Goal: Information Seeking & Learning: Learn about a topic

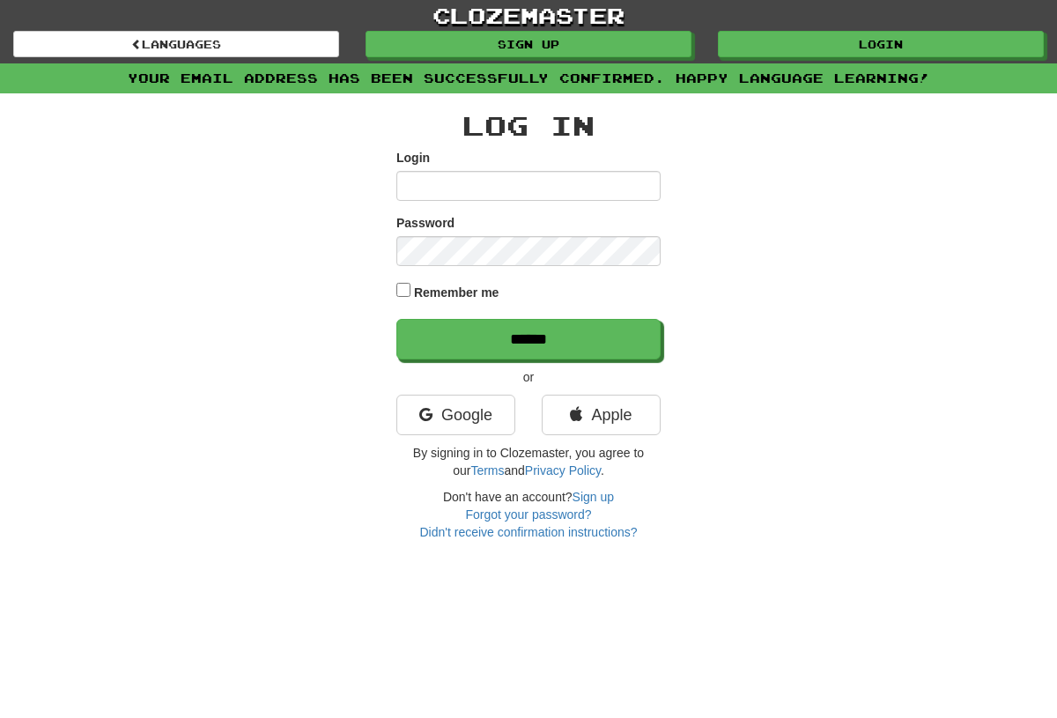
click at [626, 171] on input "Login" at bounding box center [528, 186] width 264 height 30
type input "*******"
click at [560, 343] on input "******" at bounding box center [528, 339] width 264 height 41
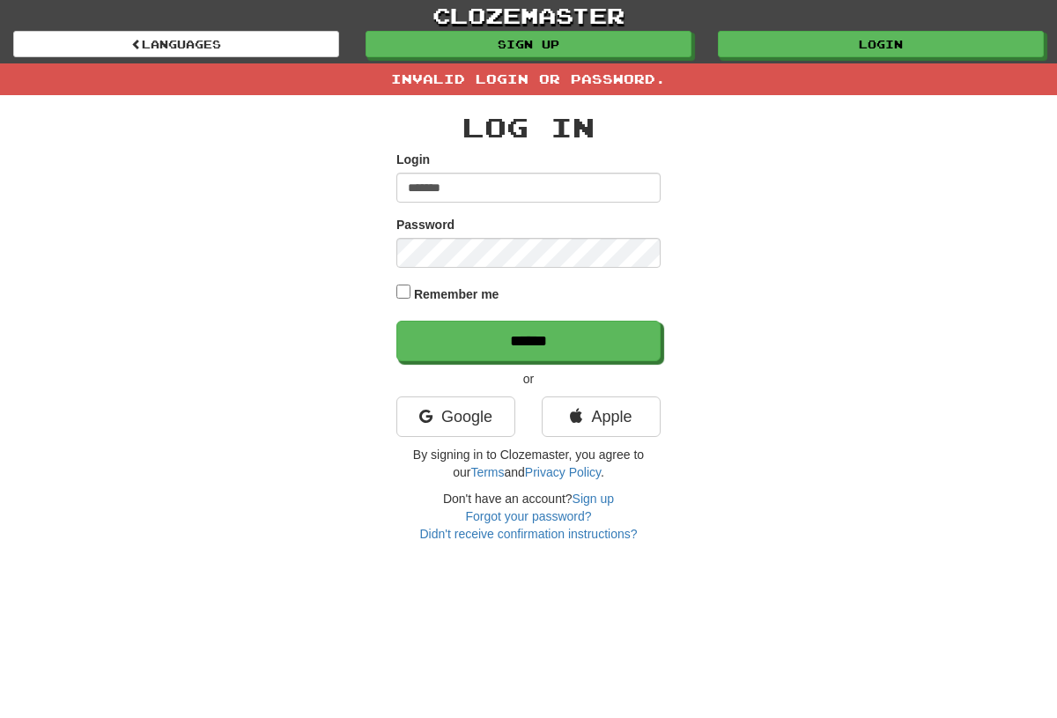
click at [593, 201] on input "*******" at bounding box center [528, 188] width 264 height 30
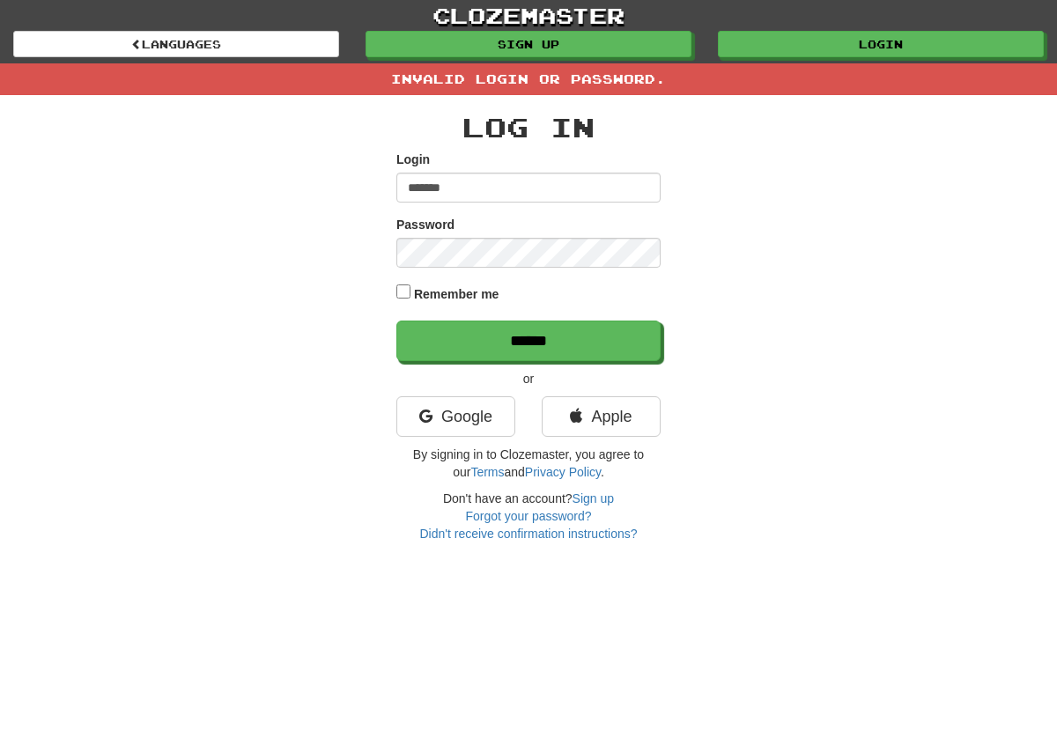
click at [622, 329] on input "******" at bounding box center [528, 341] width 264 height 41
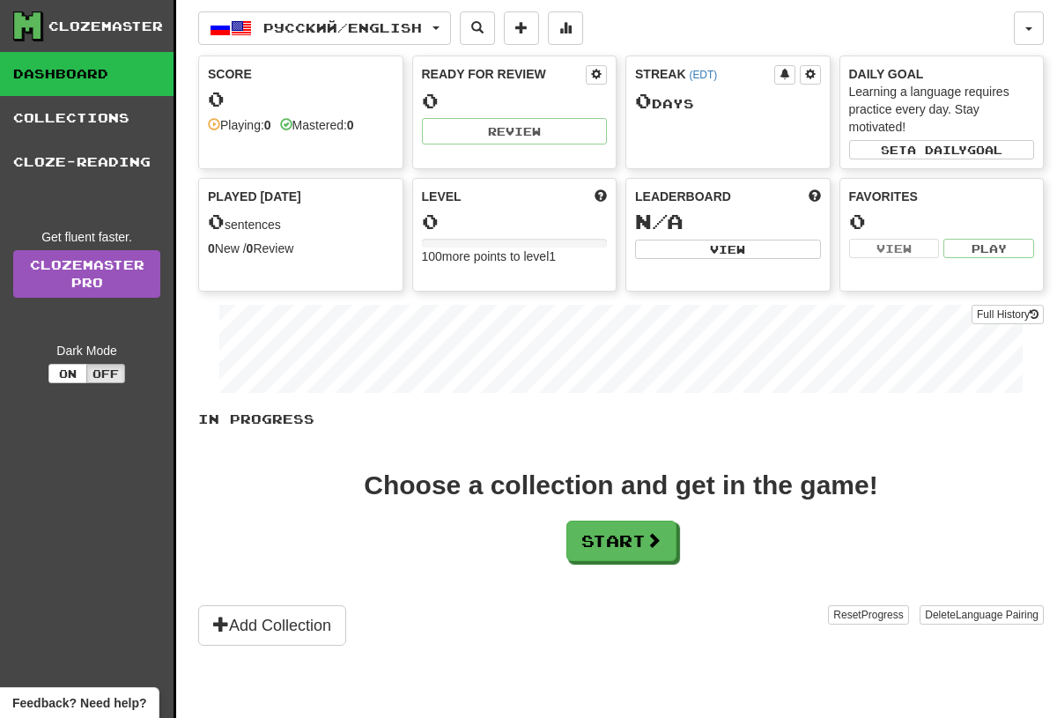
click at [404, 12] on button "Русский / English" at bounding box center [324, 27] width 253 height 33
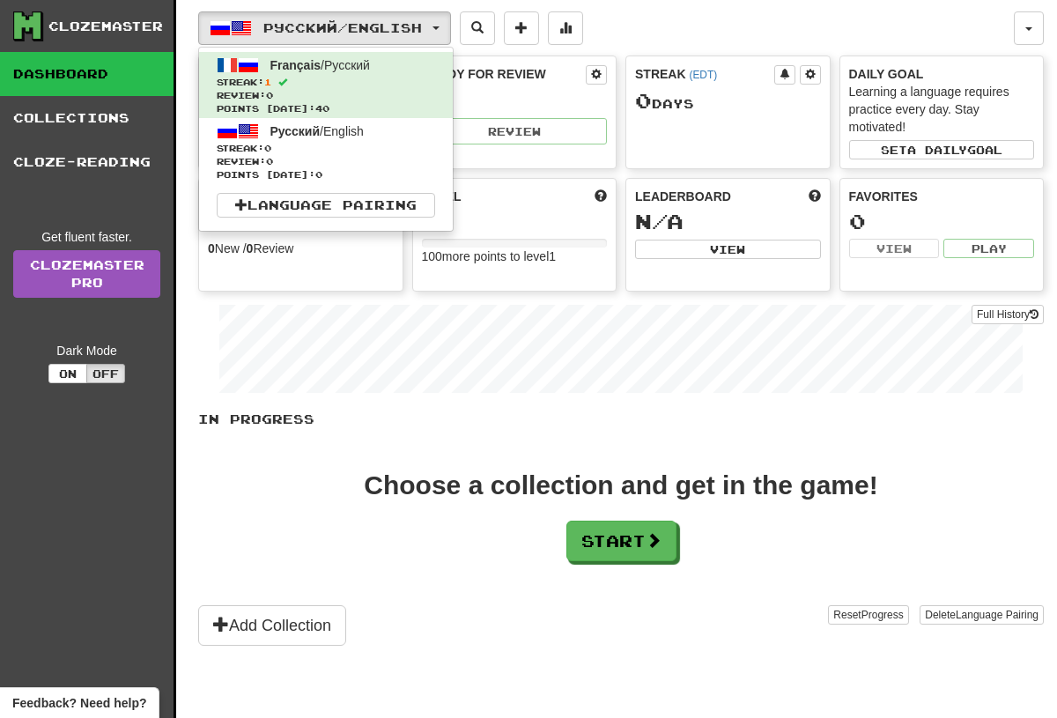
click at [417, 155] on span "Review: 0" at bounding box center [326, 161] width 218 height 13
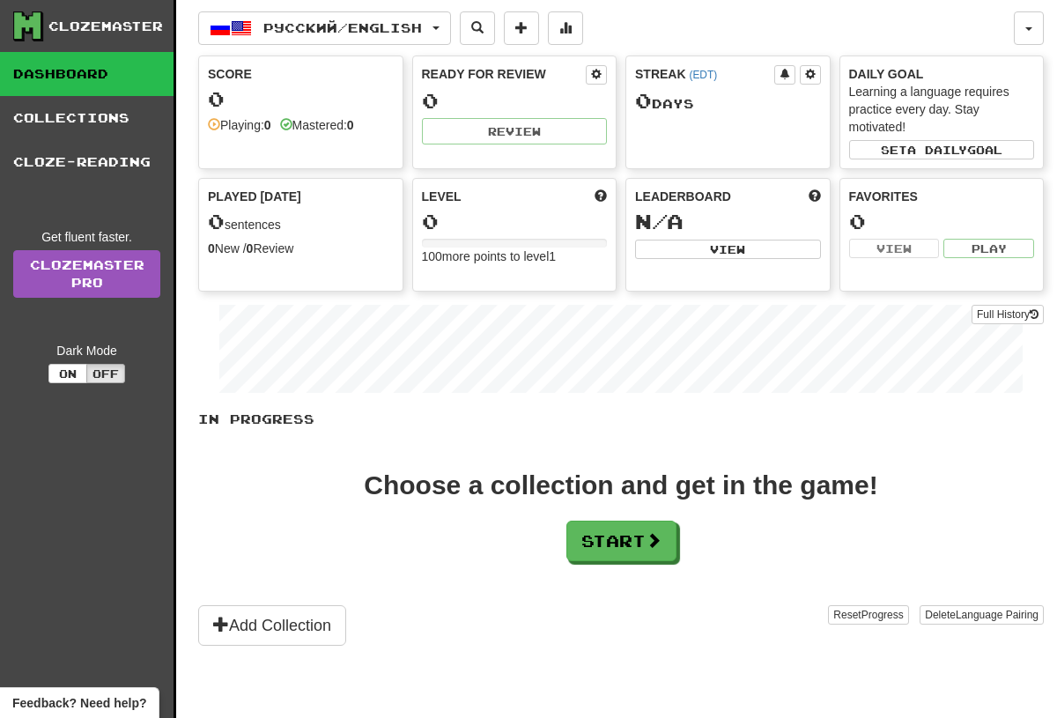
click at [422, 29] on span "Русский / English" at bounding box center [342, 27] width 159 height 15
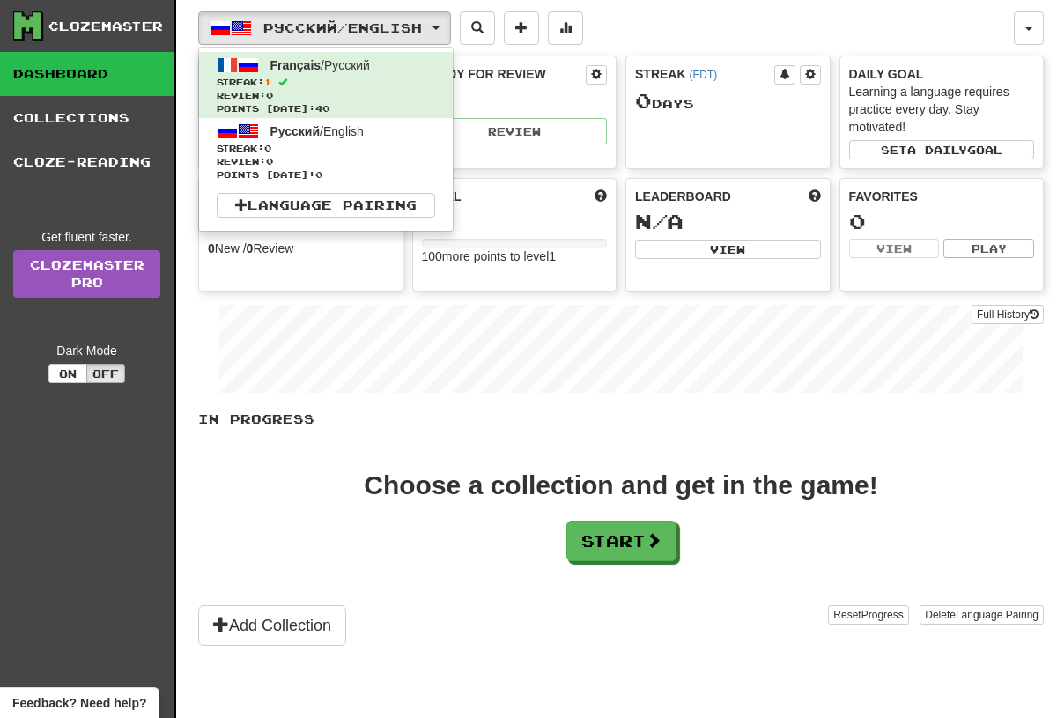
click at [415, 159] on span "Review: 0" at bounding box center [326, 161] width 218 height 13
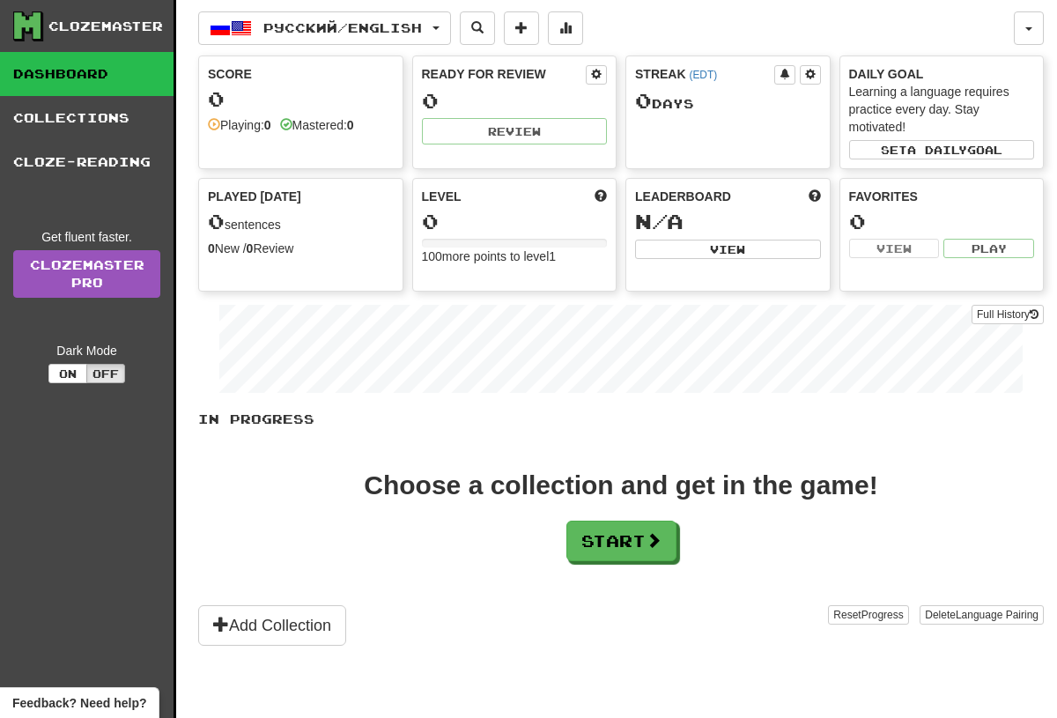
click at [406, 33] on span "Русский / English" at bounding box center [342, 27] width 159 height 15
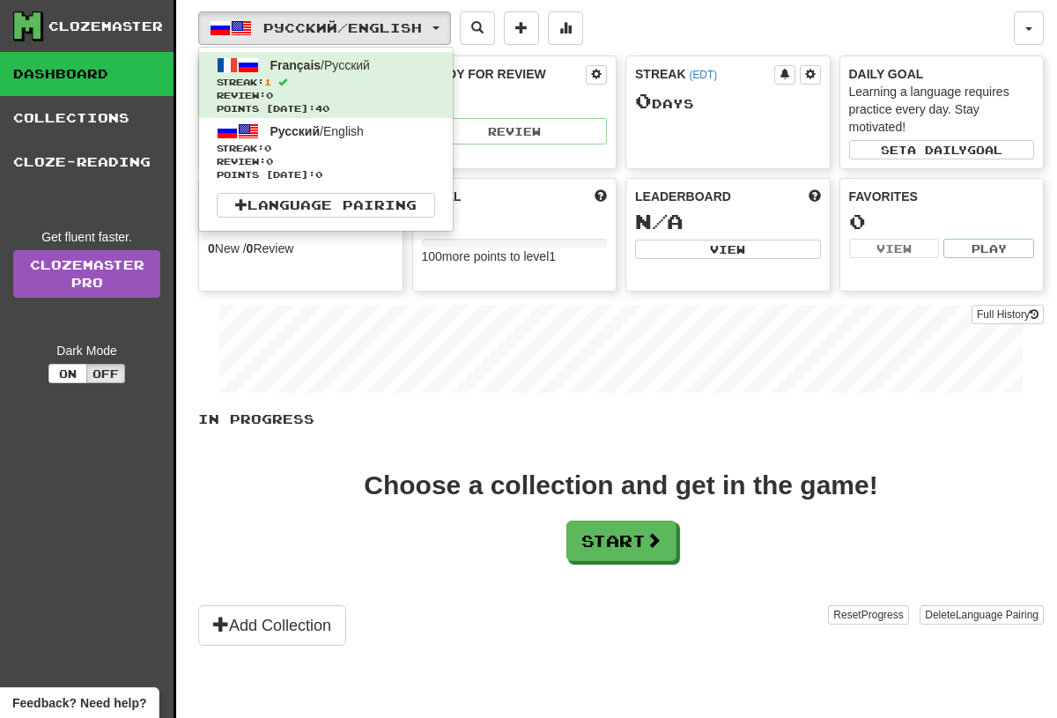
click at [380, 337] on div at bounding box center [528, 359] width 1057 height 718
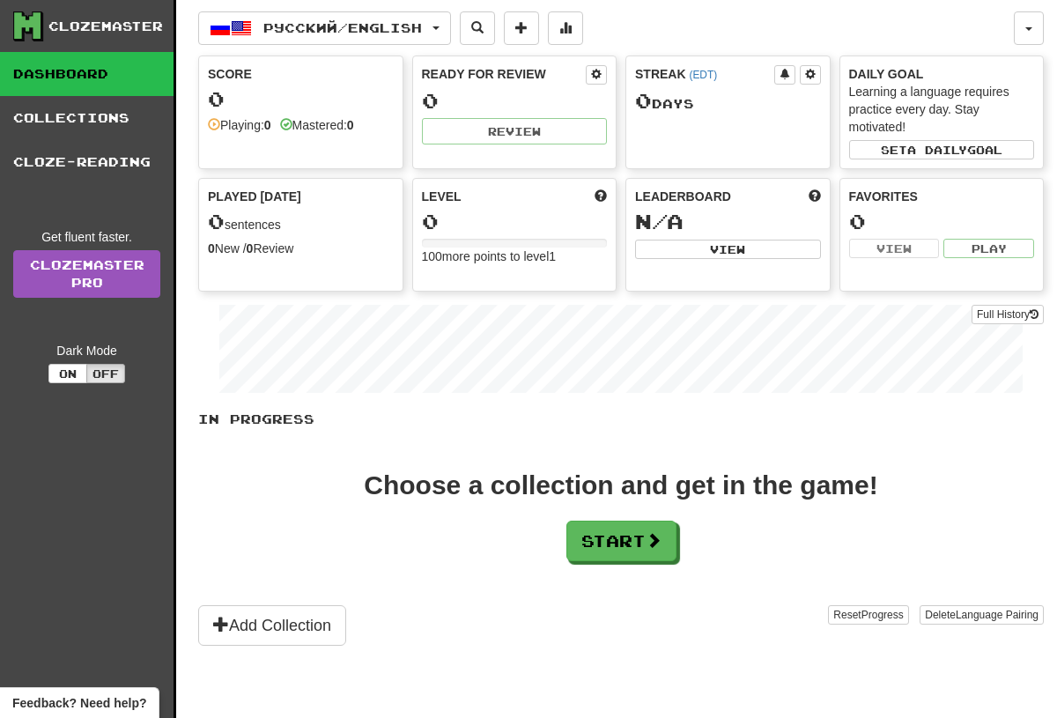
click at [233, 33] on span "button" at bounding box center [241, 28] width 21 height 21
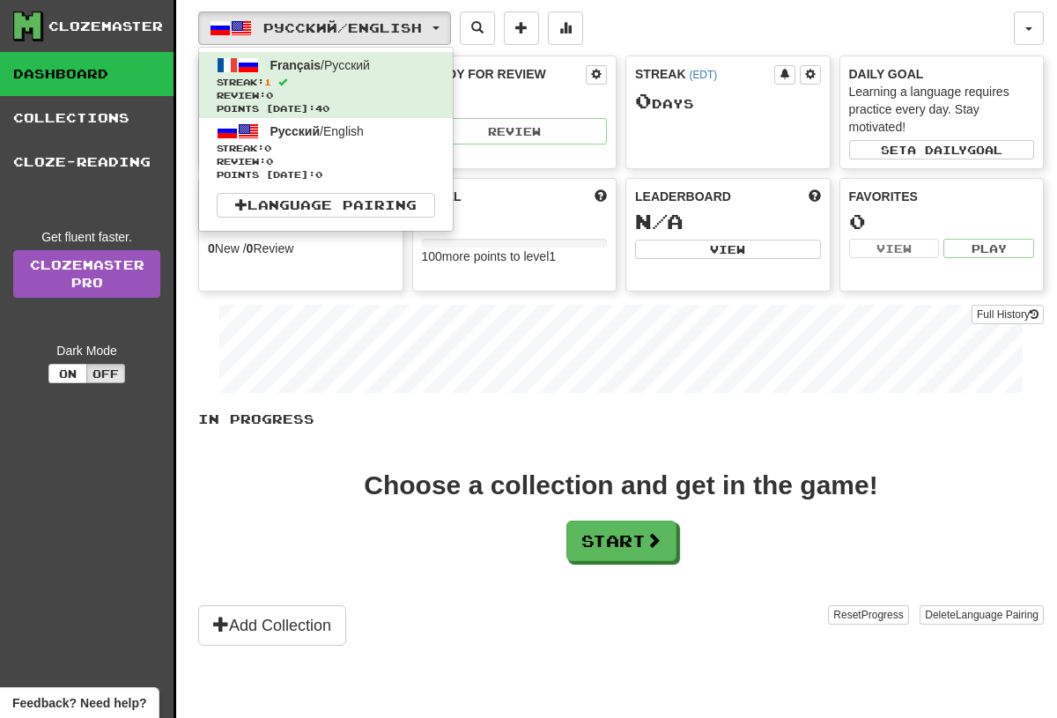
click at [236, 87] on span "Streak: 1" at bounding box center [326, 82] width 218 height 13
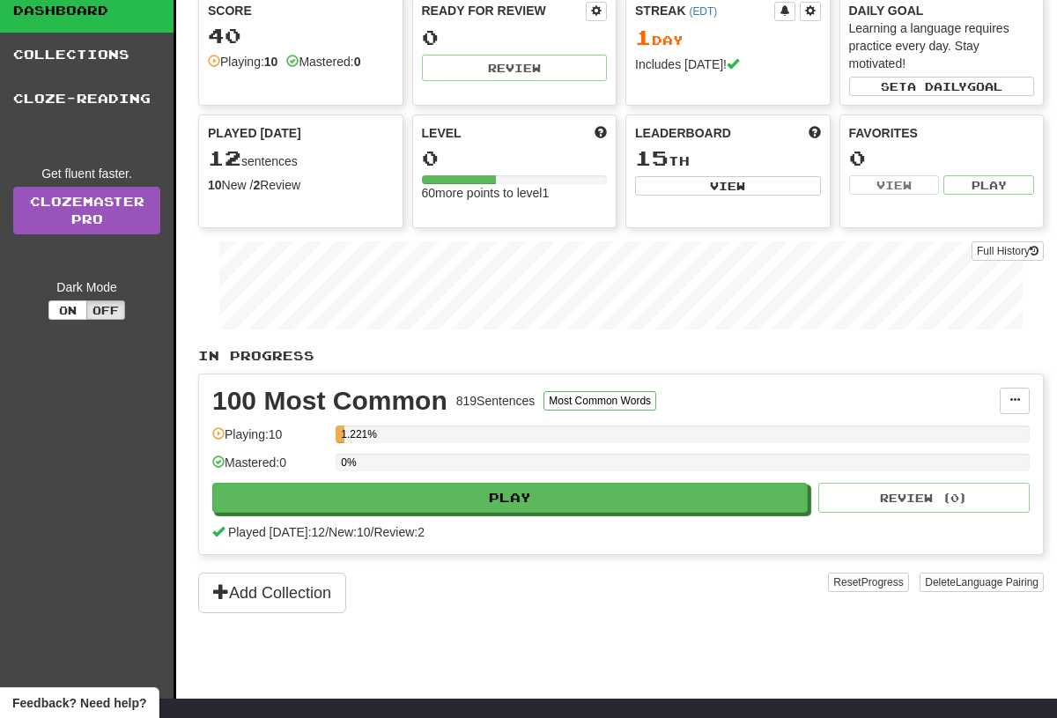
scroll to position [63, 0]
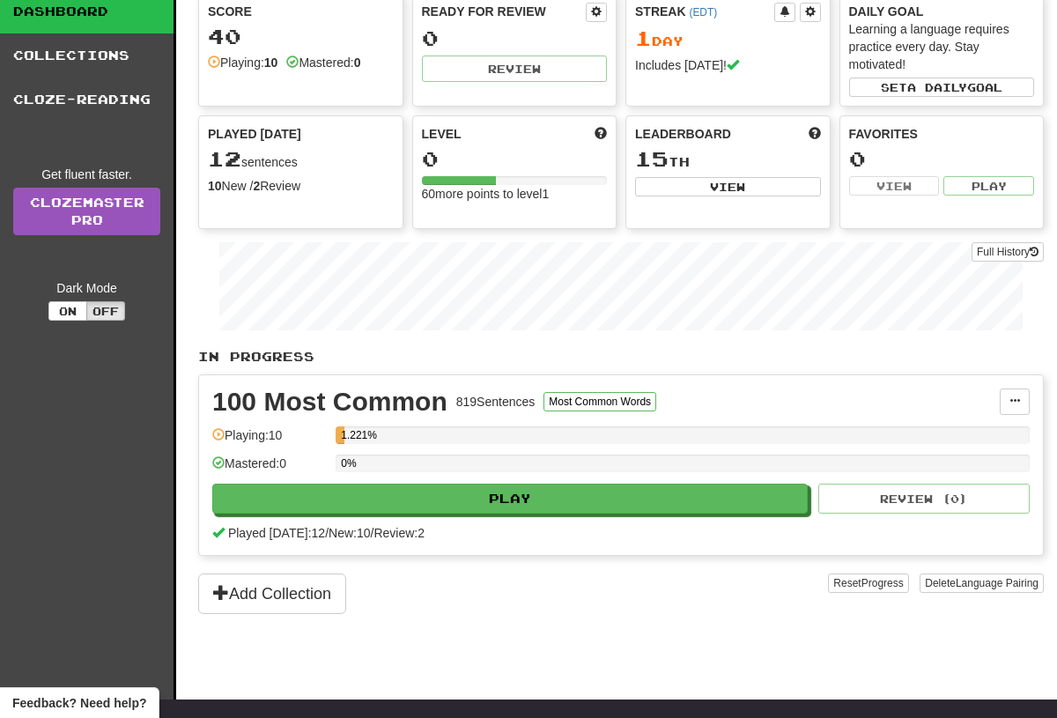
click at [1010, 591] on button "Delete Language Pairing" at bounding box center [982, 582] width 124 height 19
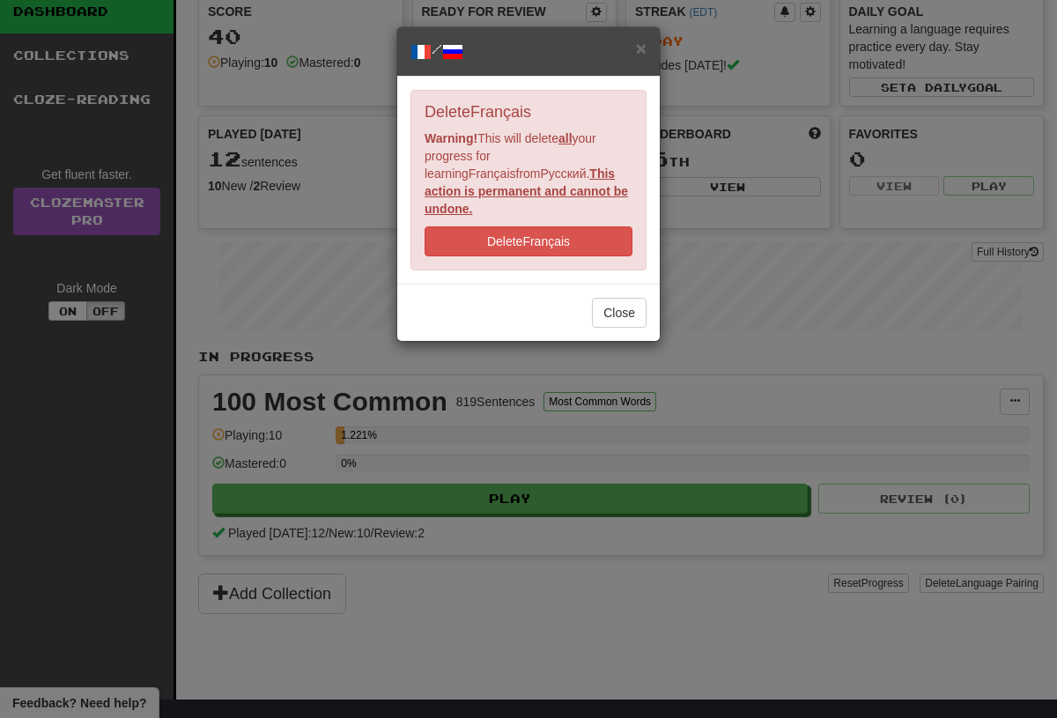
click at [602, 226] on button "Delete Français" at bounding box center [529, 241] width 208 height 30
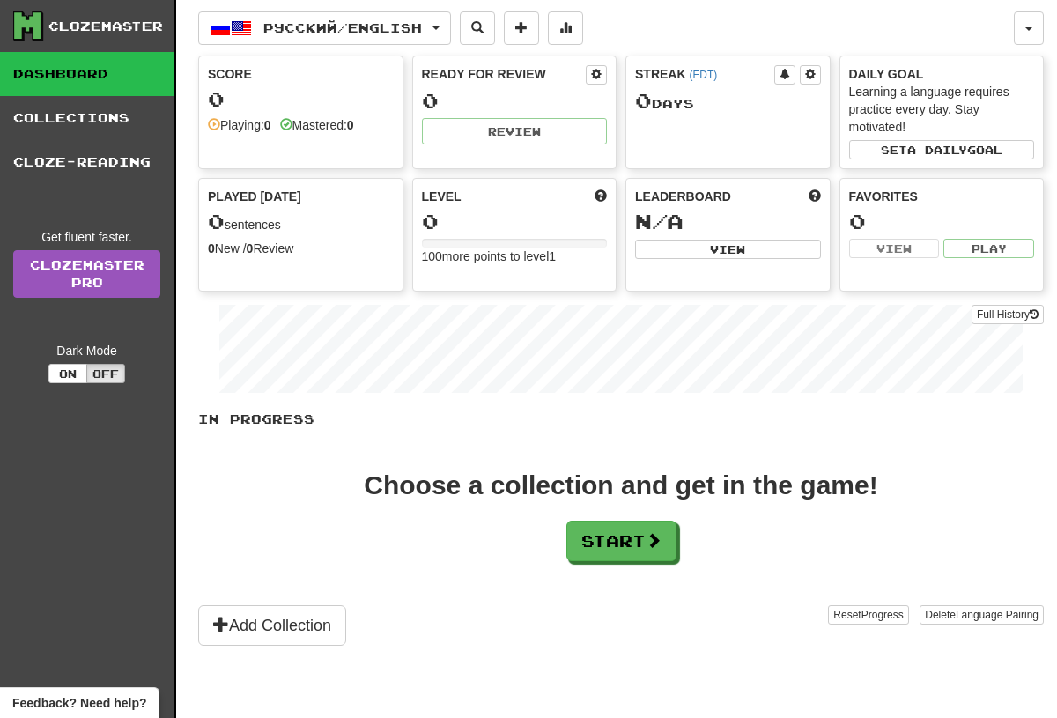
click at [415, 34] on span "Русский / English" at bounding box center [342, 27] width 159 height 15
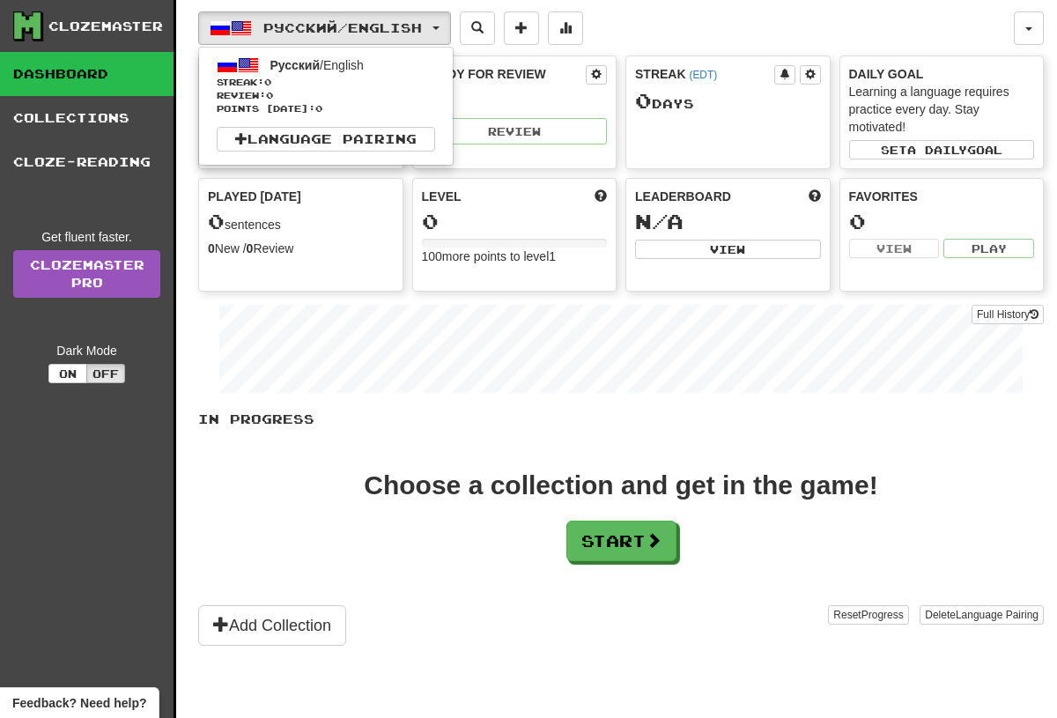
click at [366, 72] on link "Русский / English Streak: 0 Review: 0 Points today: 0" at bounding box center [326, 85] width 254 height 66
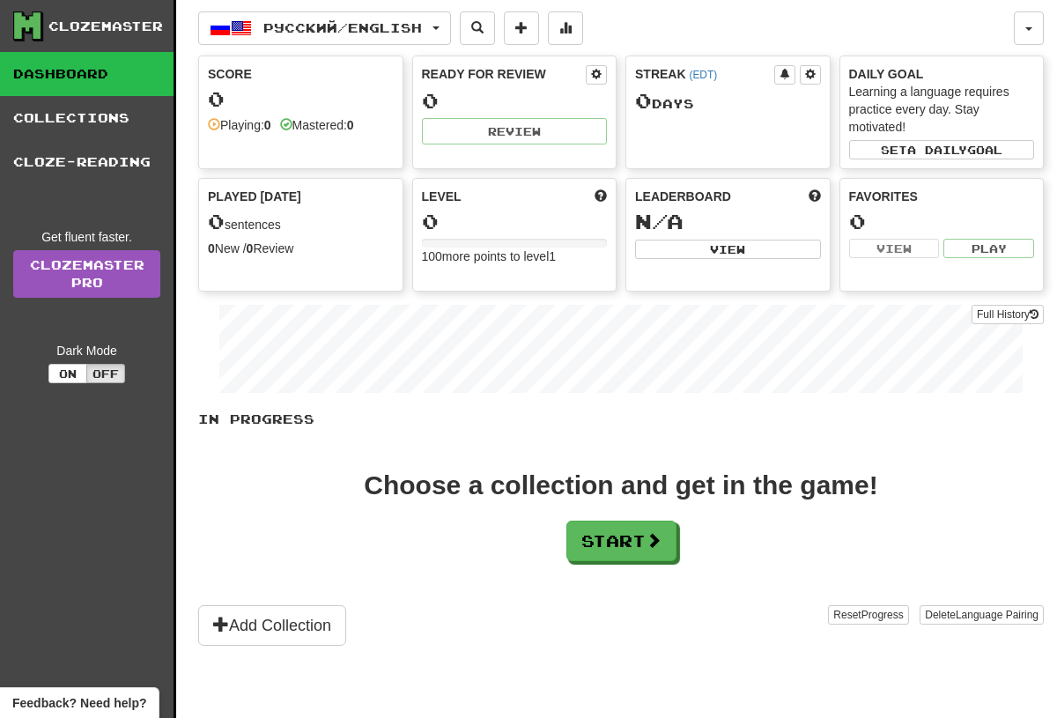
click at [654, 522] on button "Start" at bounding box center [621, 541] width 110 height 41
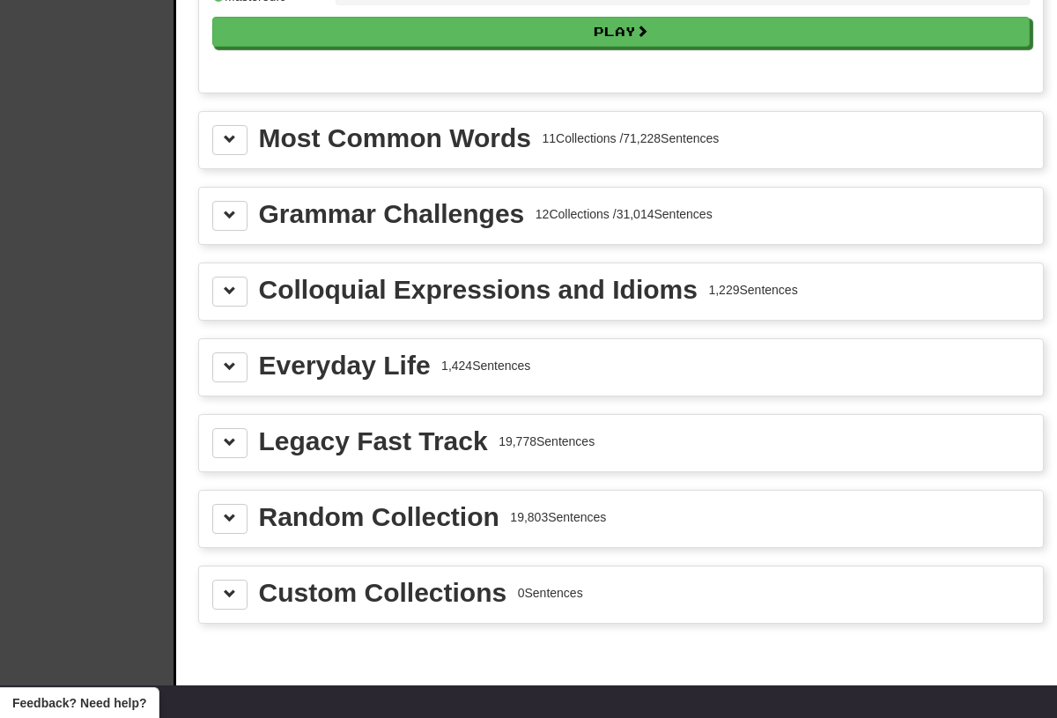
scroll to position [1907, 0]
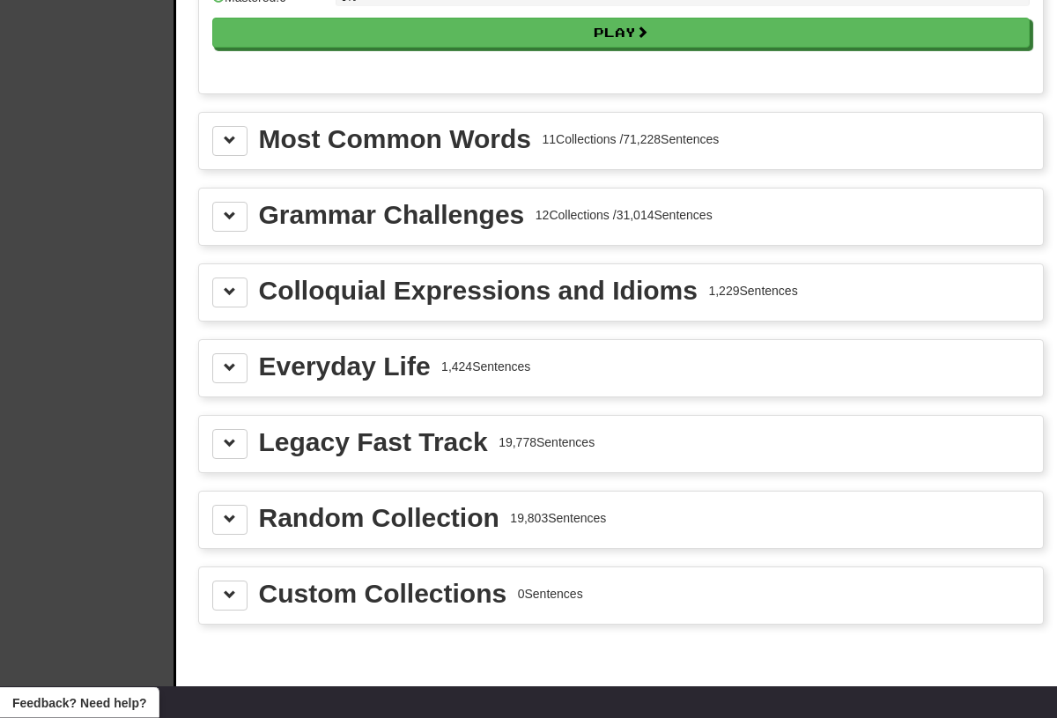
click at [234, 291] on span at bounding box center [230, 292] width 12 height 12
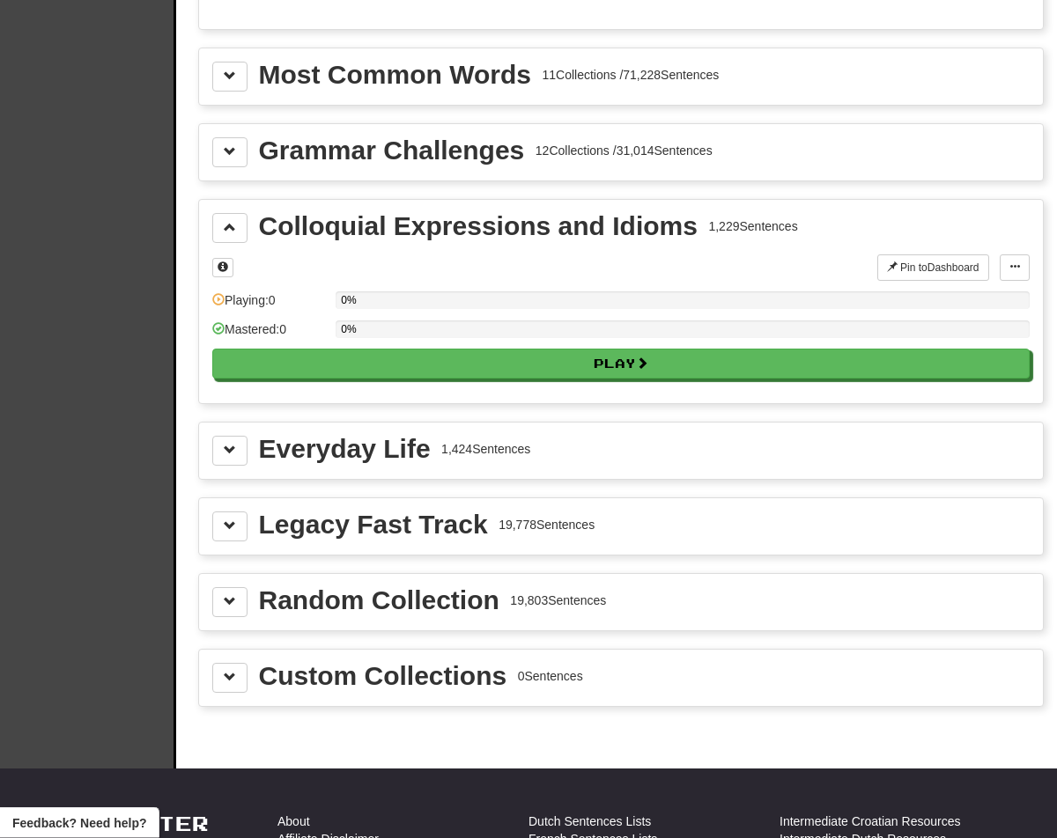
scroll to position [1973, 0]
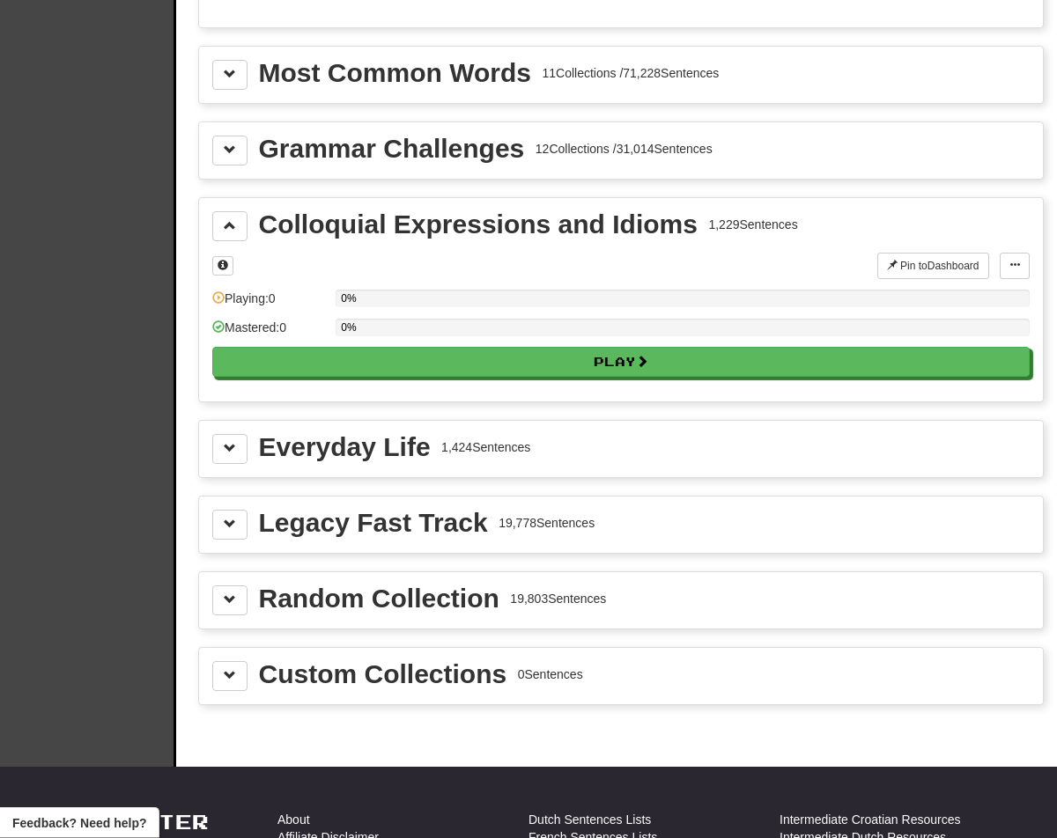
click at [206, 422] on div "Everyday Life 1,424 Sentences" at bounding box center [621, 450] width 844 height 56
click at [240, 460] on button at bounding box center [229, 449] width 35 height 30
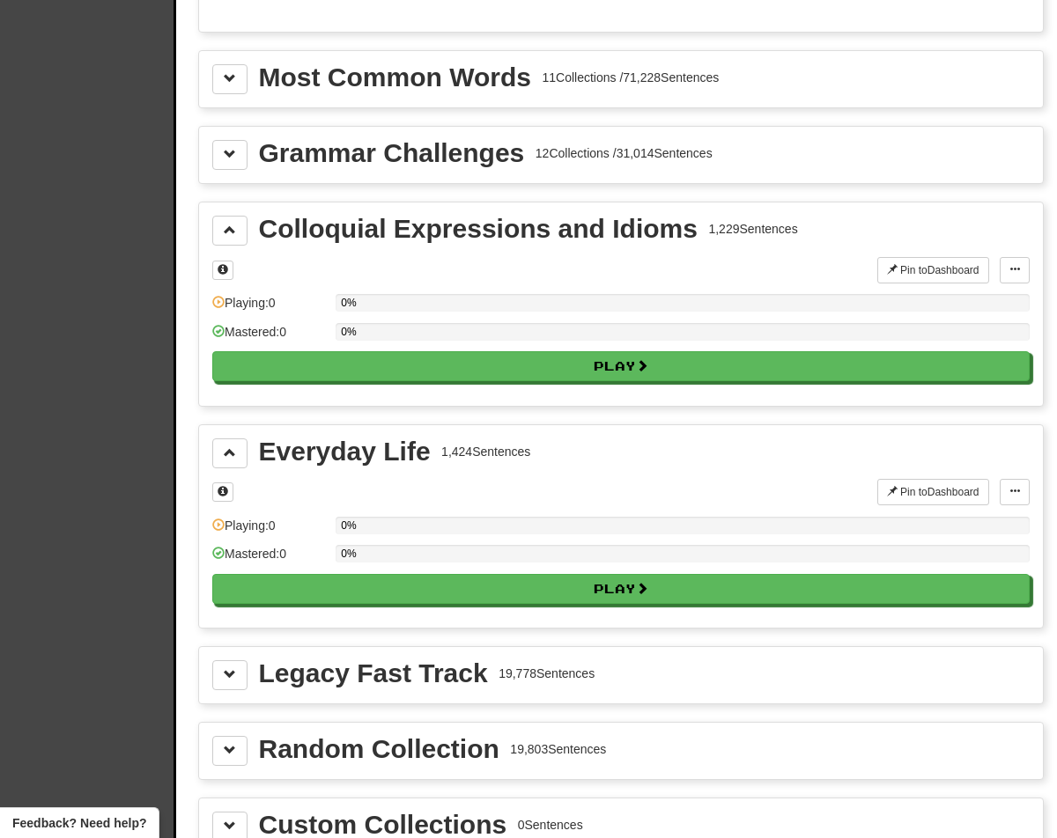
scroll to position [1954, 0]
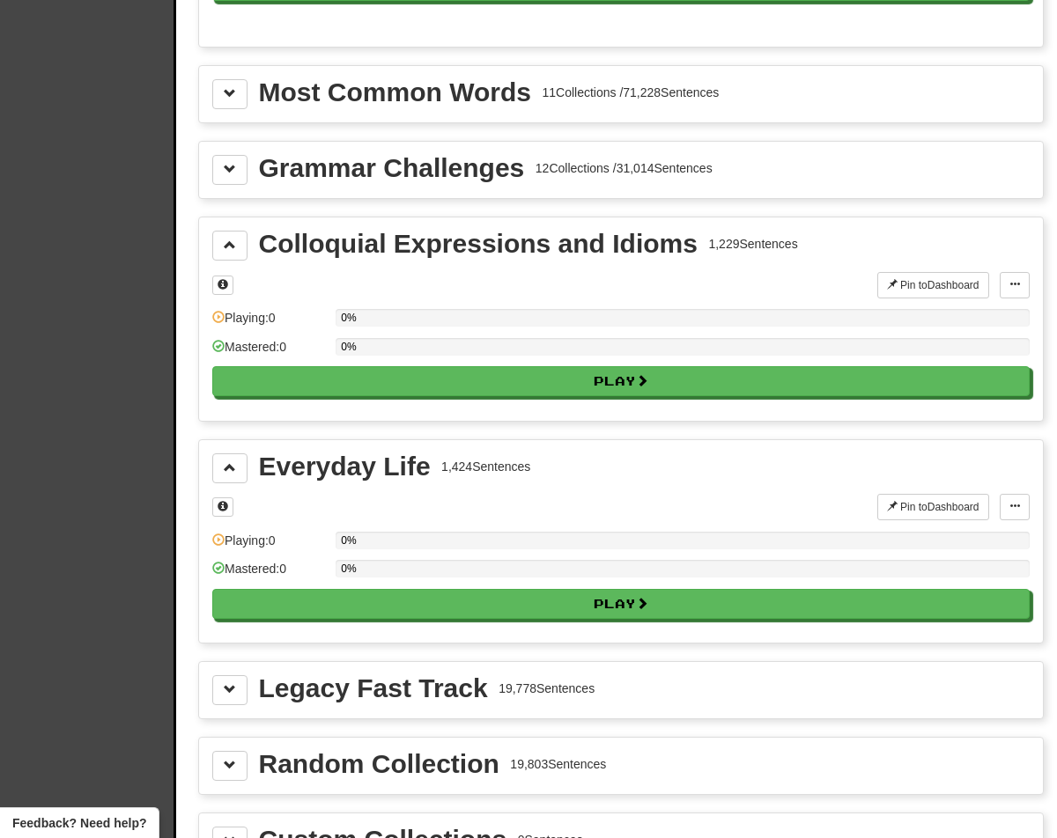
click at [224, 511] on span at bounding box center [223, 506] width 11 height 11
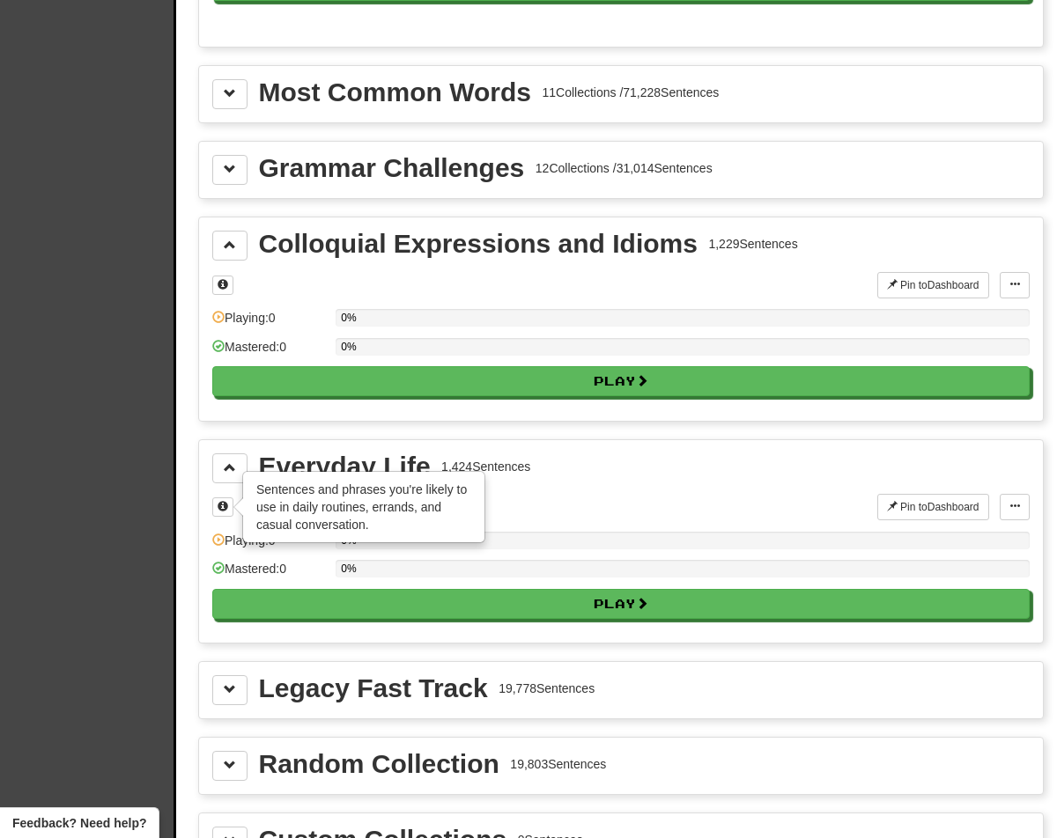
click at [224, 462] on span at bounding box center [230, 468] width 12 height 12
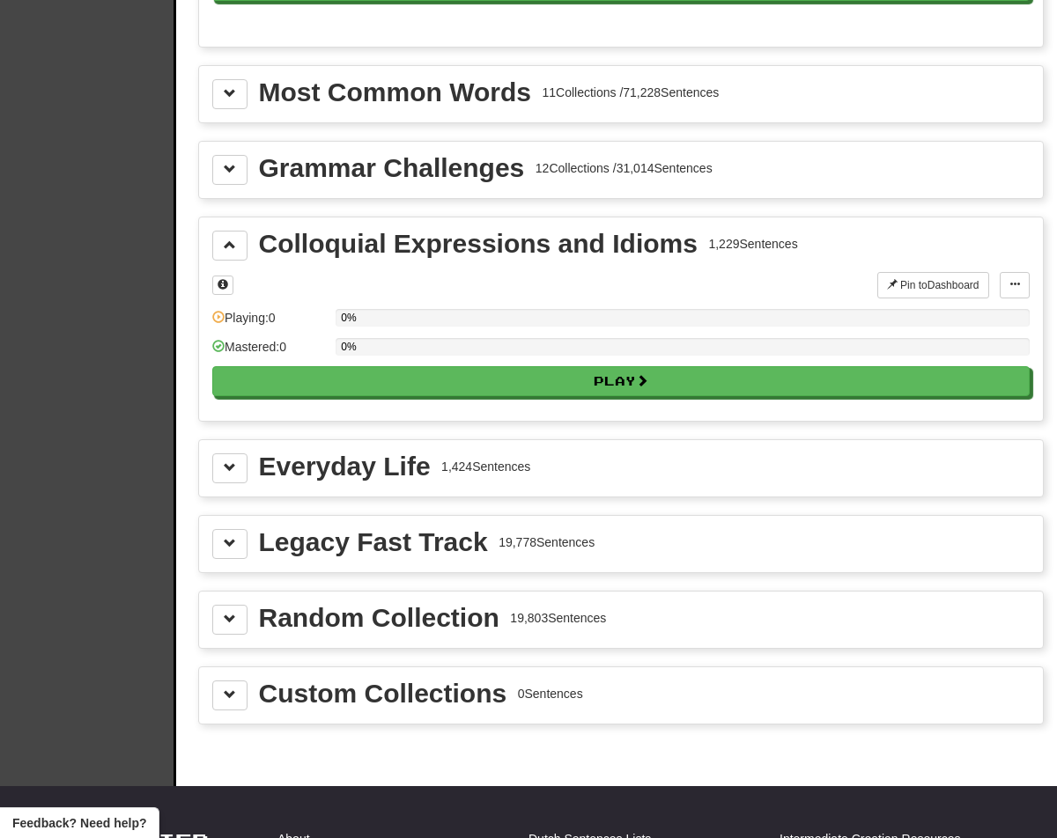
click at [218, 474] on button at bounding box center [229, 469] width 35 height 30
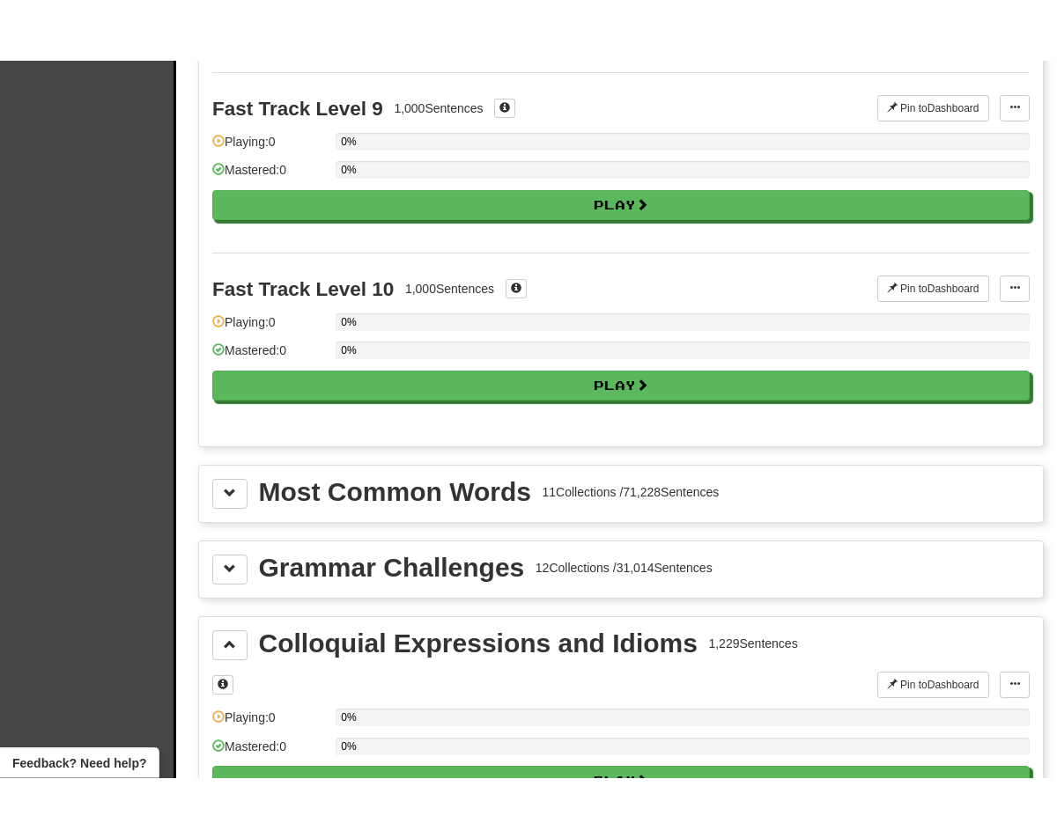
scroll to position [1614, 0]
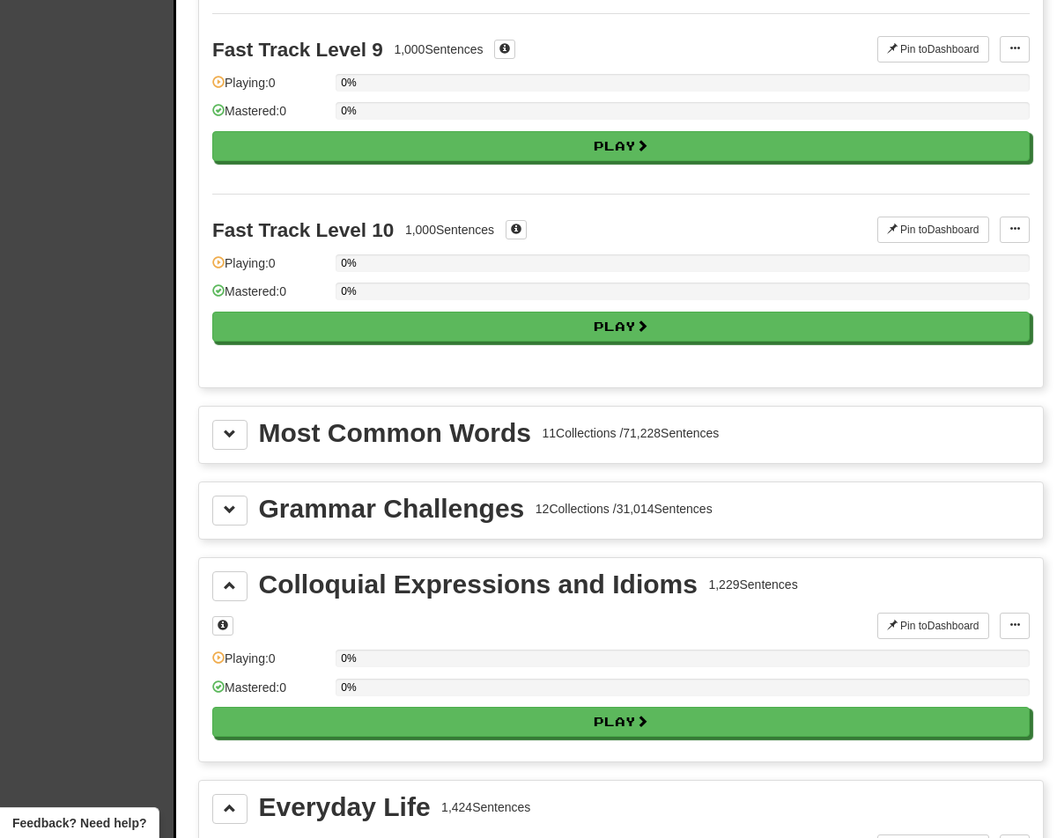
click at [218, 436] on button at bounding box center [229, 435] width 35 height 30
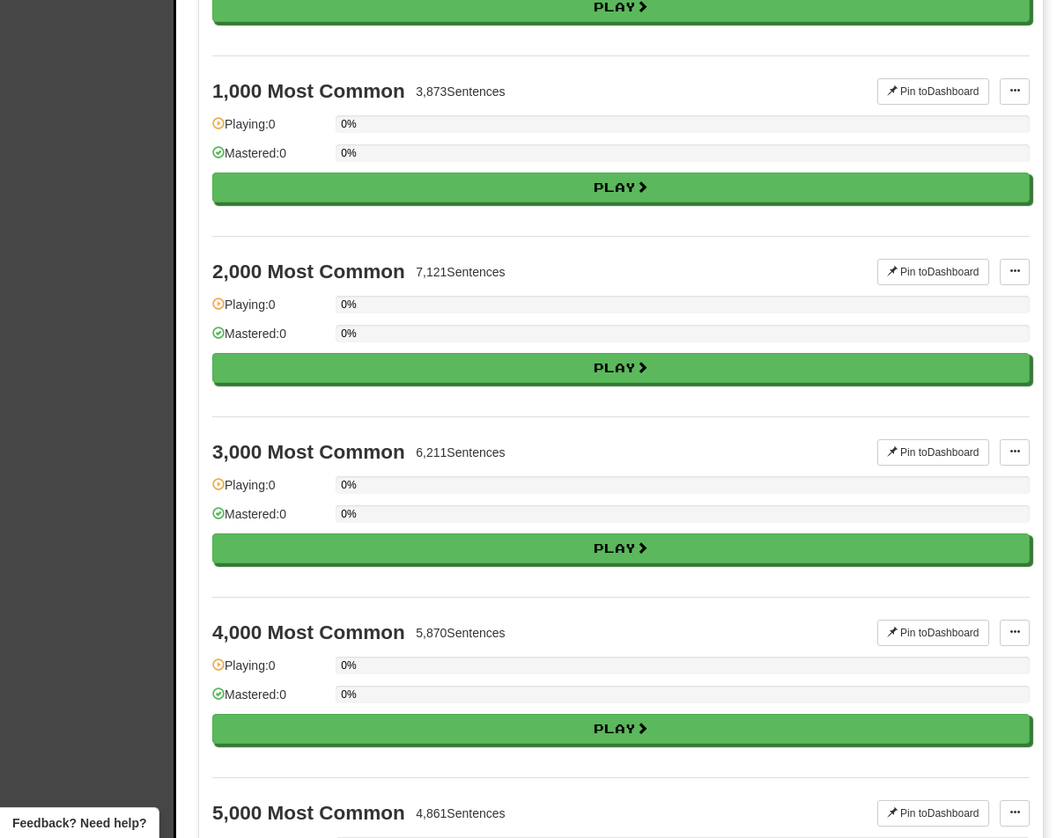
scroll to position [2402, 0]
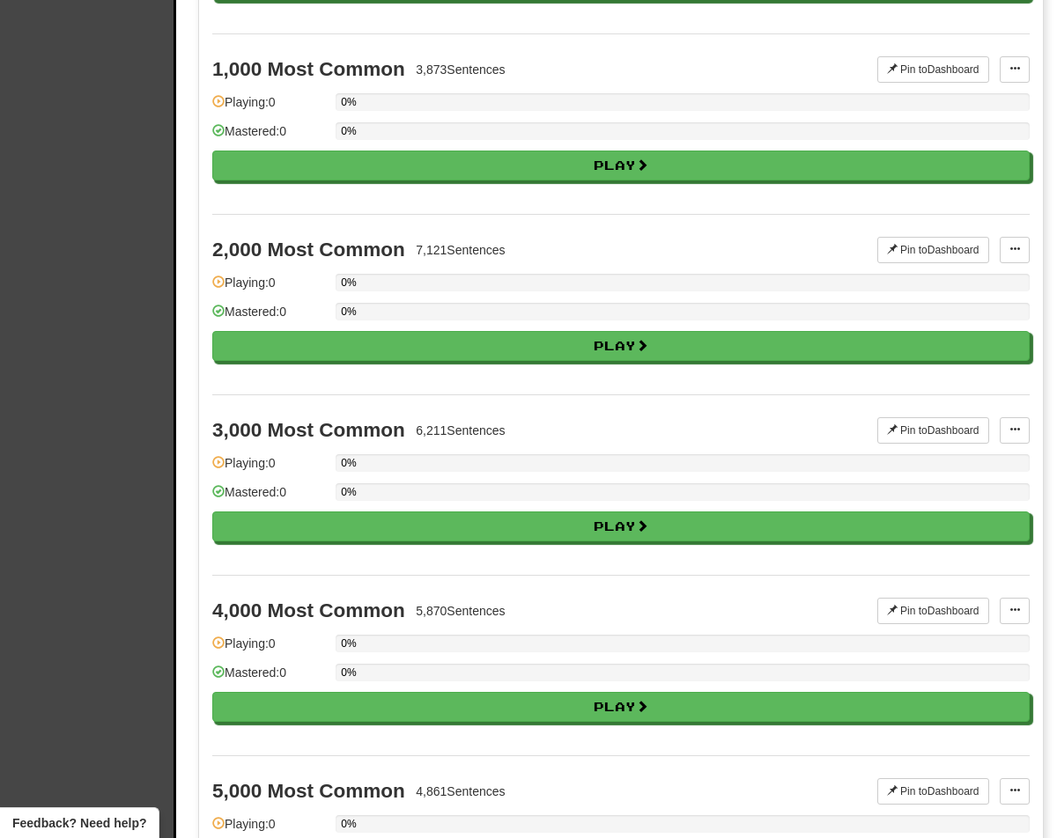
click at [269, 159] on button "Play" at bounding box center [620, 166] width 817 height 30
select select "**"
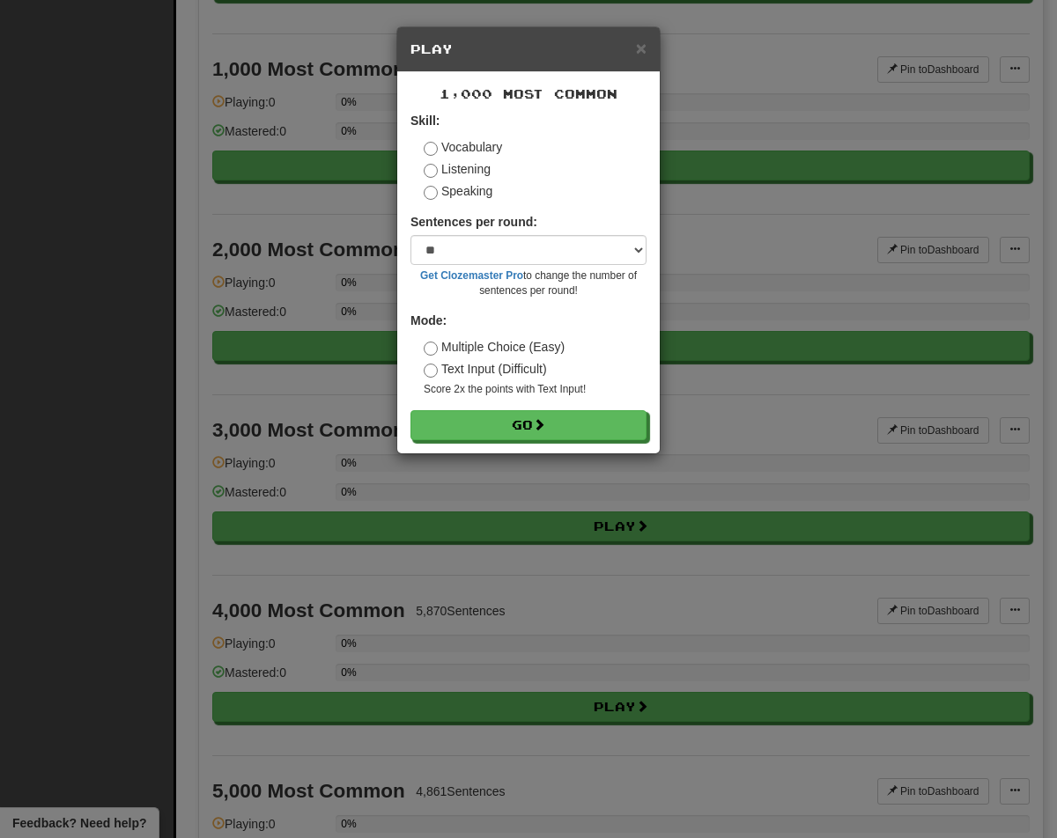
click at [444, 423] on button "Go" at bounding box center [528, 425] width 236 height 30
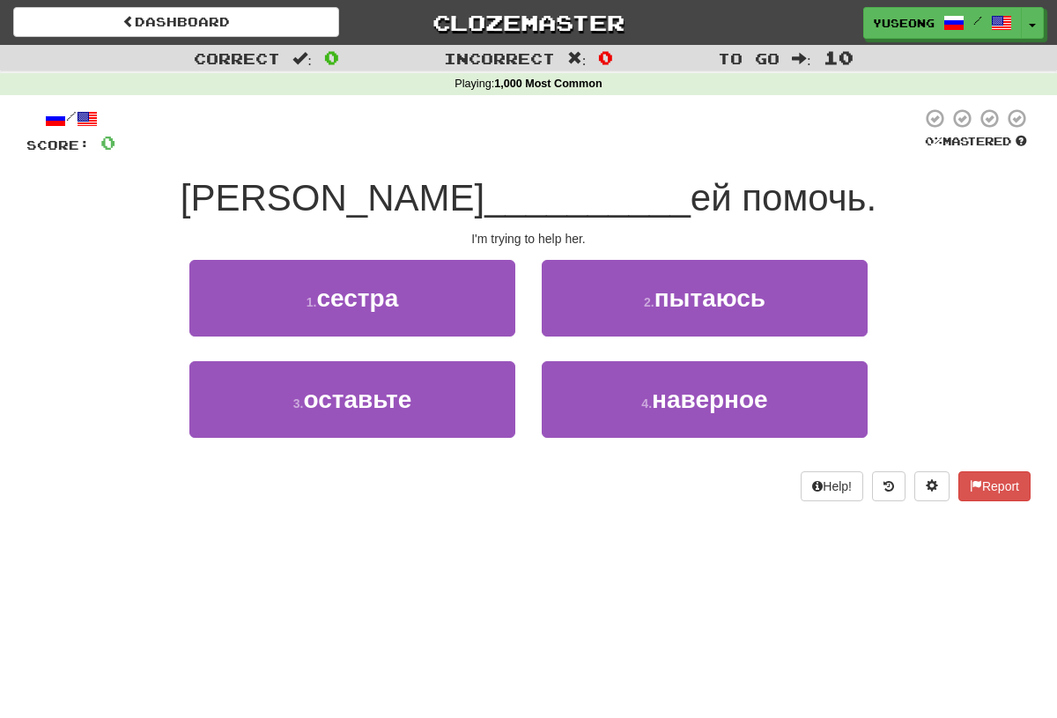
click at [838, 300] on button "2 . пытаюсь" at bounding box center [705, 298] width 326 height 77
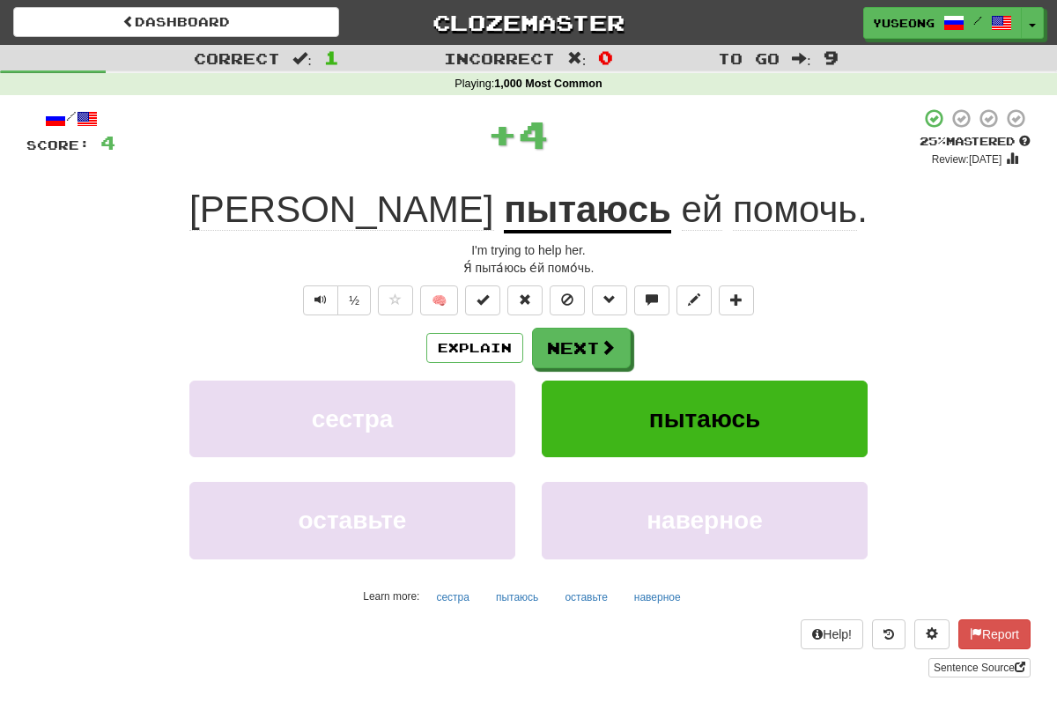
click at [621, 328] on button "Next" at bounding box center [581, 348] width 99 height 41
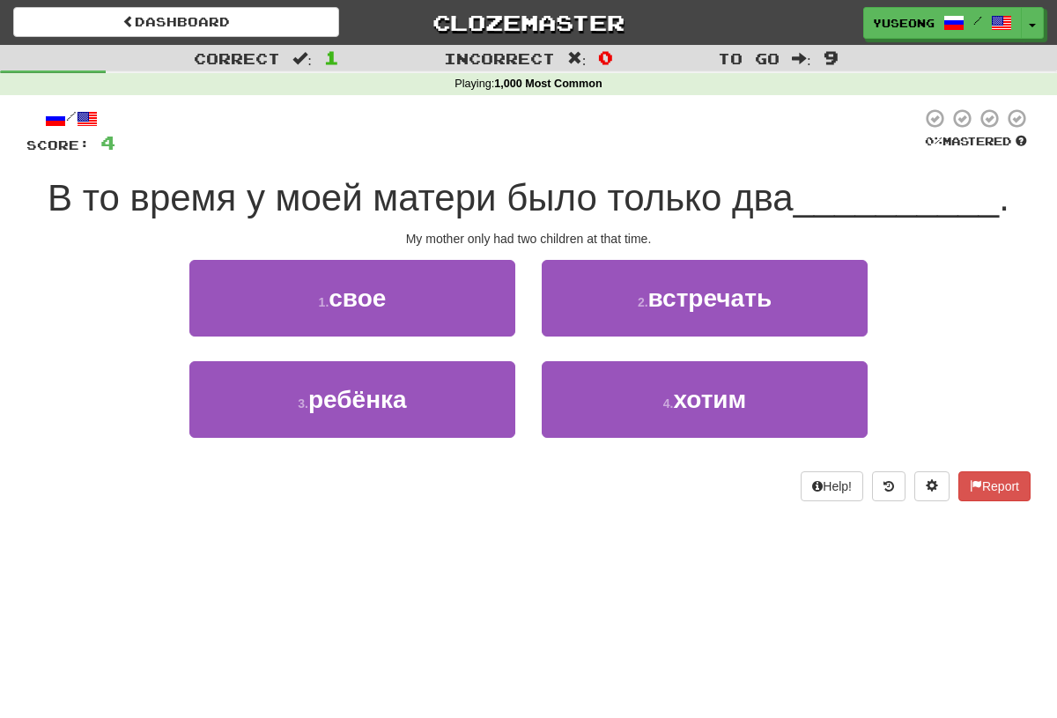
click at [475, 407] on button "3 . ребёнка" at bounding box center [352, 399] width 326 height 77
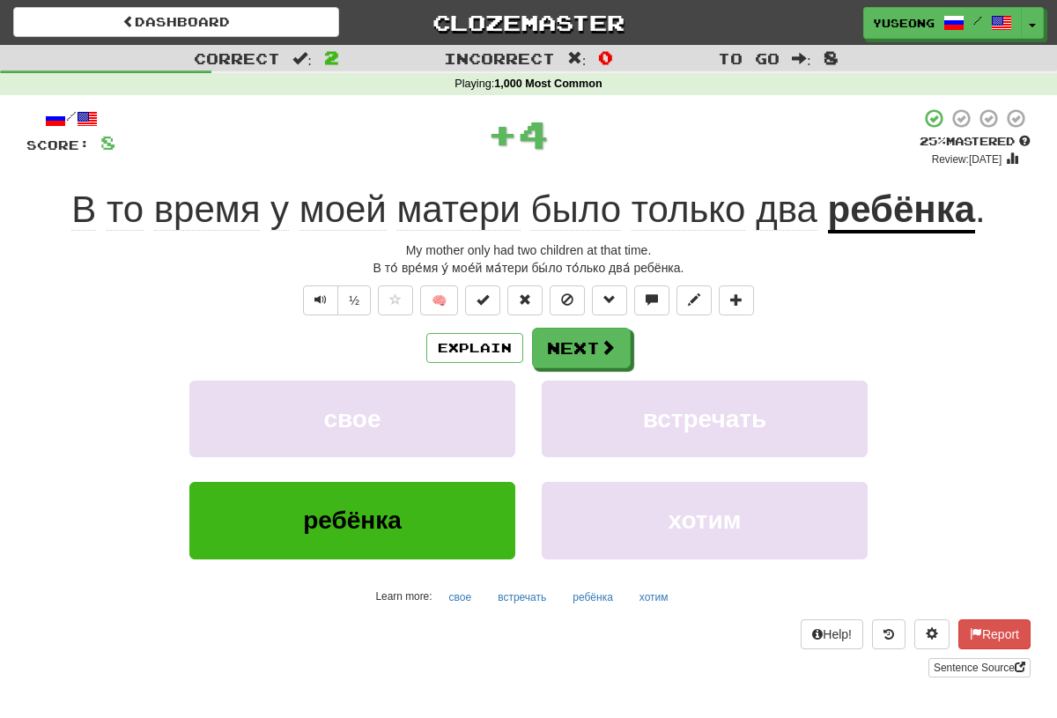
click at [606, 356] on button "Next" at bounding box center [581, 348] width 99 height 41
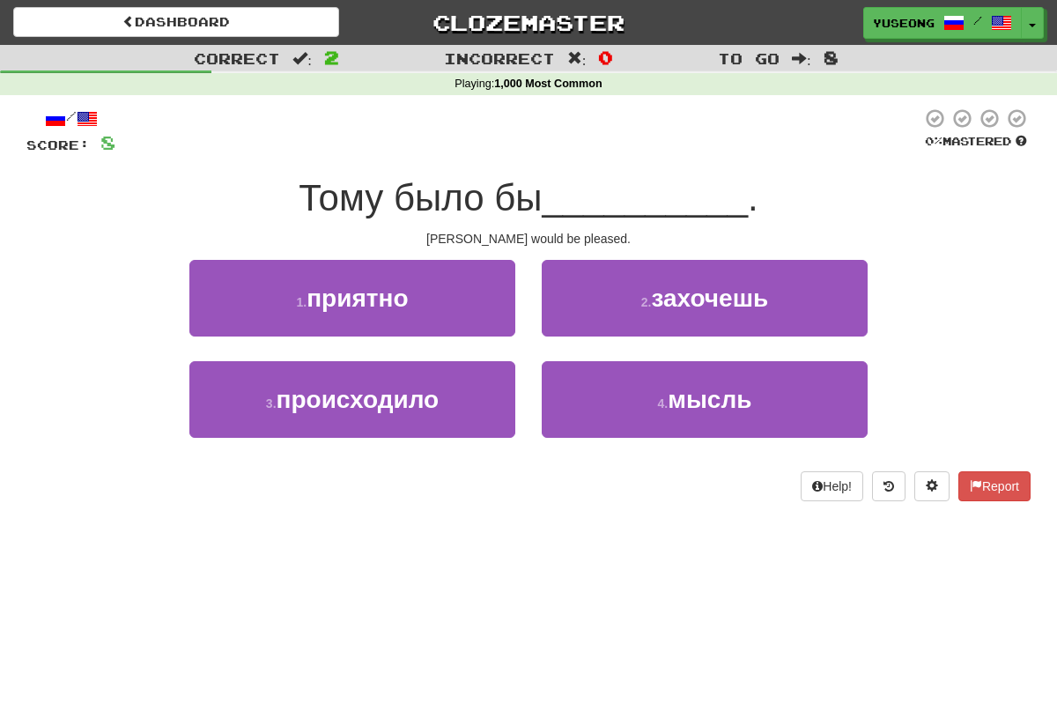
click at [458, 301] on button "1 . приятно" at bounding box center [352, 298] width 326 height 77
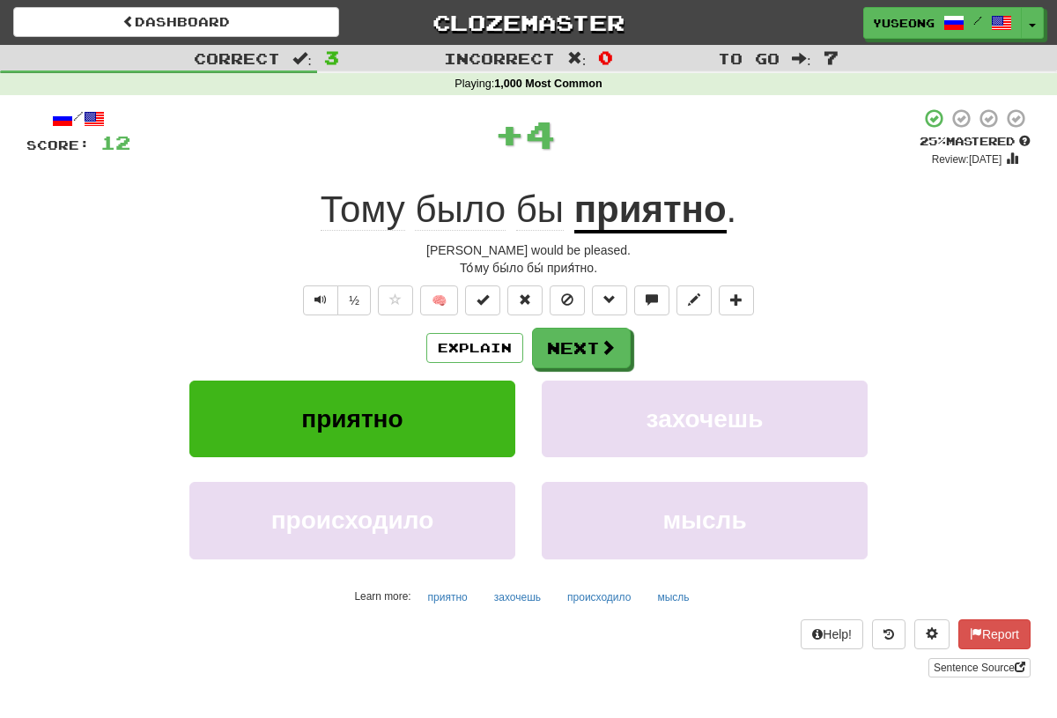
click at [609, 340] on span at bounding box center [608, 347] width 16 height 16
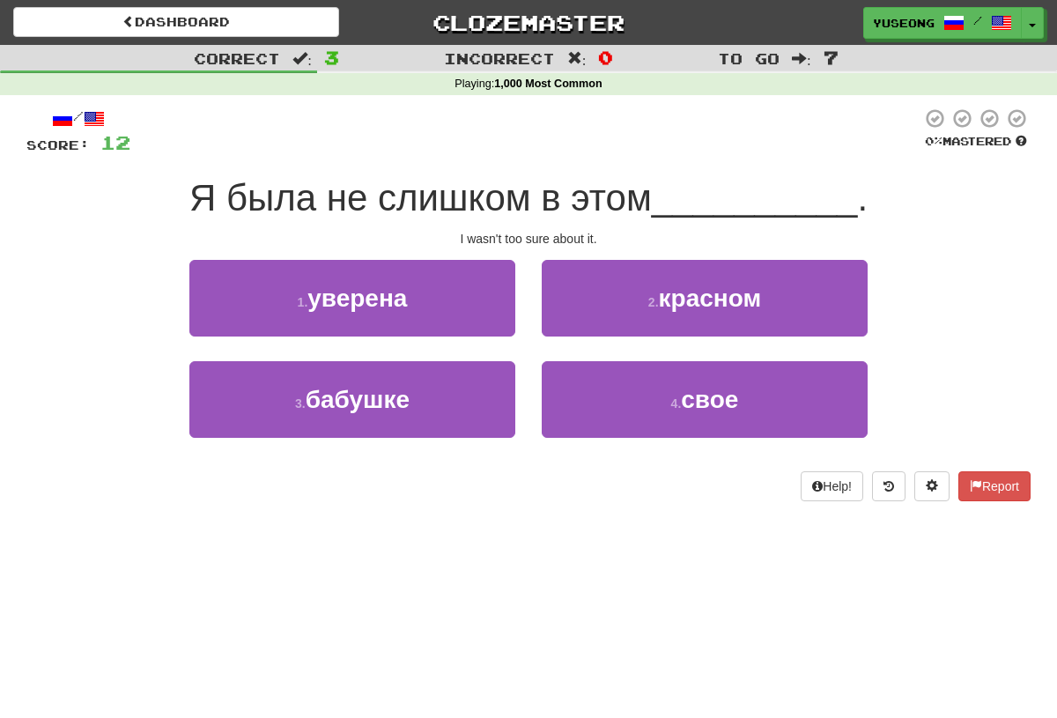
click at [472, 303] on button "1 . уверена" at bounding box center [352, 298] width 326 height 77
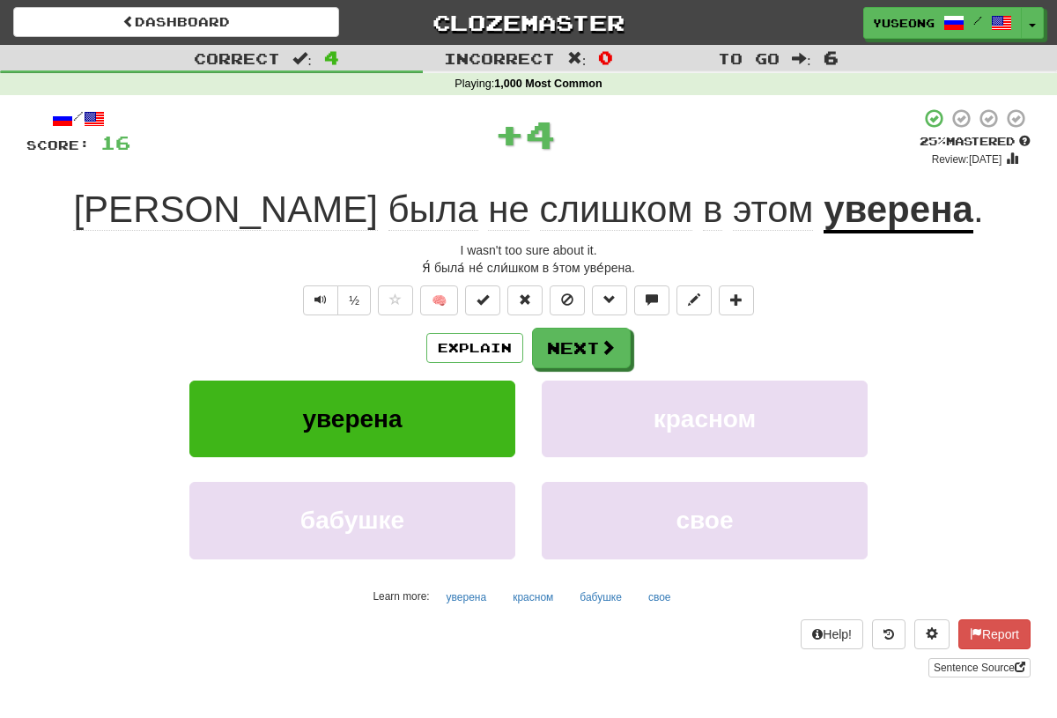
click at [611, 341] on span at bounding box center [608, 347] width 16 height 16
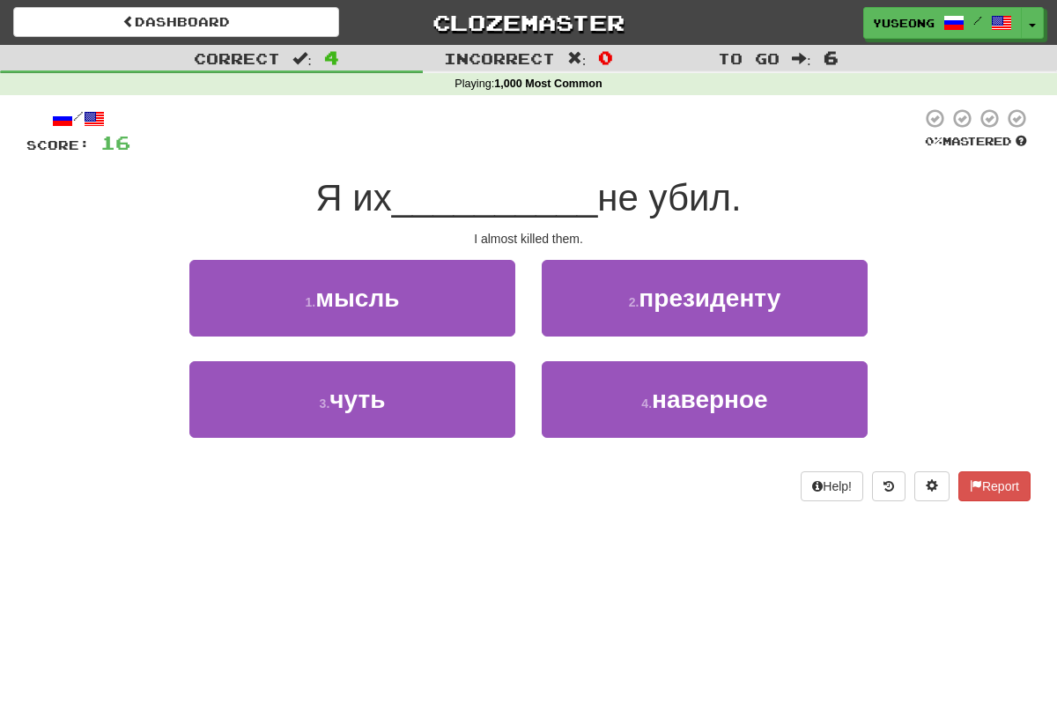
click at [484, 411] on button "3 . чуть" at bounding box center [352, 399] width 326 height 77
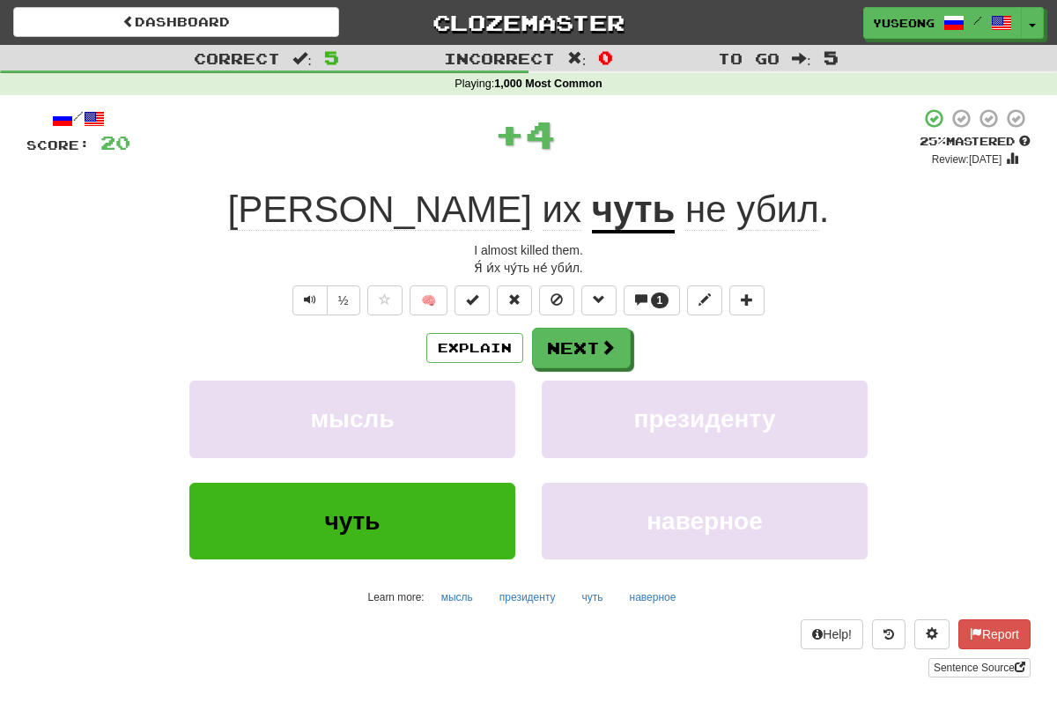
click at [598, 354] on button "Next" at bounding box center [581, 348] width 99 height 41
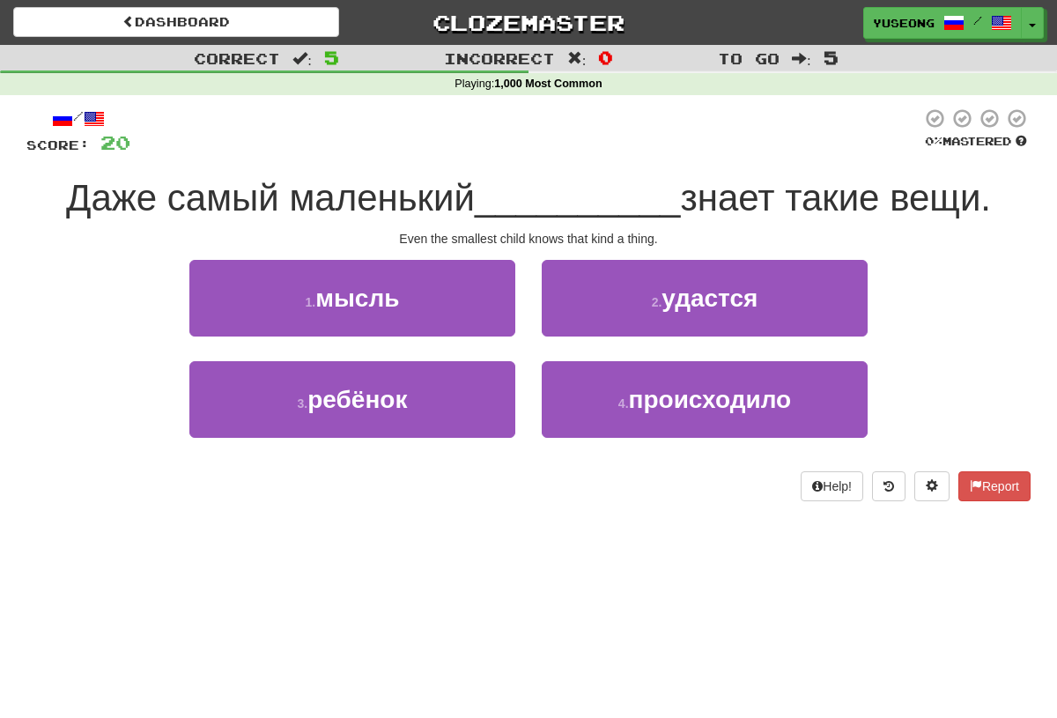
click at [477, 410] on button "3 . ребёнок" at bounding box center [352, 399] width 326 height 77
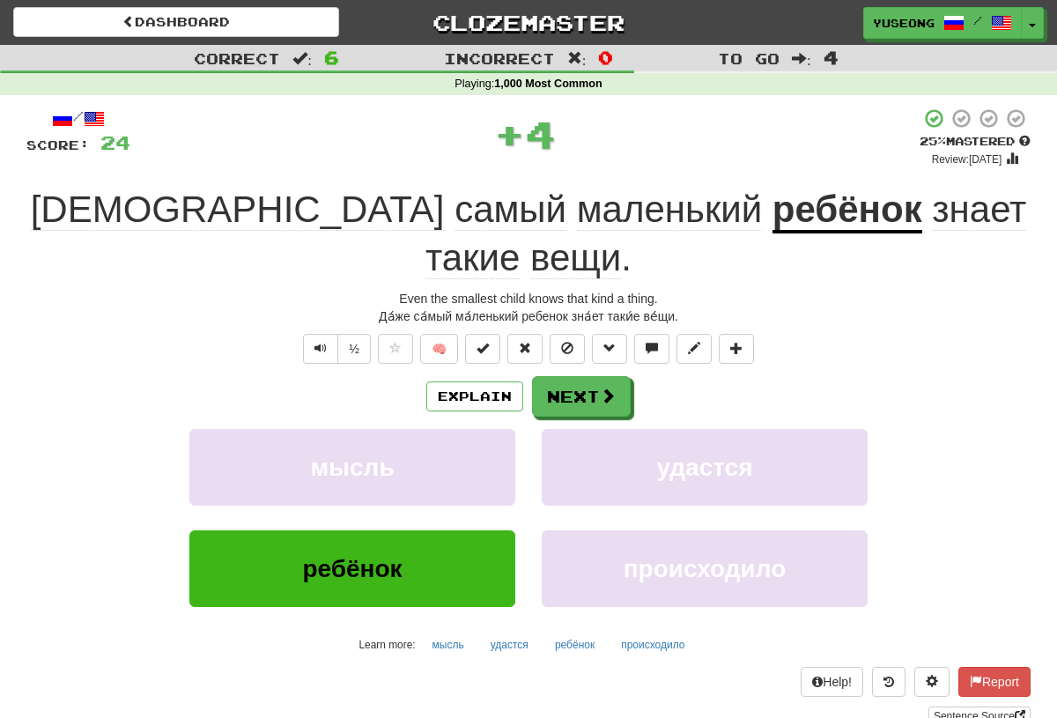
click at [596, 376] on button "Next" at bounding box center [581, 396] width 99 height 41
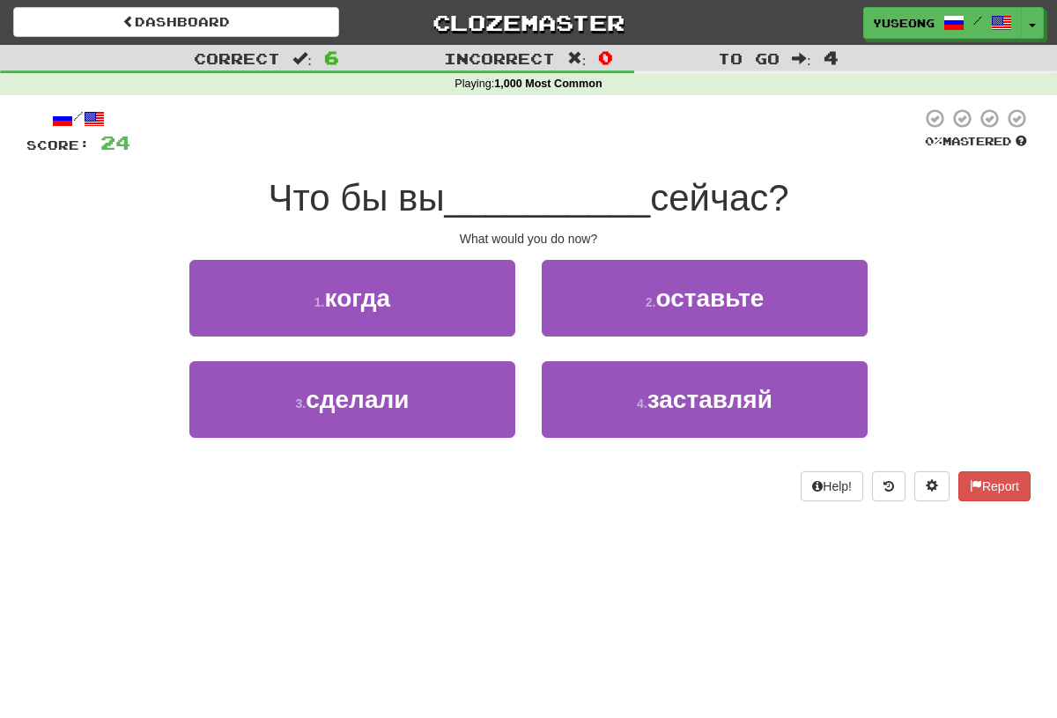
click at [481, 408] on button "3 . сделали" at bounding box center [352, 399] width 326 height 77
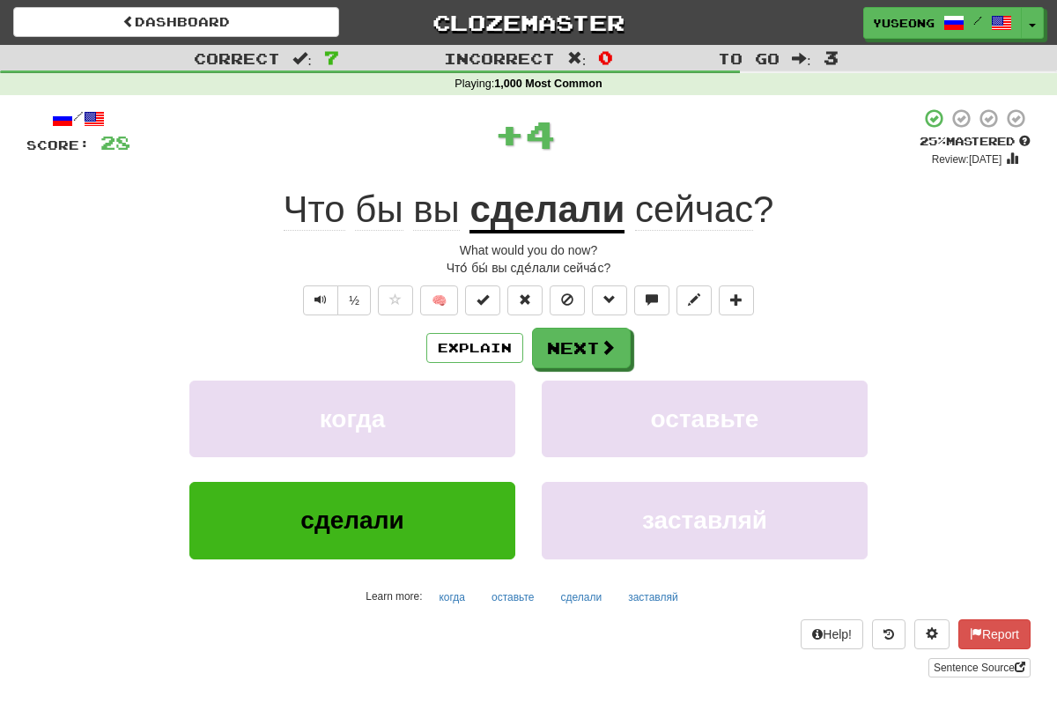
click at [584, 363] on button "Next" at bounding box center [581, 348] width 99 height 41
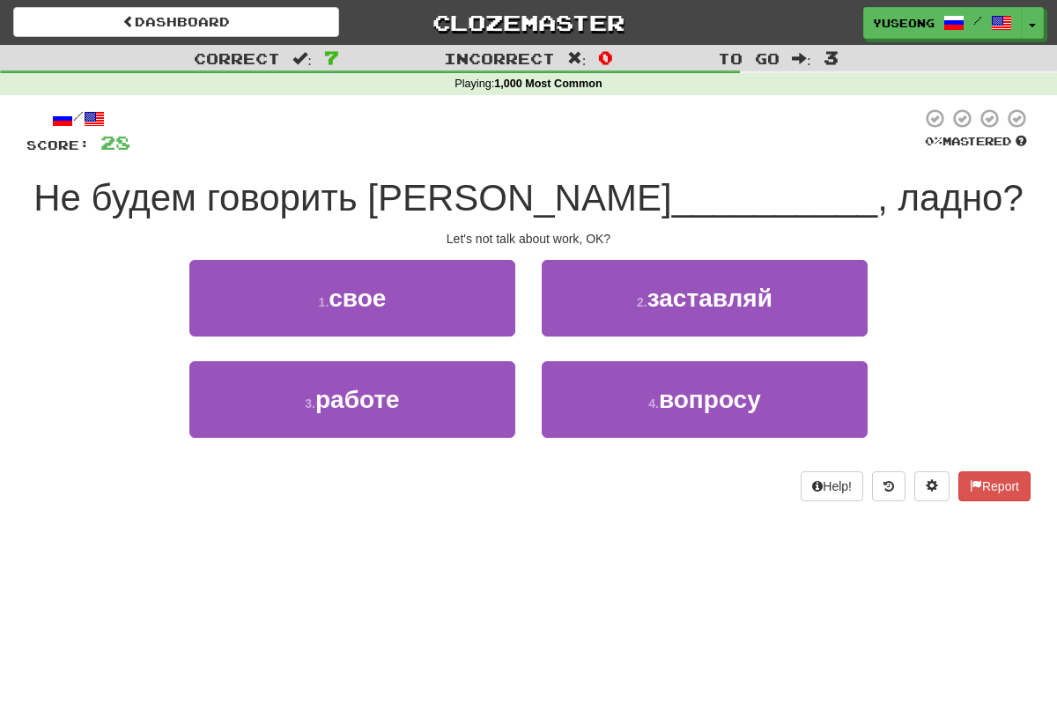
click at [490, 414] on button "3 . работе" at bounding box center [352, 399] width 326 height 77
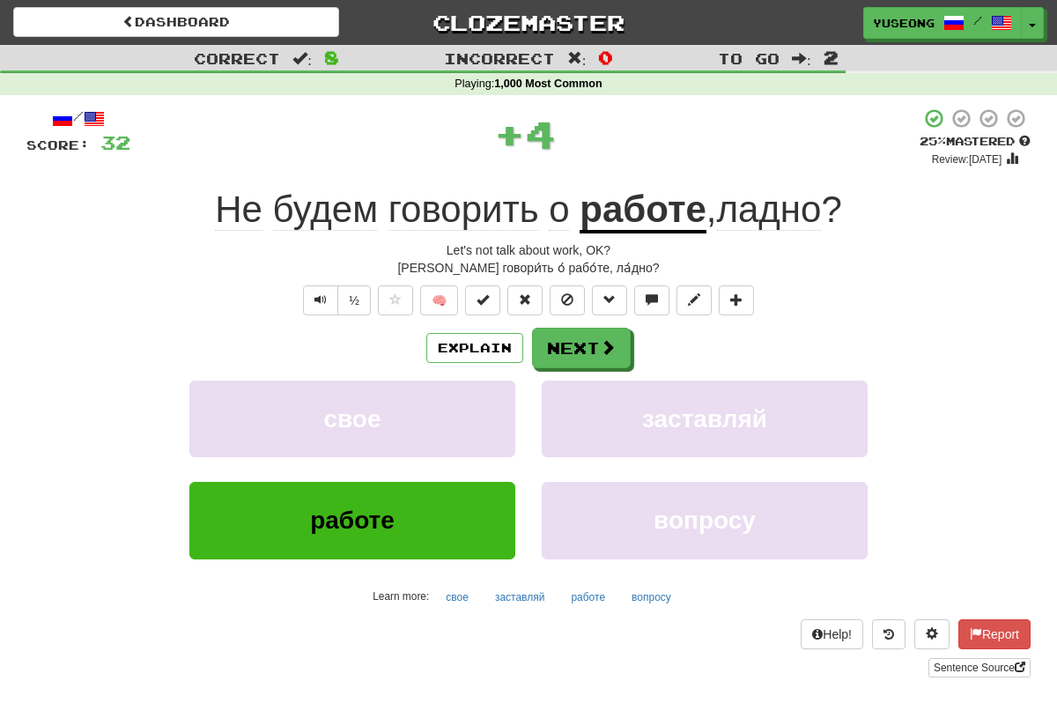
click at [600, 339] on span at bounding box center [608, 347] width 16 height 16
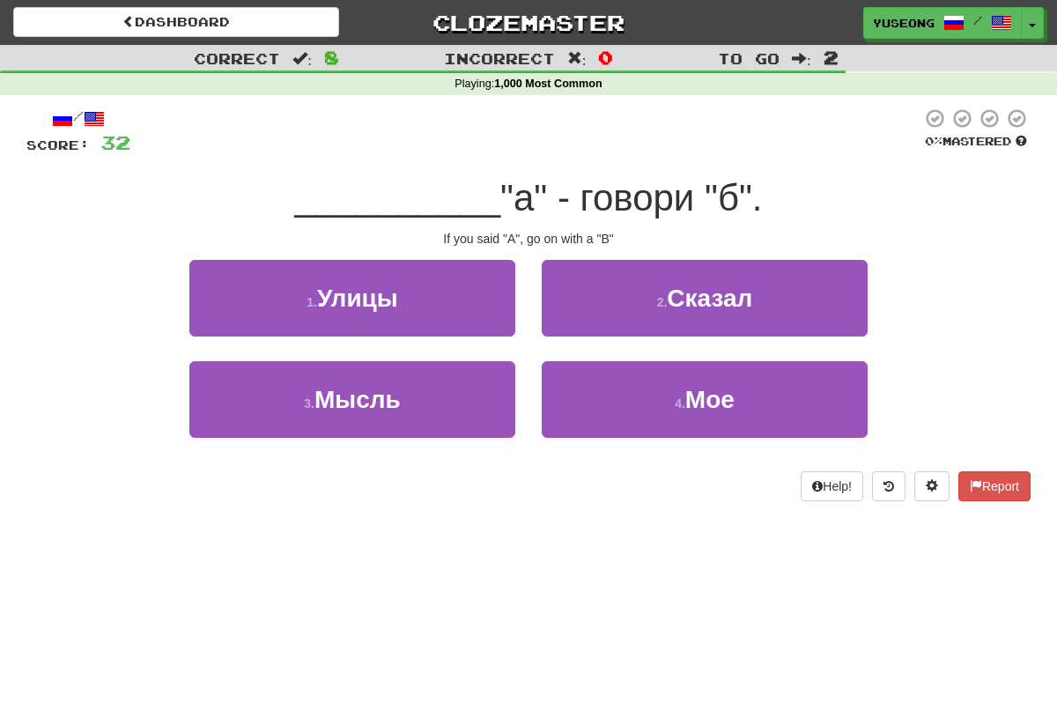
click at [683, 315] on button "2 . Сказал" at bounding box center [705, 298] width 326 height 77
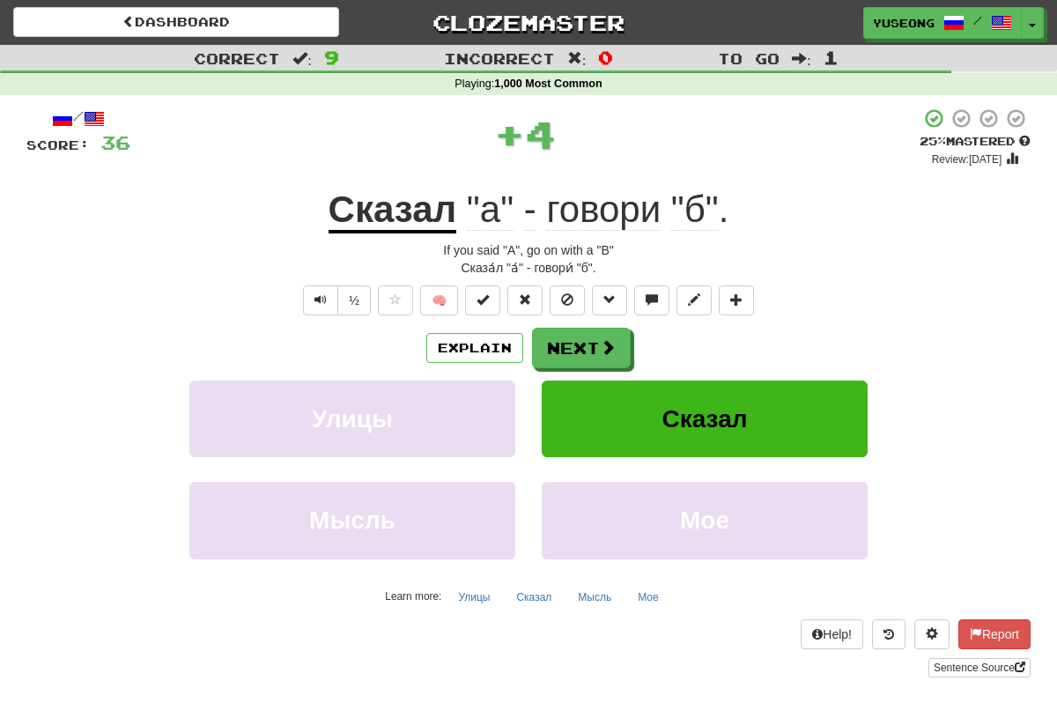
click at [621, 343] on button "Next" at bounding box center [581, 348] width 99 height 41
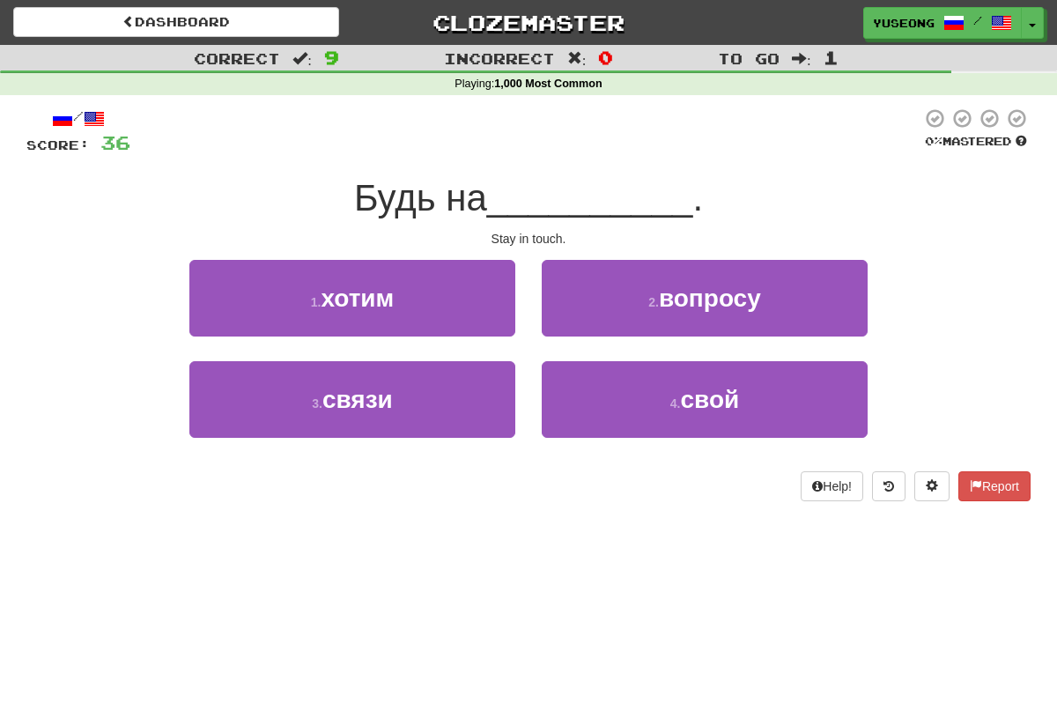
click at [496, 408] on button "3 . связи" at bounding box center [352, 399] width 326 height 77
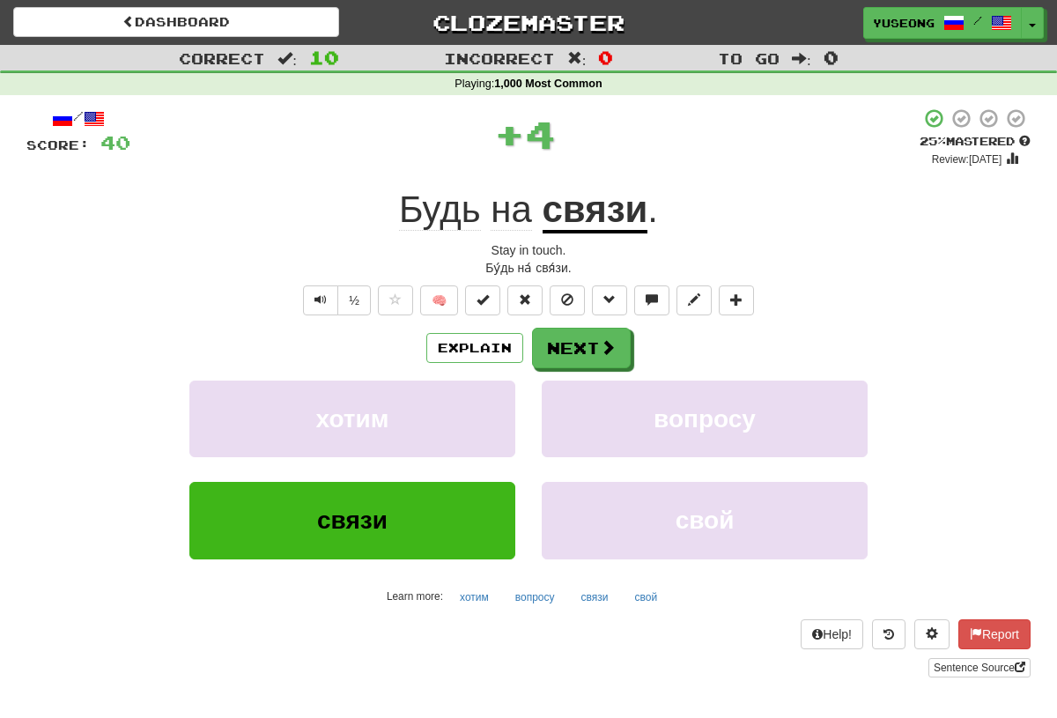
click at [618, 346] on button "Next" at bounding box center [581, 348] width 99 height 41
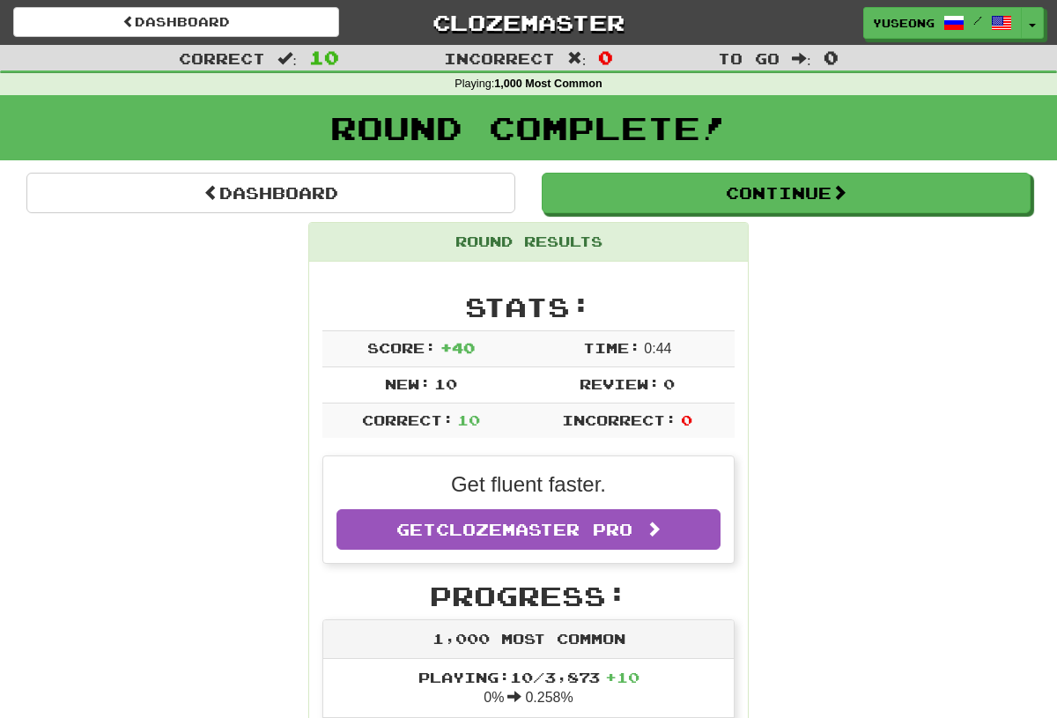
click at [389, 174] on link "Dashboard" at bounding box center [270, 193] width 489 height 41
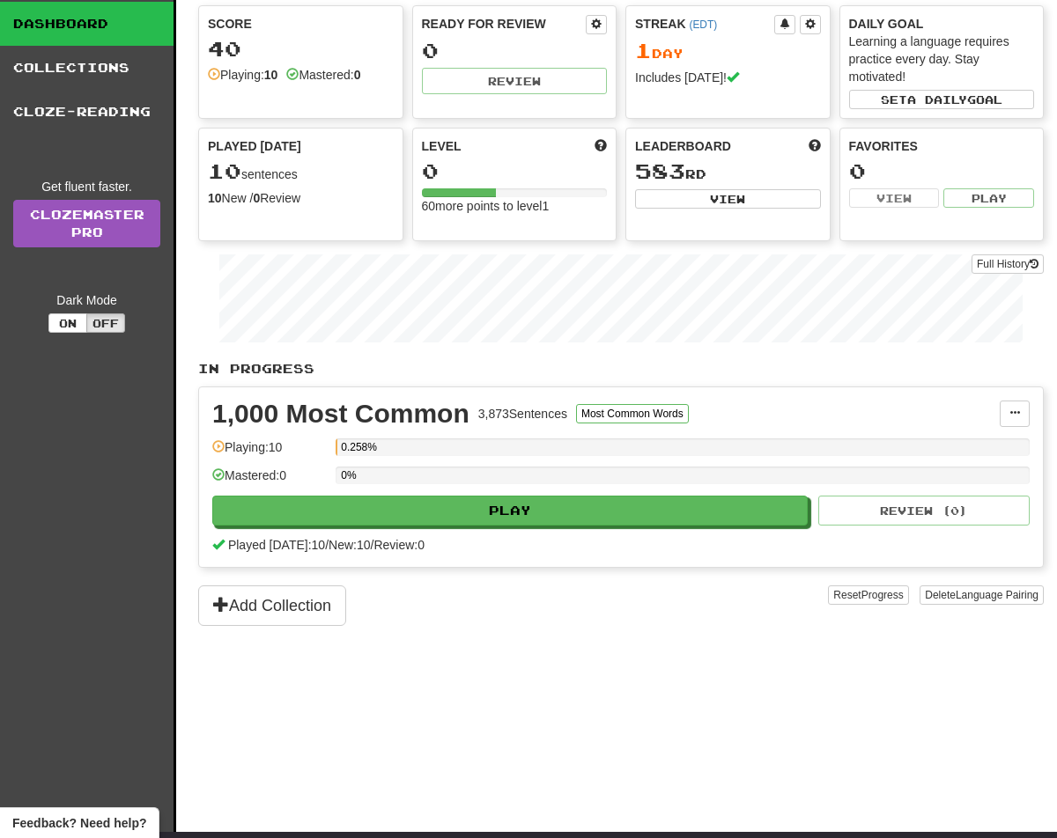
scroll to position [97, 0]
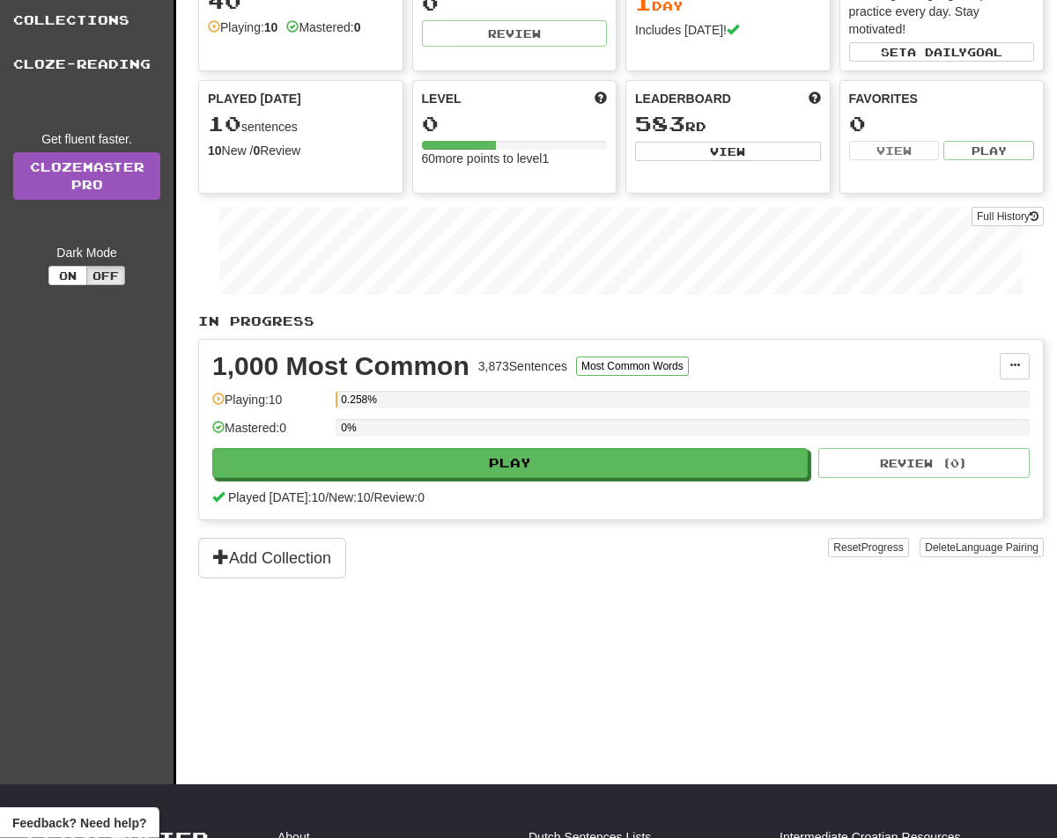
click at [314, 561] on button "Add Collection" at bounding box center [272, 559] width 148 height 41
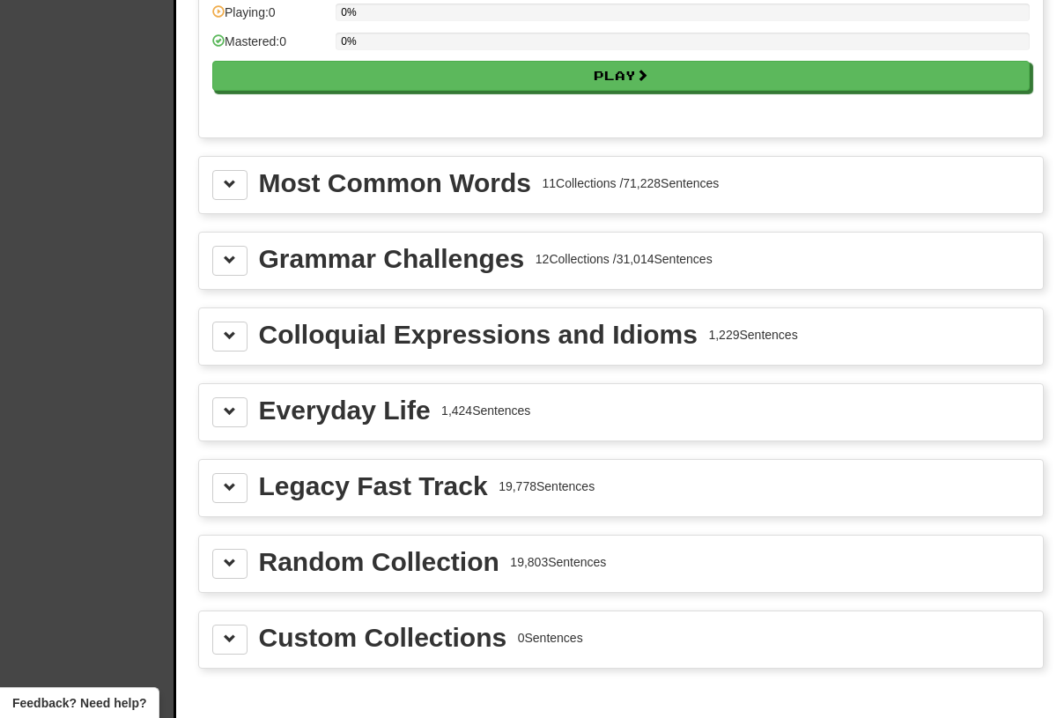
scroll to position [1834, 0]
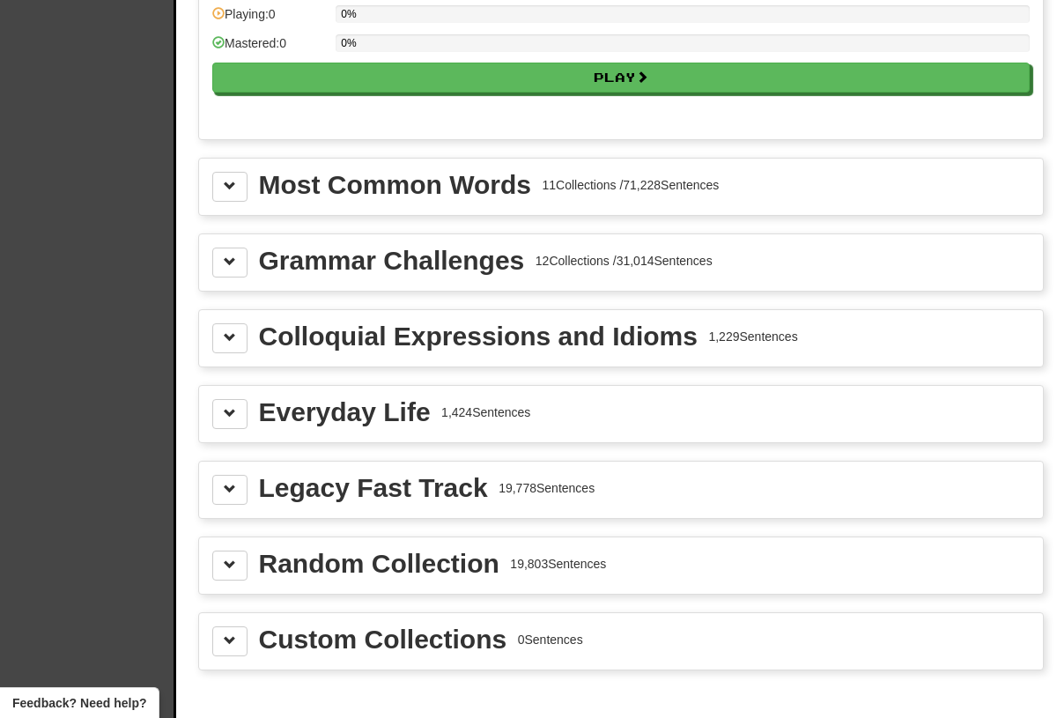
click at [811, 176] on div "Most Common Words 11 Collections / 71,228 Sentences" at bounding box center [620, 187] width 817 height 30
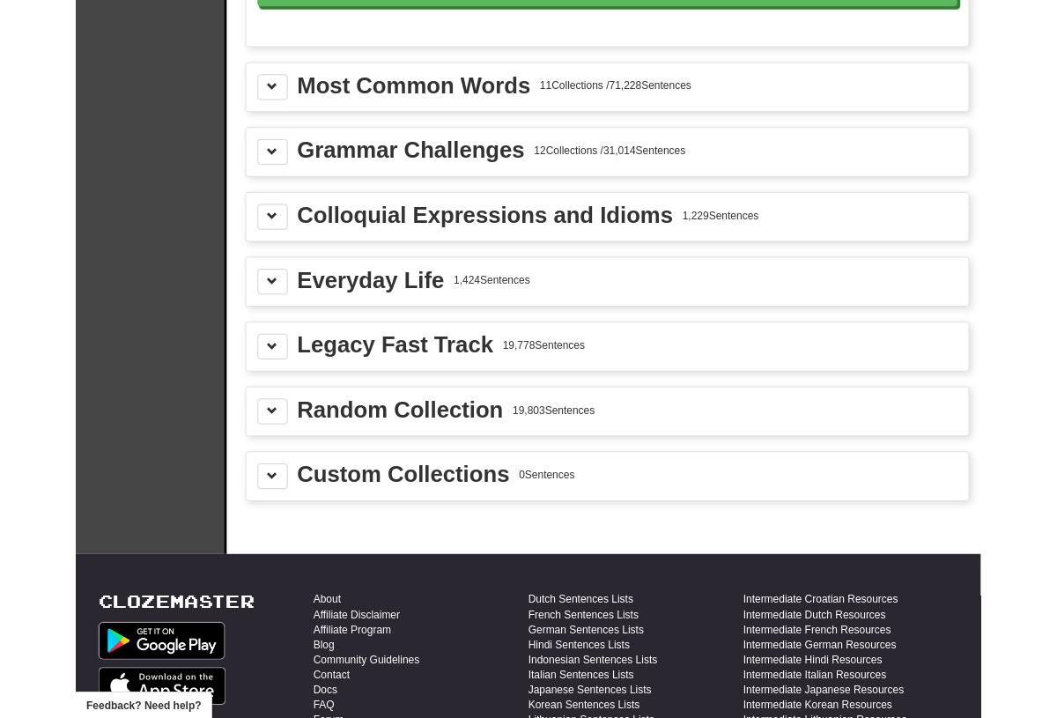
scroll to position [1917, 0]
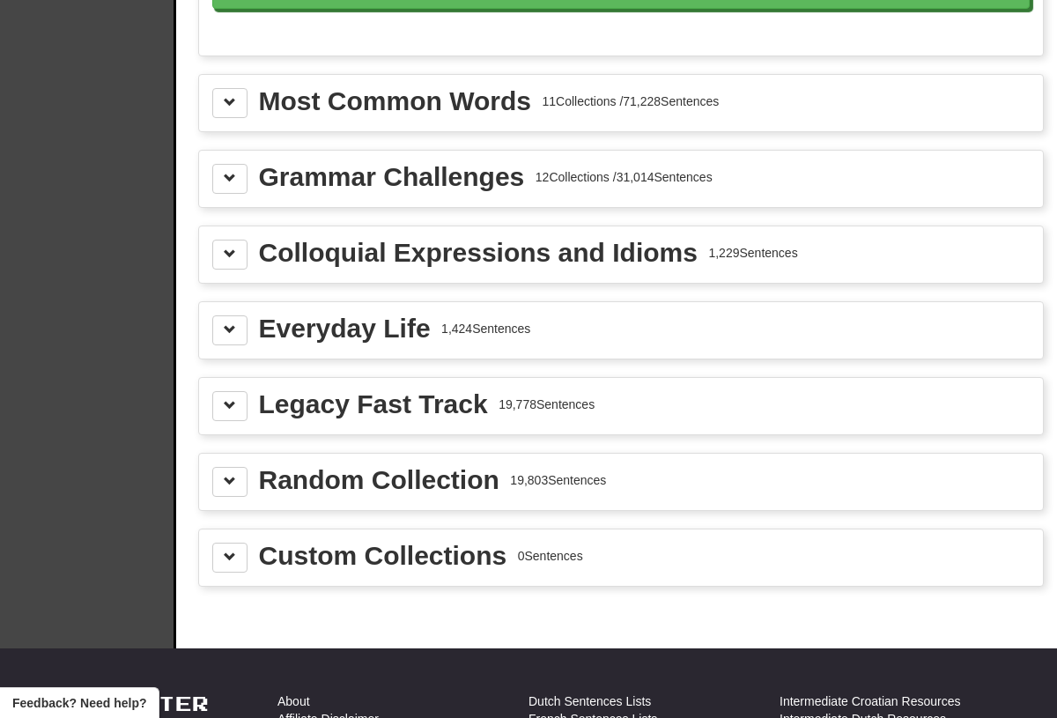
click at [225, 102] on span at bounding box center [230, 102] width 12 height 12
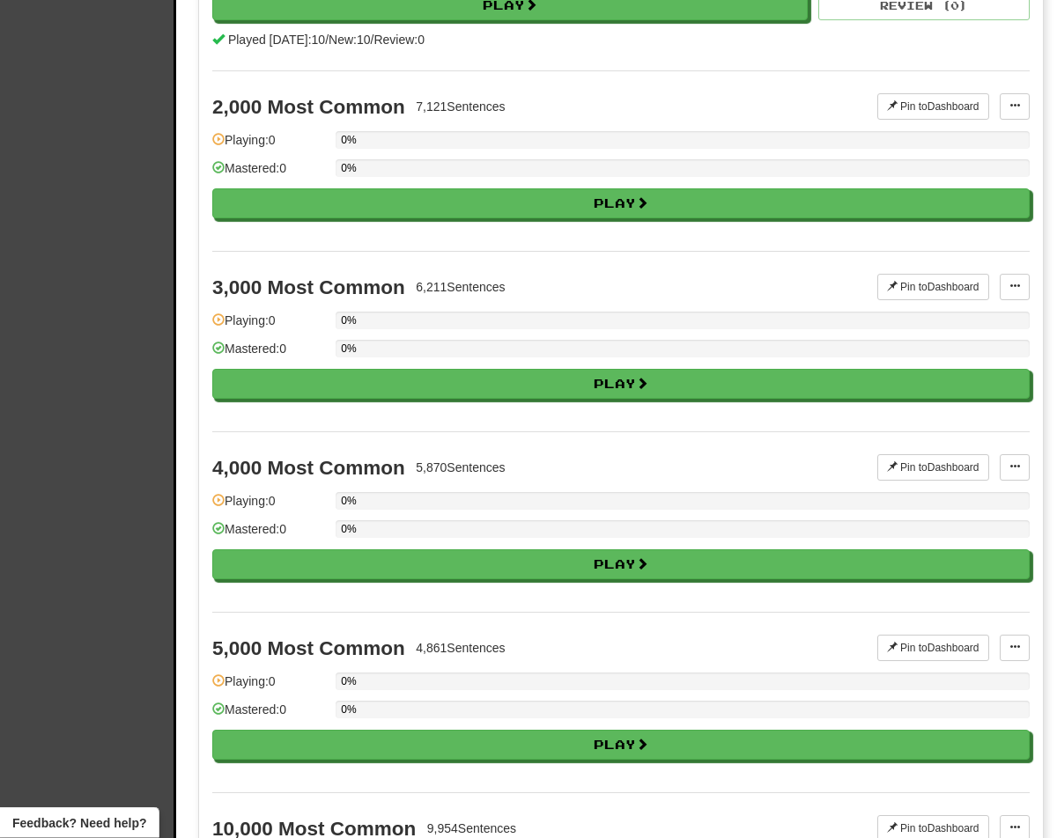
scroll to position [2535, 0]
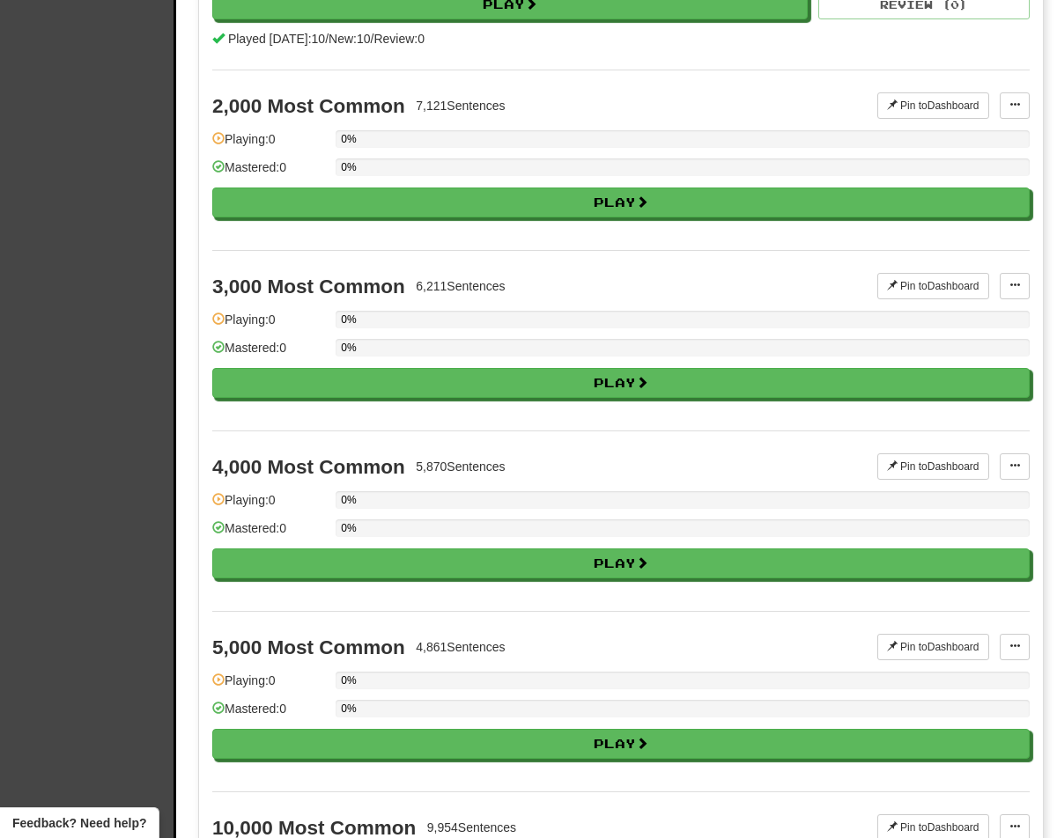
click at [632, 210] on button "Play" at bounding box center [620, 203] width 817 height 30
select select "**"
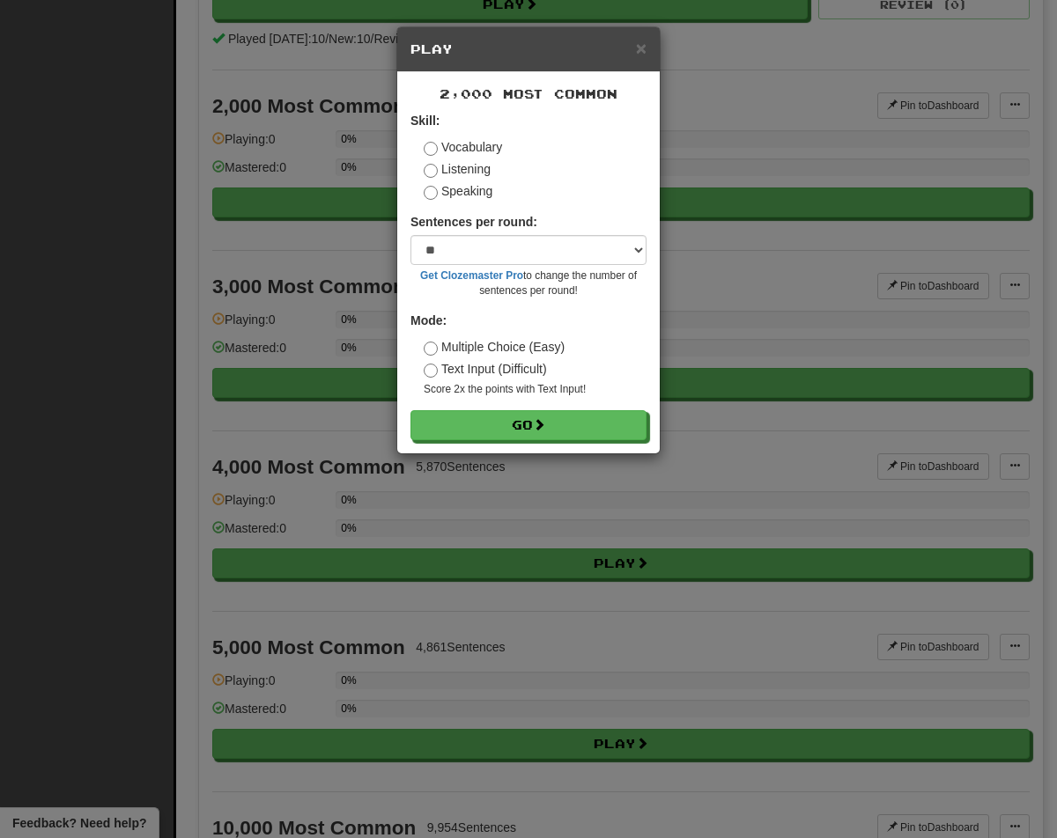
click at [558, 430] on button "Go" at bounding box center [528, 425] width 236 height 30
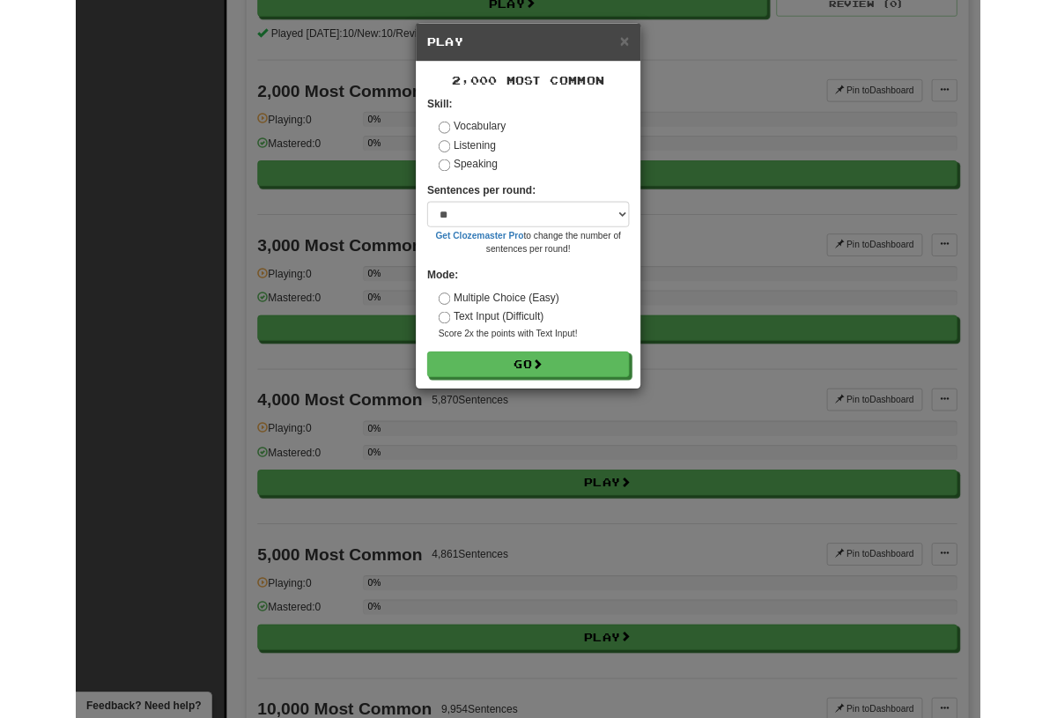
scroll to position [2584, 0]
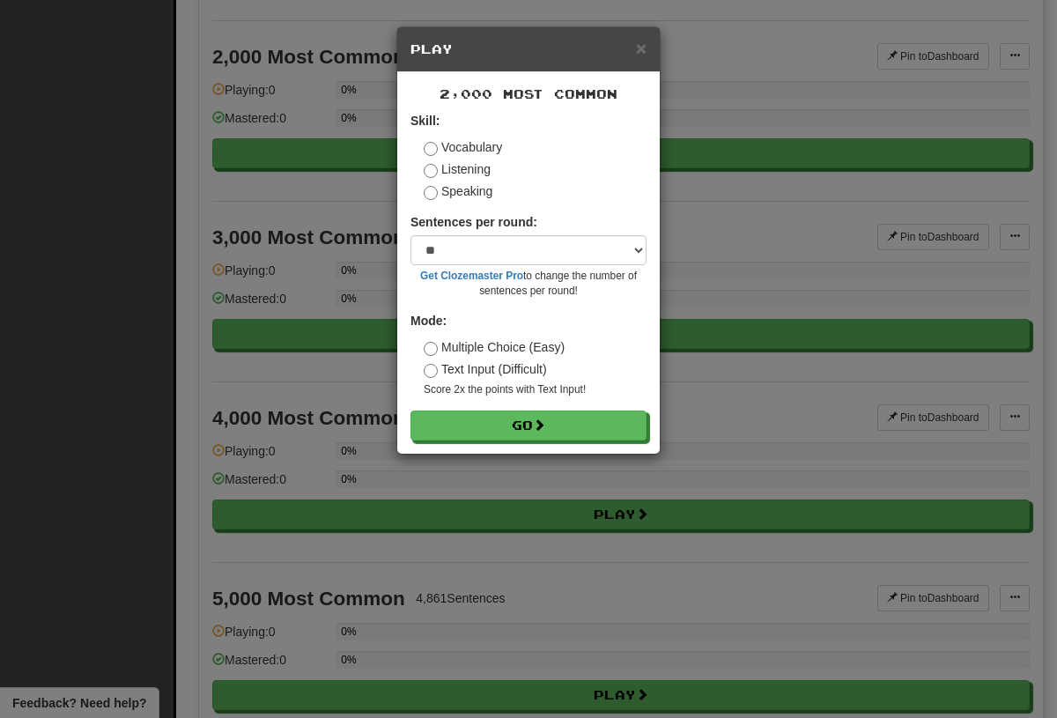
click at [641, 52] on span "×" at bounding box center [641, 48] width 11 height 20
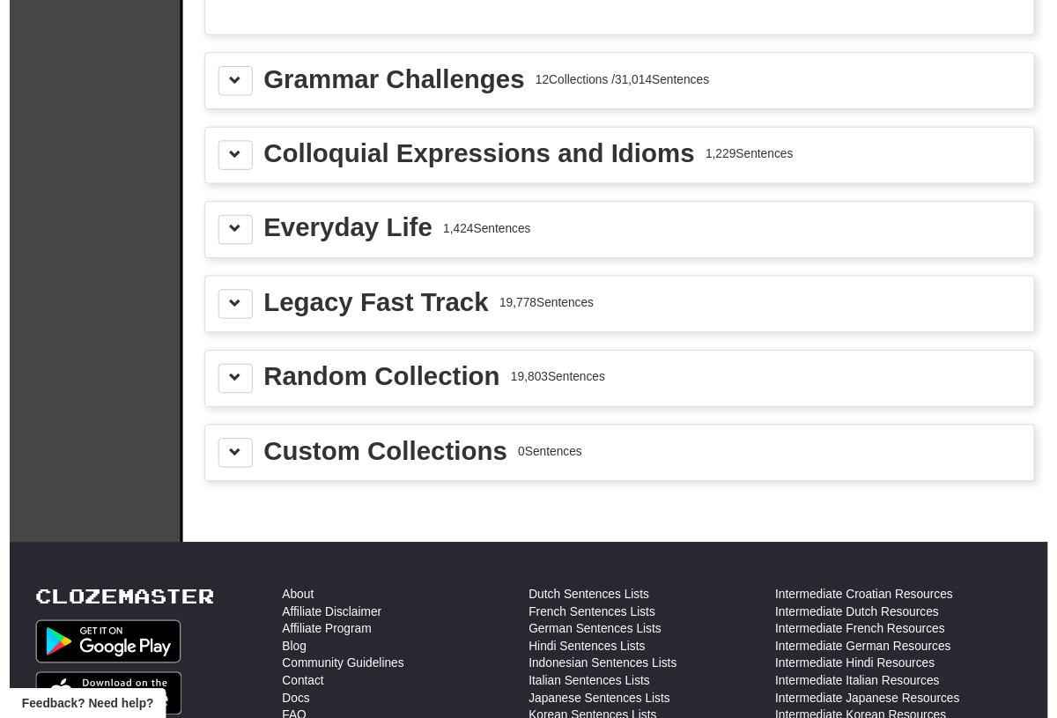
scroll to position [4019, 0]
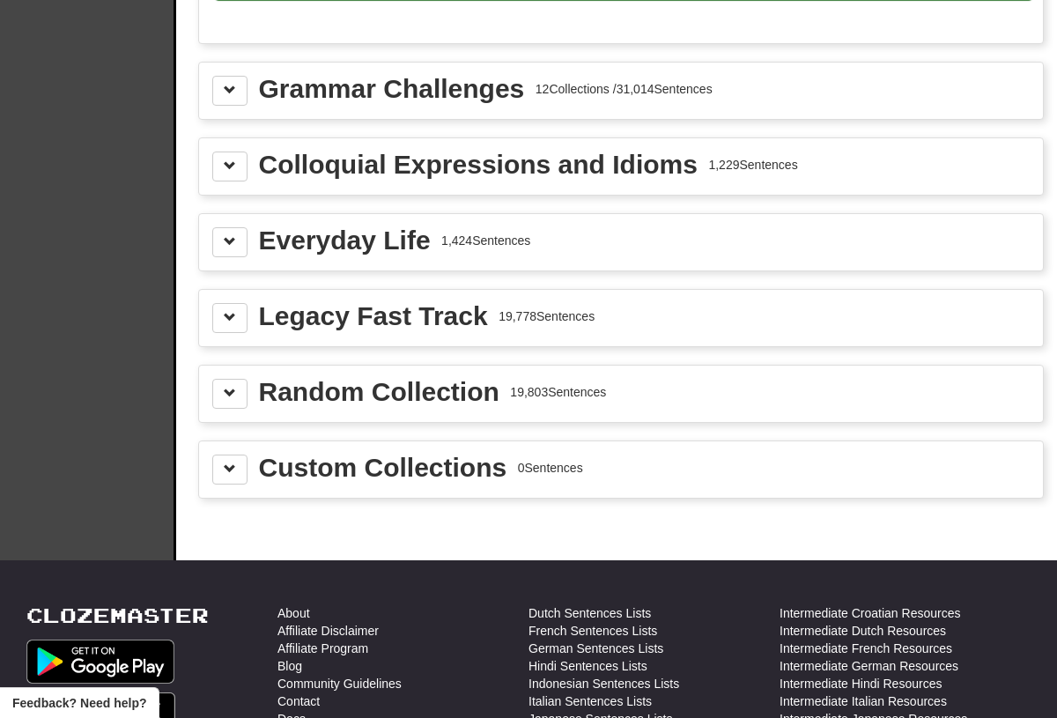
click at [809, 162] on div "Colloquial Expressions and Idioms 1,229 Sentences" at bounding box center [620, 166] width 817 height 30
click at [224, 156] on button at bounding box center [229, 166] width 35 height 30
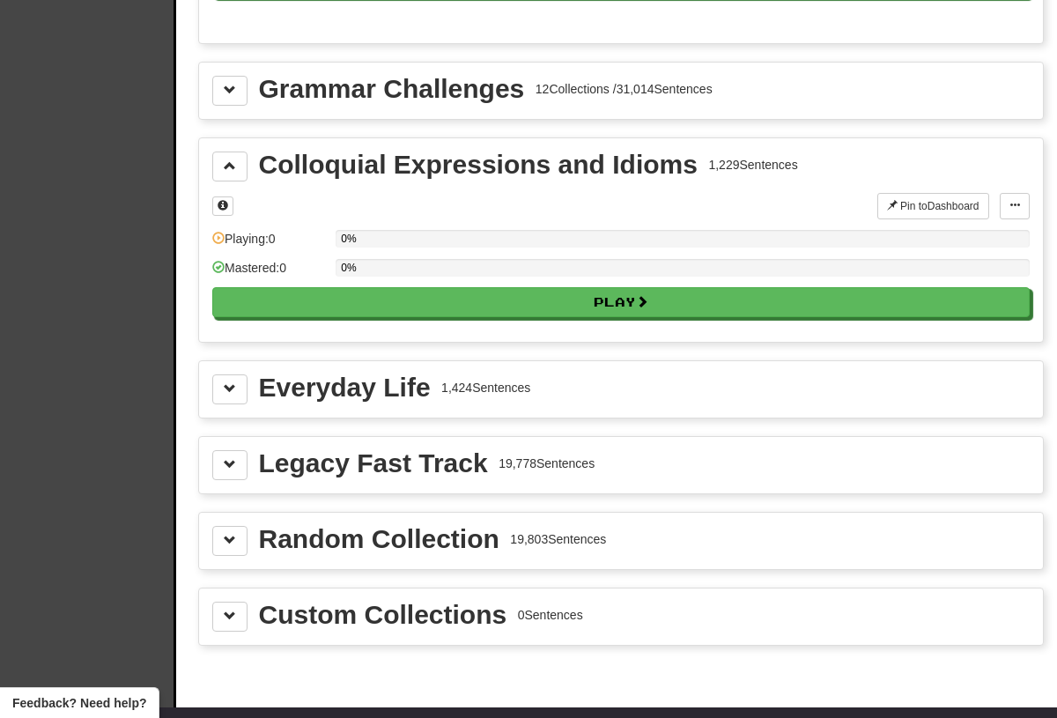
click at [214, 206] on button at bounding box center [222, 205] width 21 height 19
click at [238, 382] on button at bounding box center [229, 389] width 35 height 30
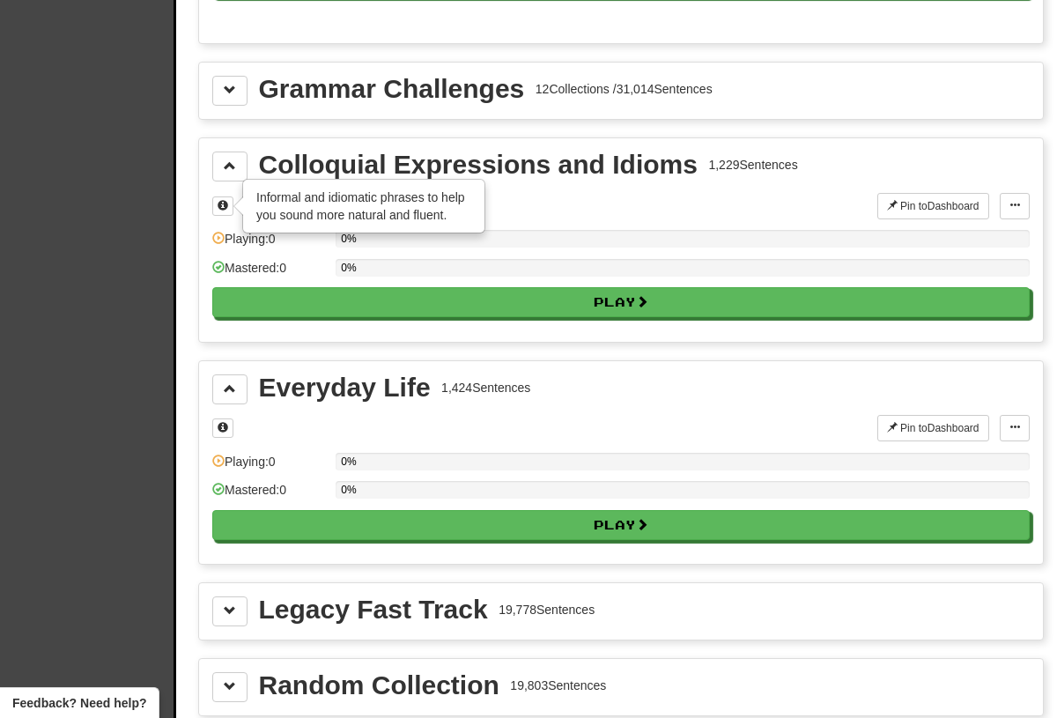
click at [476, 302] on button "Play" at bounding box center [620, 302] width 817 height 30
select select "**"
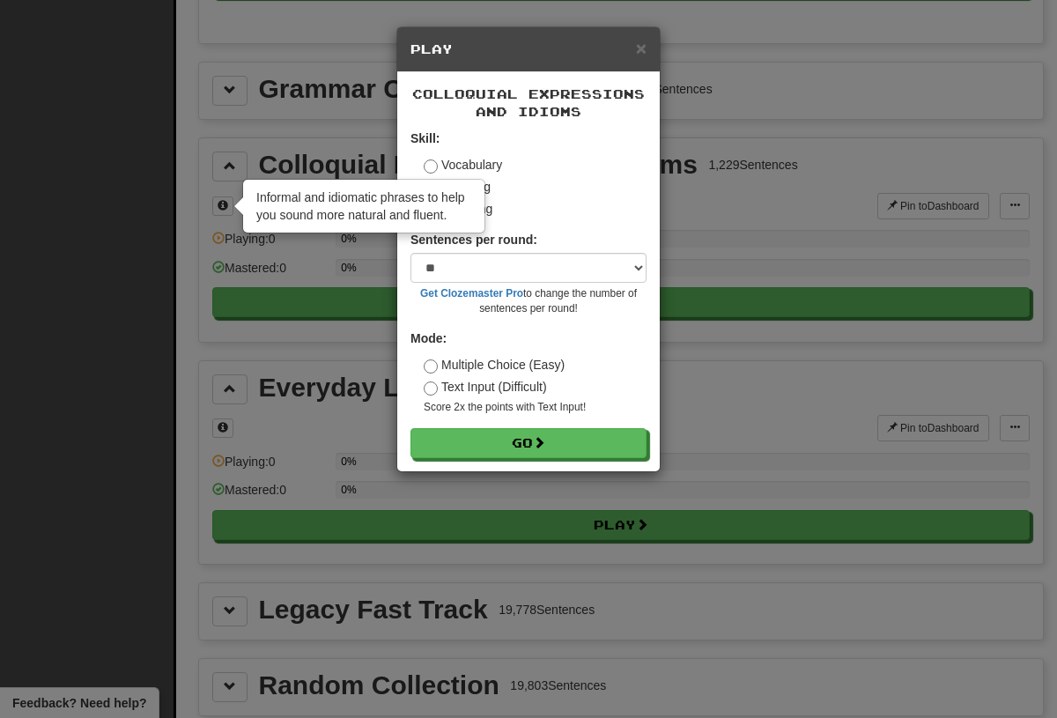
click at [524, 444] on button "Go" at bounding box center [528, 443] width 236 height 30
click at [748, 85] on div "× Play Colloquial Expressions and Idioms Skill: Vocabulary Listening Speaking S…" at bounding box center [528, 359] width 1057 height 718
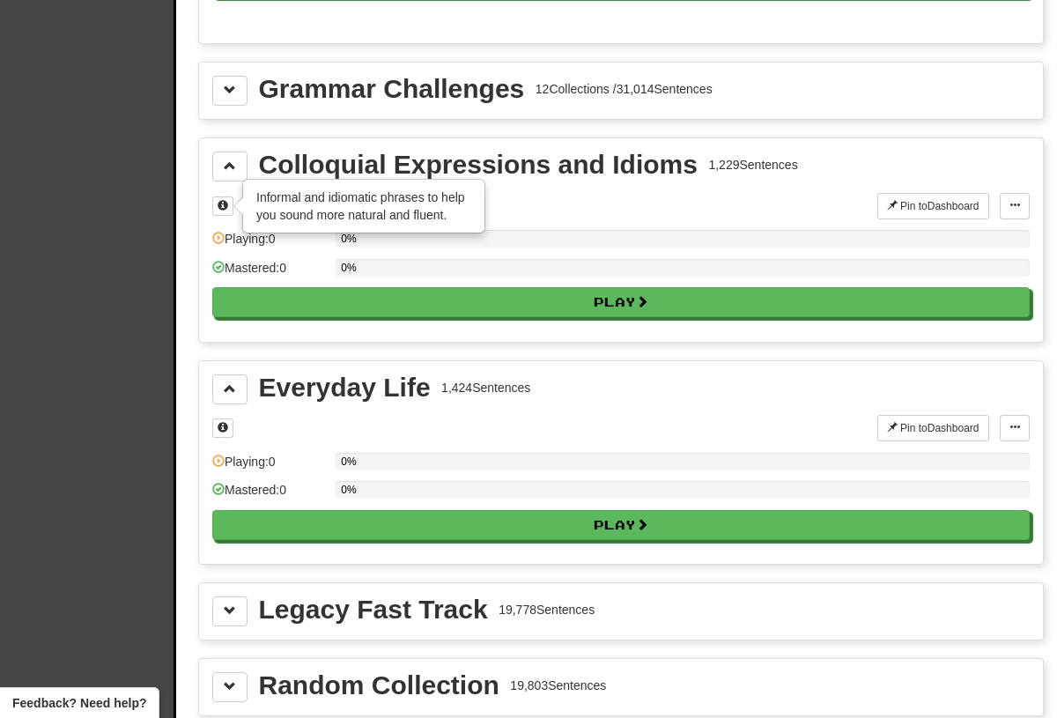
click at [460, 512] on button "Play" at bounding box center [620, 525] width 817 height 30
select select "**"
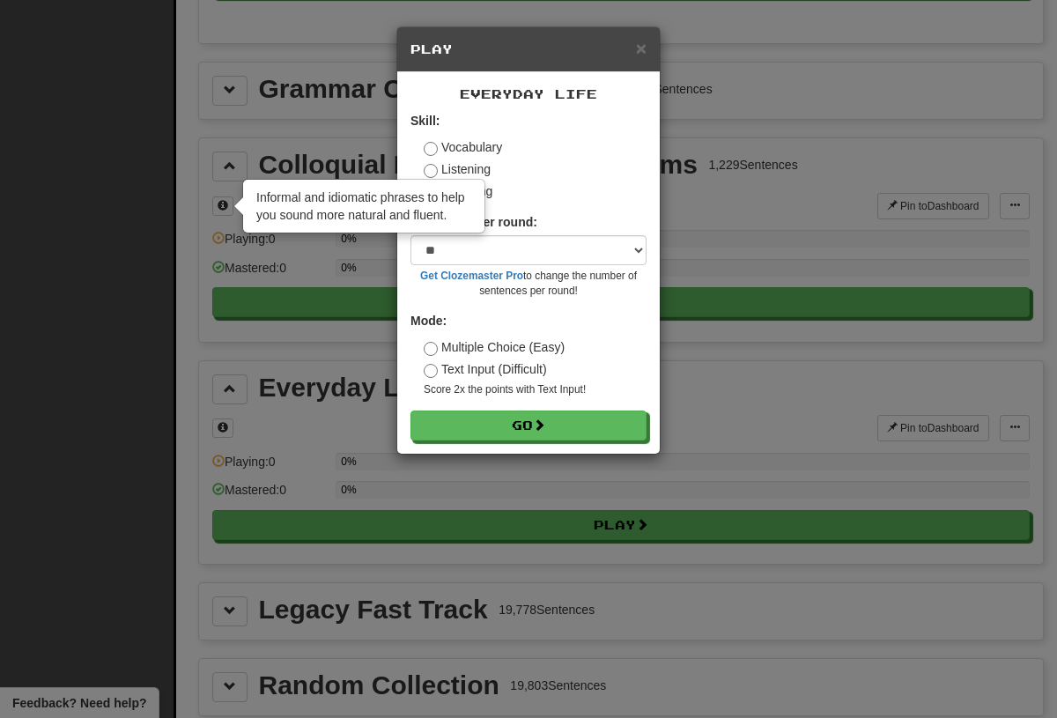
click at [571, 424] on button "Go" at bounding box center [528, 425] width 236 height 30
click at [643, 46] on span "×" at bounding box center [641, 48] width 11 height 20
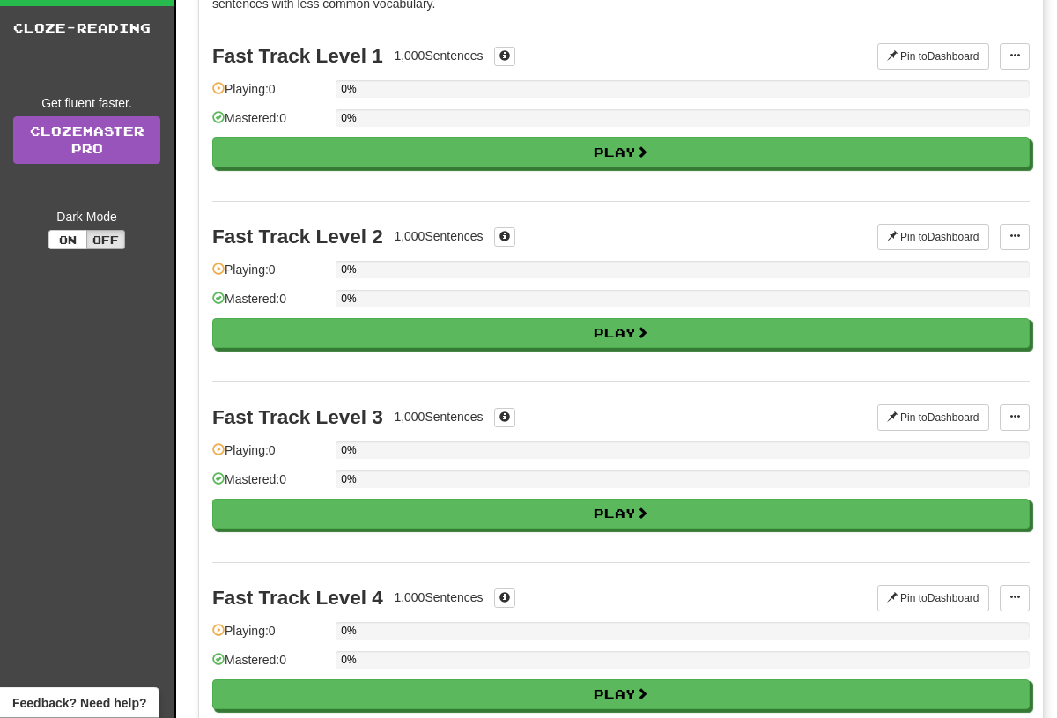
scroll to position [0, 0]
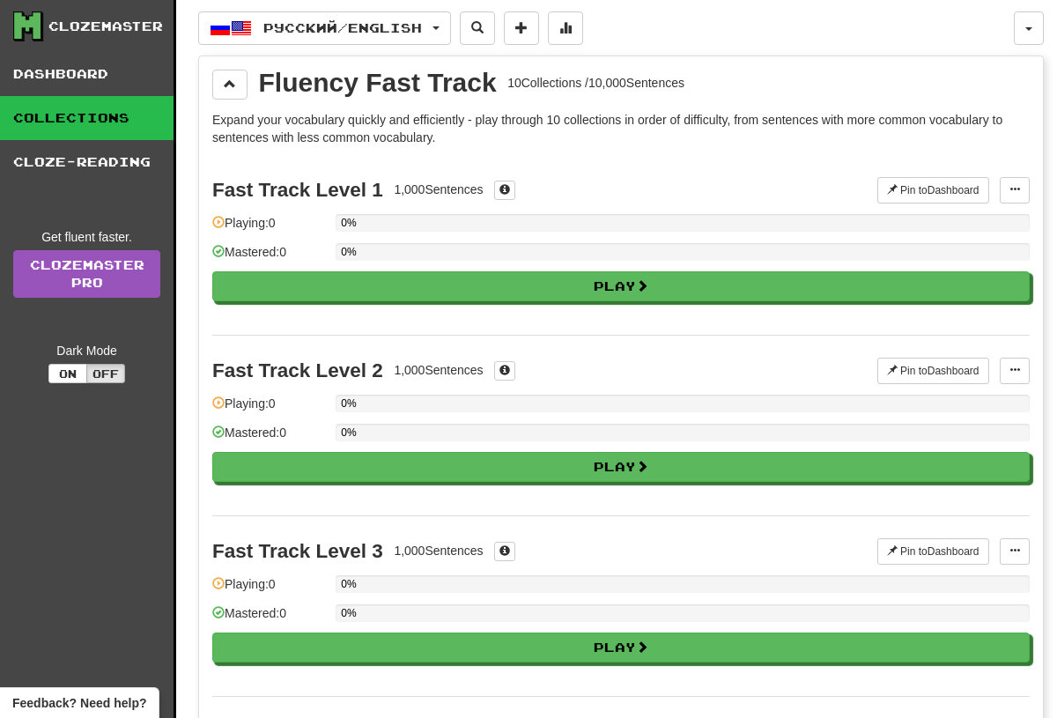
click at [227, 85] on span at bounding box center [230, 84] width 12 height 12
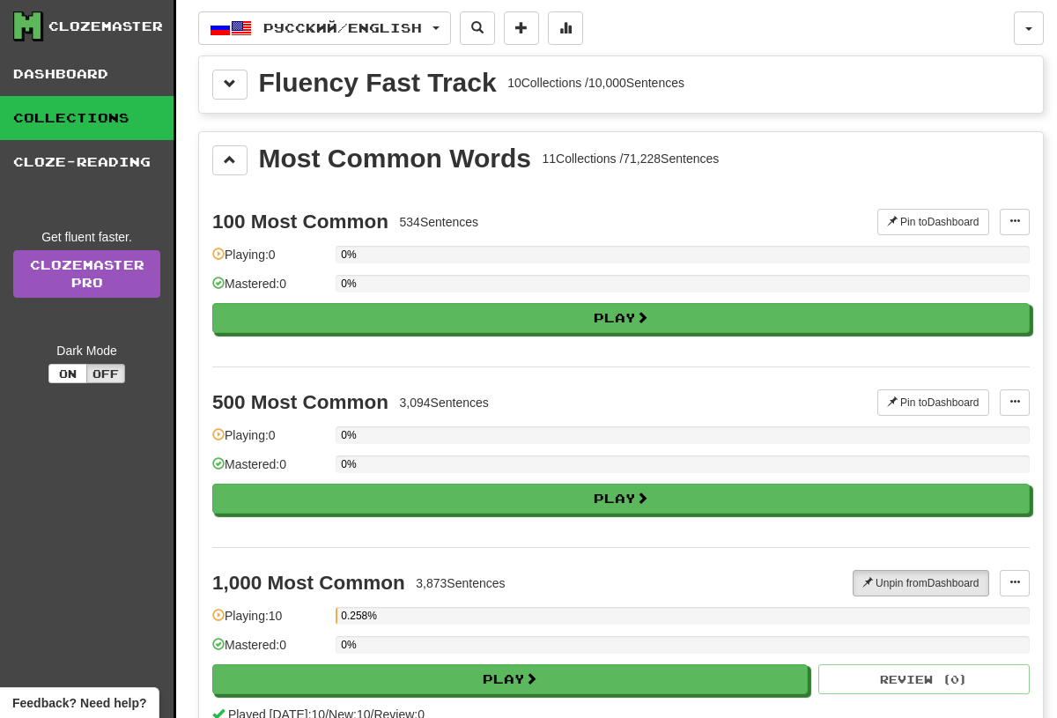
click at [435, 36] on button "Русский / English" at bounding box center [324, 27] width 253 height 33
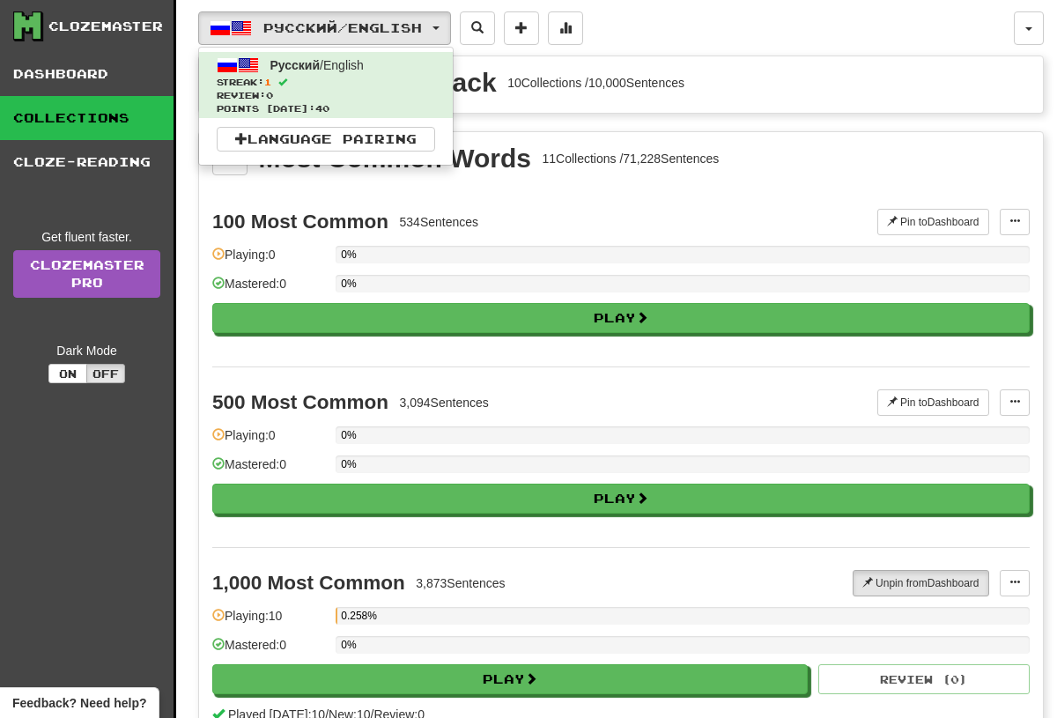
click at [424, 91] on span "Review: 0" at bounding box center [326, 95] width 218 height 13
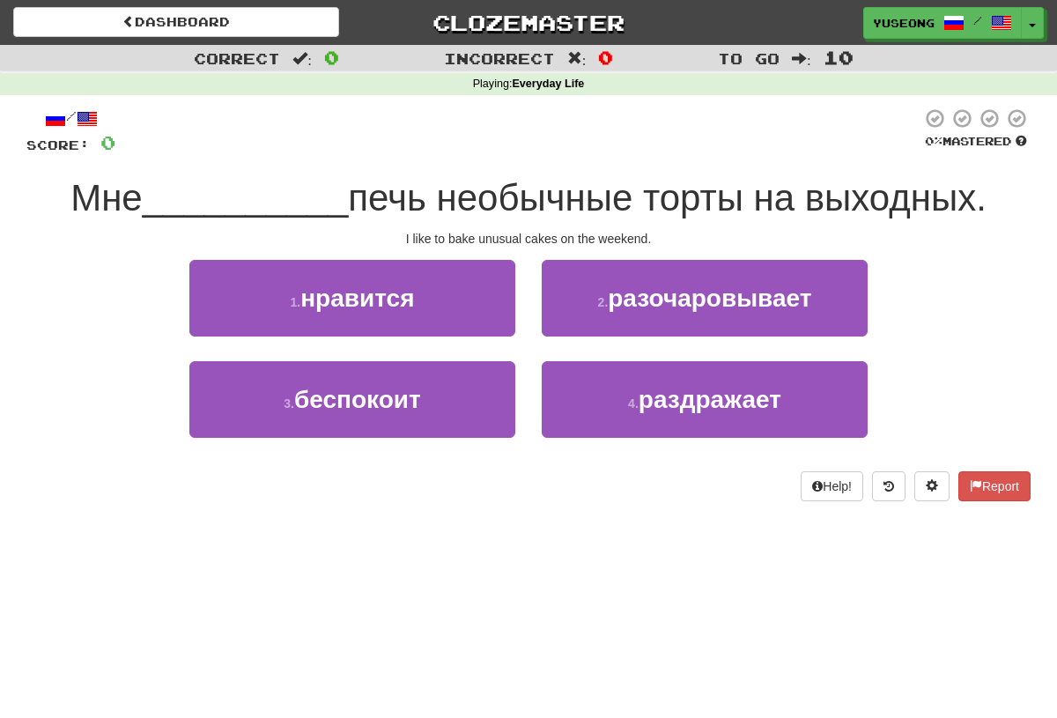
click at [486, 299] on button "1 . нравится" at bounding box center [352, 298] width 326 height 77
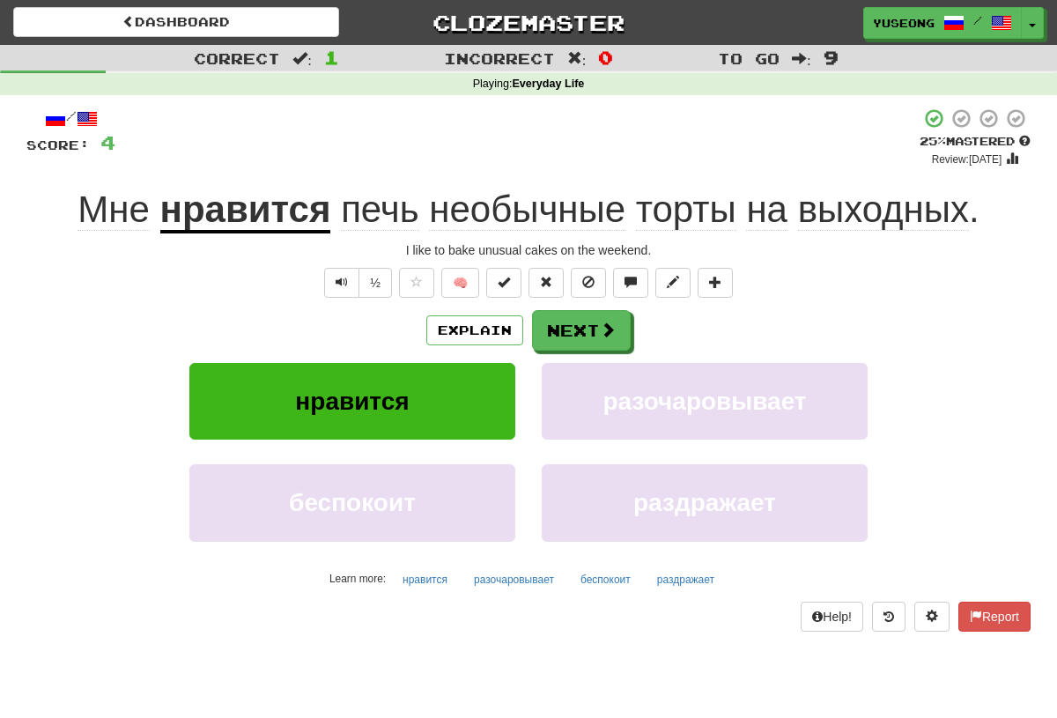
click at [609, 326] on span at bounding box center [608, 329] width 16 height 16
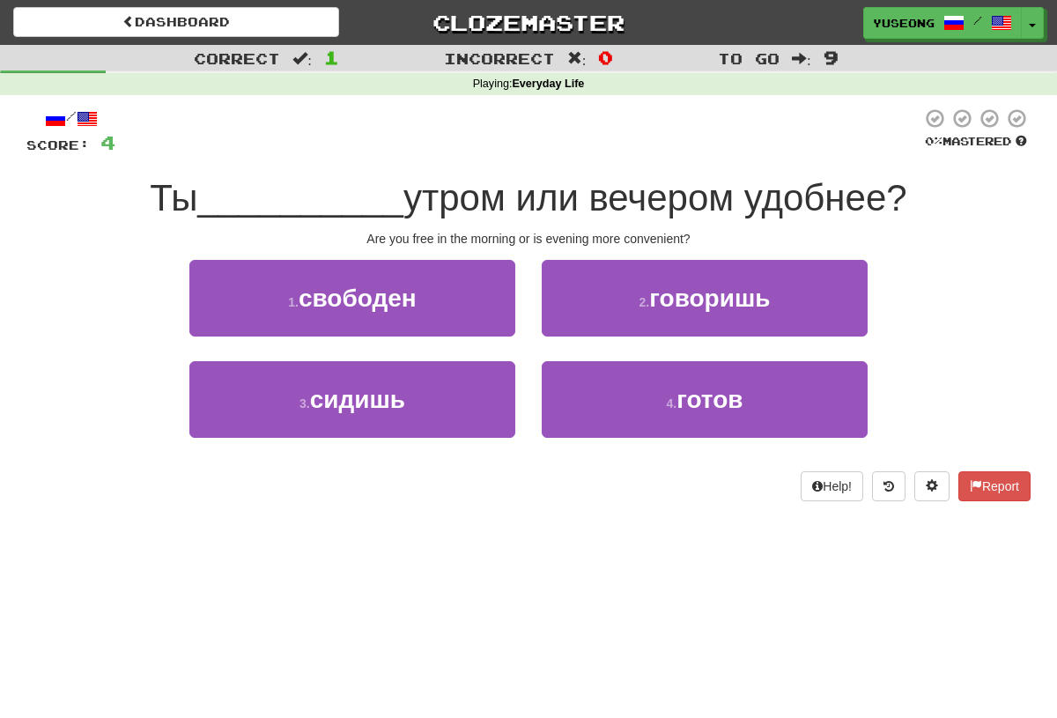
click at [447, 505] on div "/ Score: 4 0 % Mastered Ты __________ утром или вечером удобнее? Are you free i…" at bounding box center [528, 310] width 1004 height 431
click at [455, 412] on button "3 . сидишь" at bounding box center [352, 399] width 326 height 77
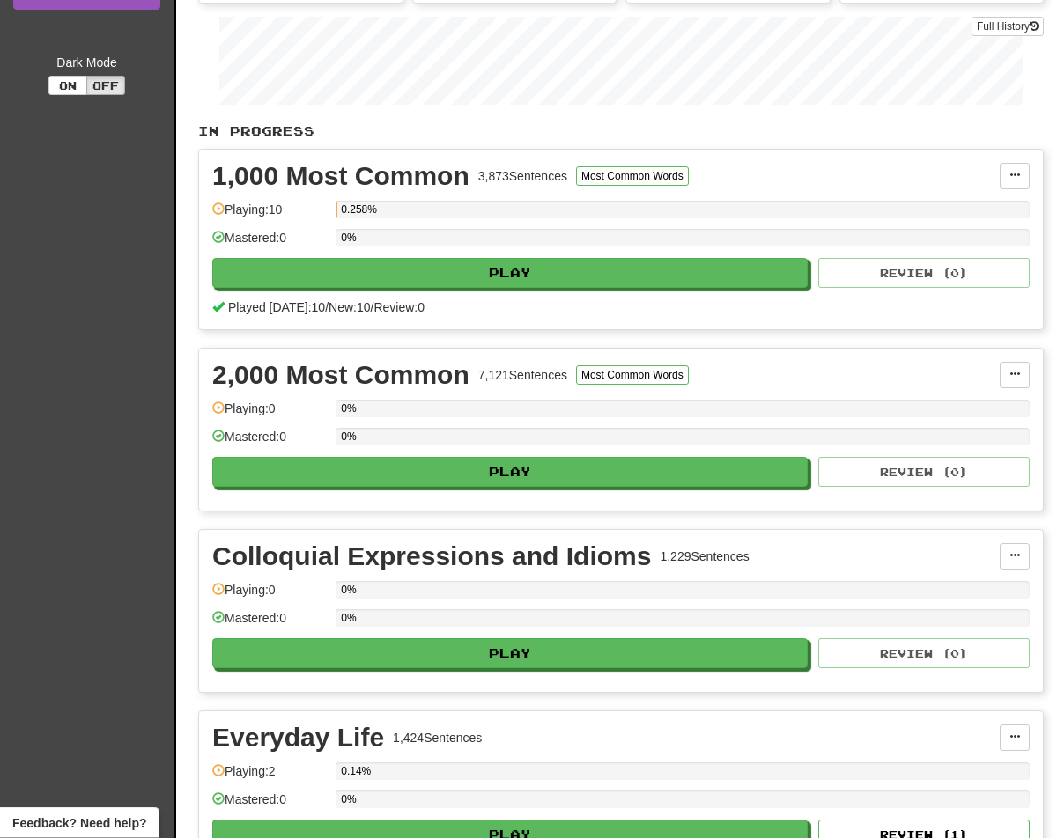
scroll to position [288, 0]
click at [1015, 386] on button at bounding box center [1015, 375] width 30 height 26
click at [991, 525] on div at bounding box center [528, 419] width 1057 height 838
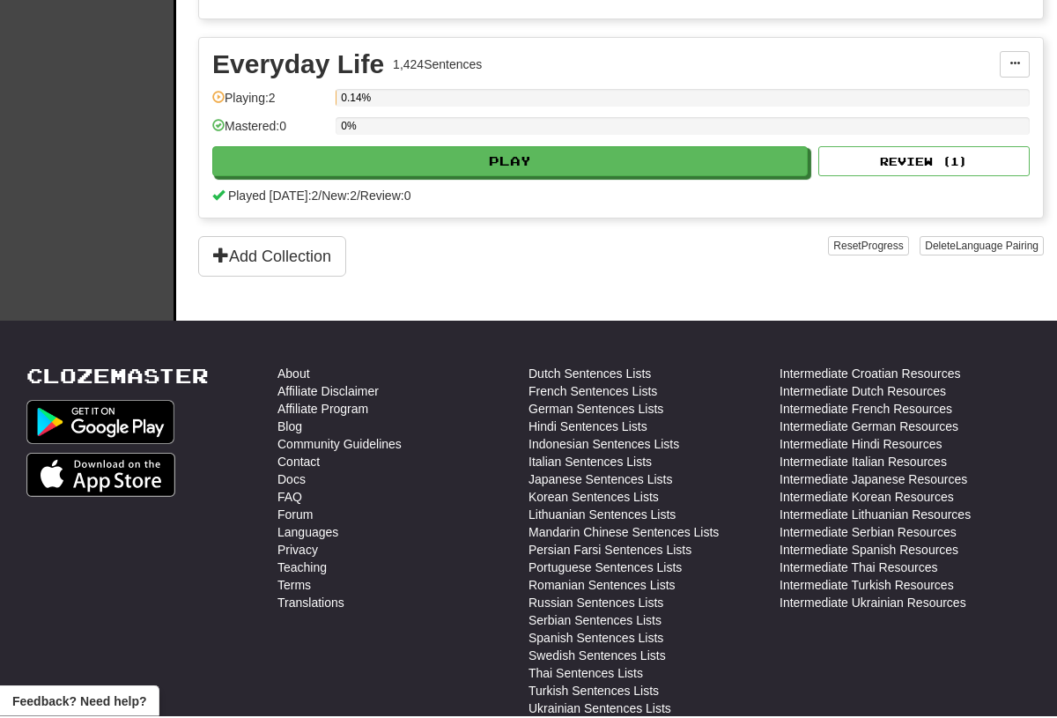
scroll to position [962, 0]
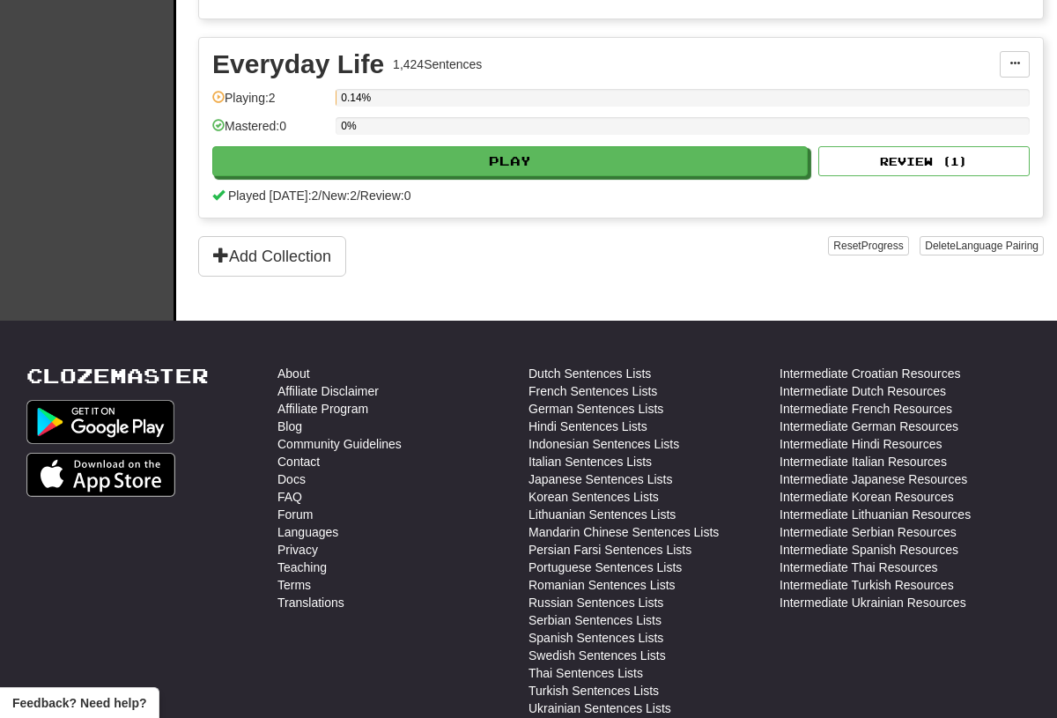
click at [875, 247] on span "Progress" at bounding box center [882, 246] width 42 height 12
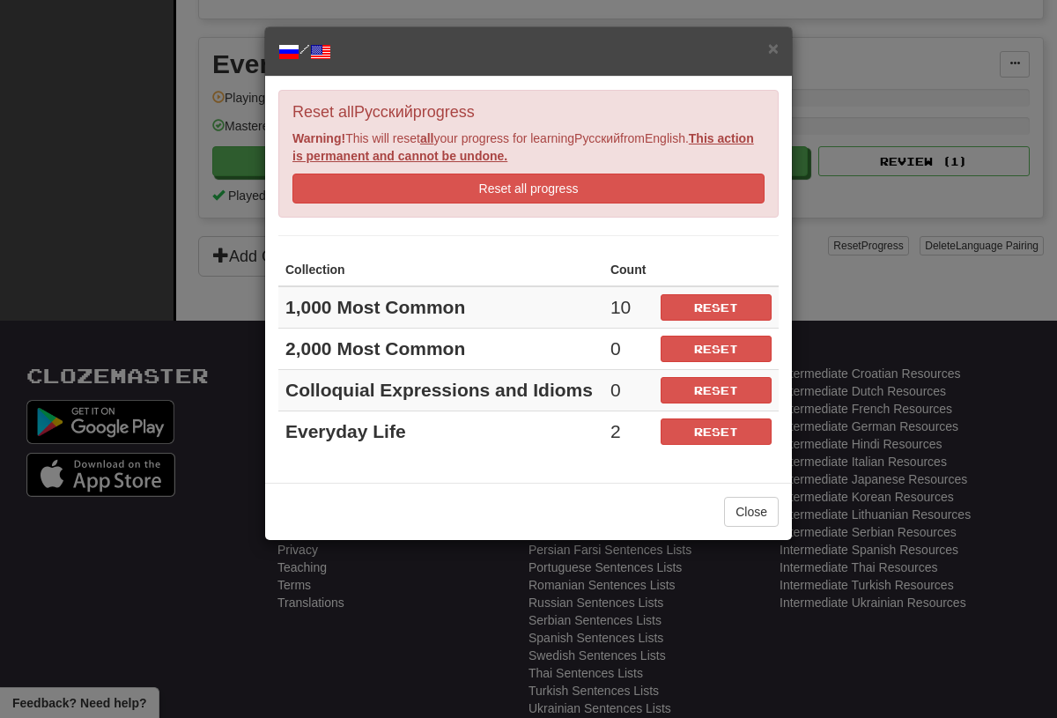
click at [750, 353] on button "Reset" at bounding box center [716, 349] width 111 height 26
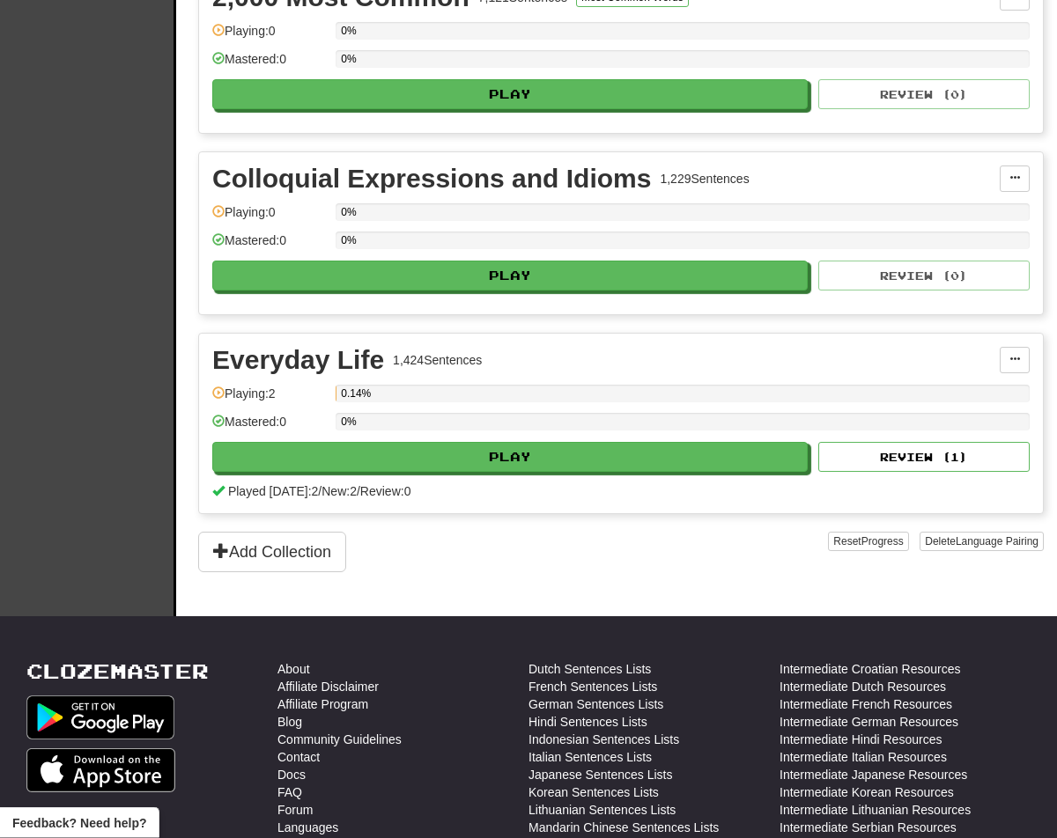
scroll to position [666, 0]
click at [884, 537] on span "Progress" at bounding box center [882, 541] width 42 height 12
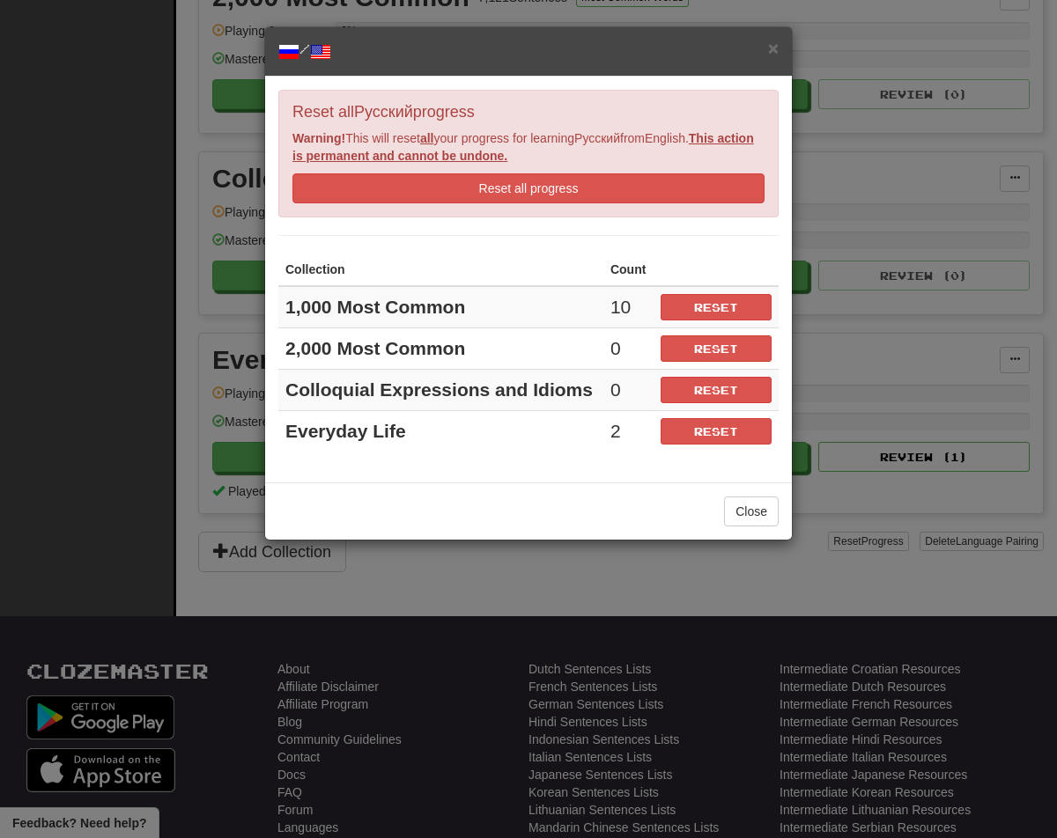
click at [747, 439] on button "Reset" at bounding box center [716, 431] width 111 height 26
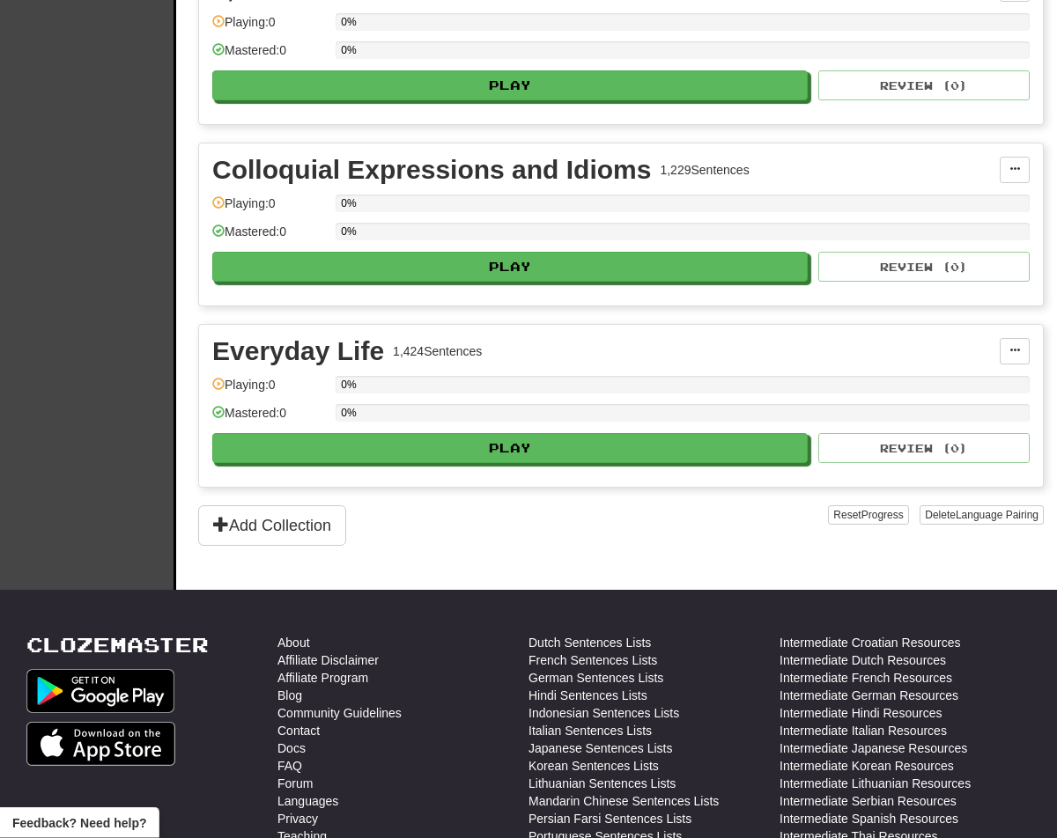
click at [991, 513] on span "Language Pairing" at bounding box center [997, 516] width 83 height 12
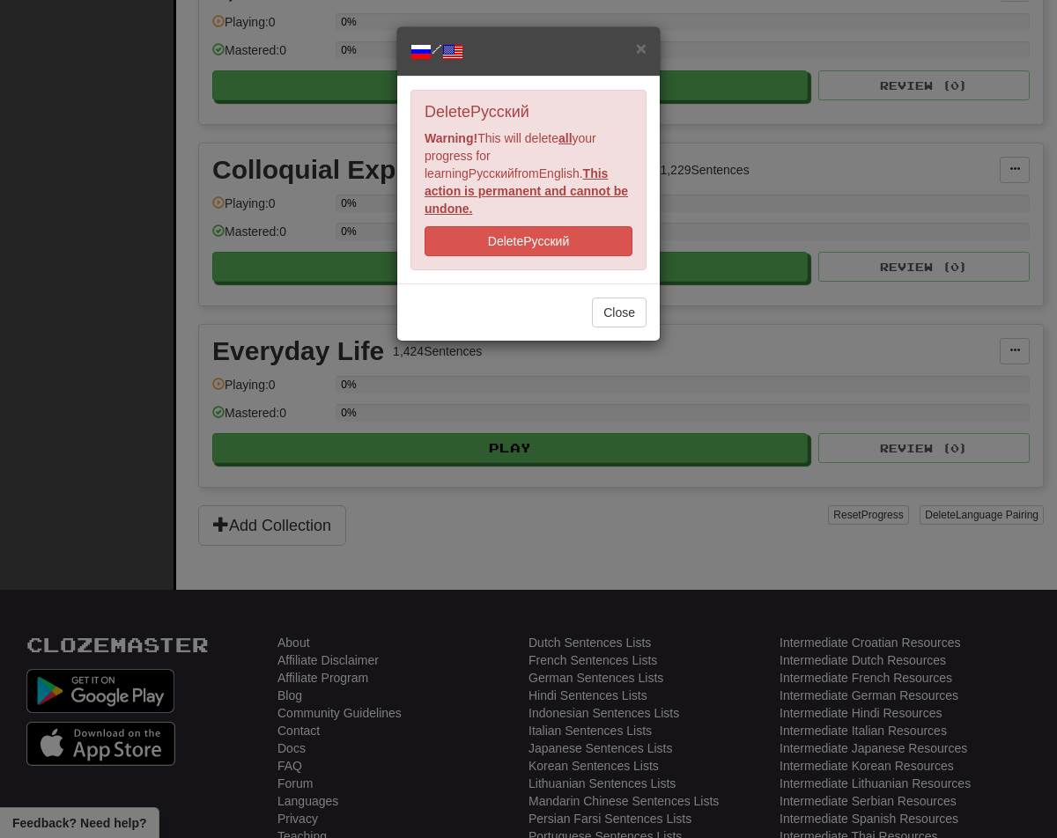
click at [587, 226] on button "Delete Русский" at bounding box center [529, 241] width 208 height 30
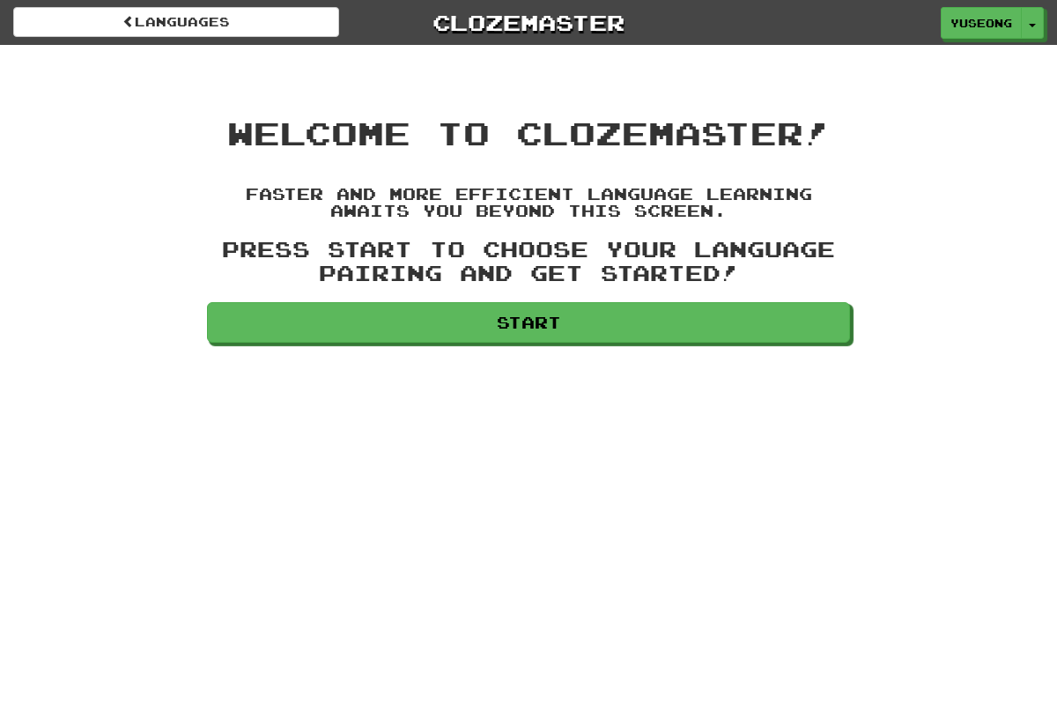
click at [720, 314] on link "Start" at bounding box center [528, 322] width 643 height 41
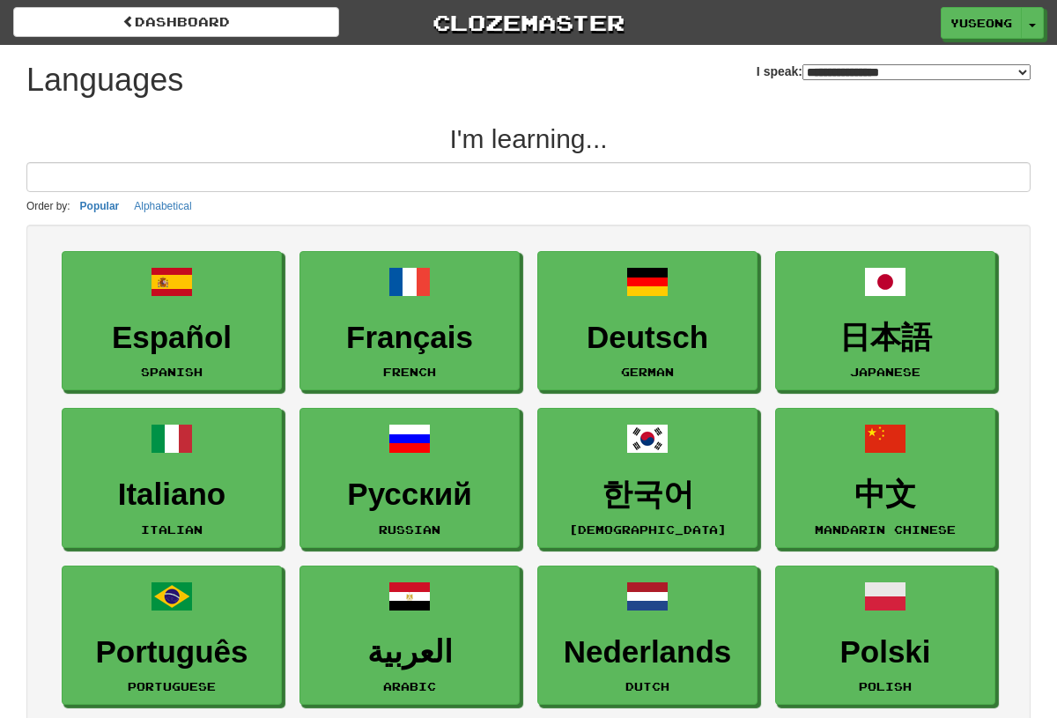
select select "*******"
click at [997, 20] on span "yuseong" at bounding box center [981, 23] width 62 height 16
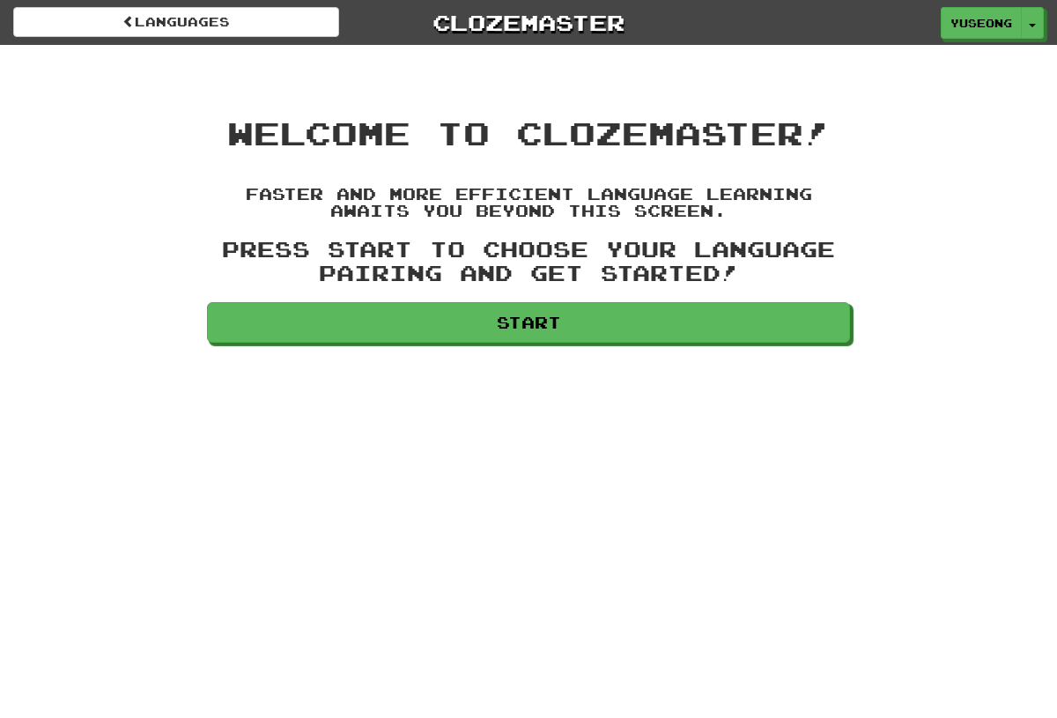
click at [747, 316] on link "Start" at bounding box center [528, 322] width 643 height 41
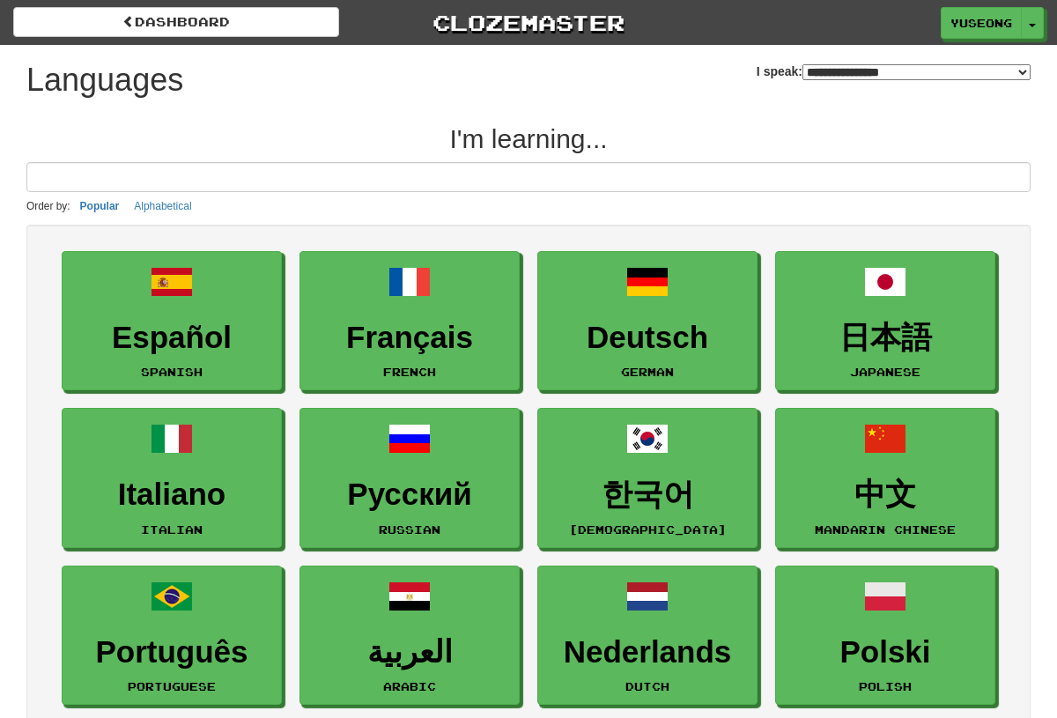
select select "*******"
click at [165, 211] on button "Alphabetical" at bounding box center [163, 205] width 68 height 19
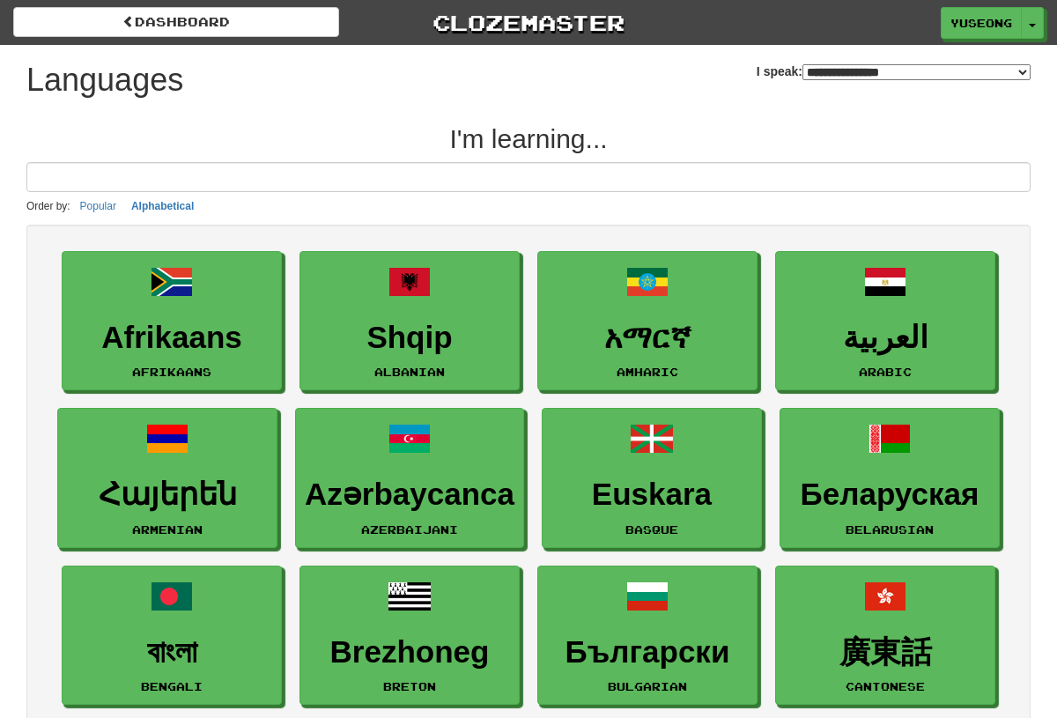
click at [101, 198] on button "Popular" at bounding box center [98, 205] width 47 height 19
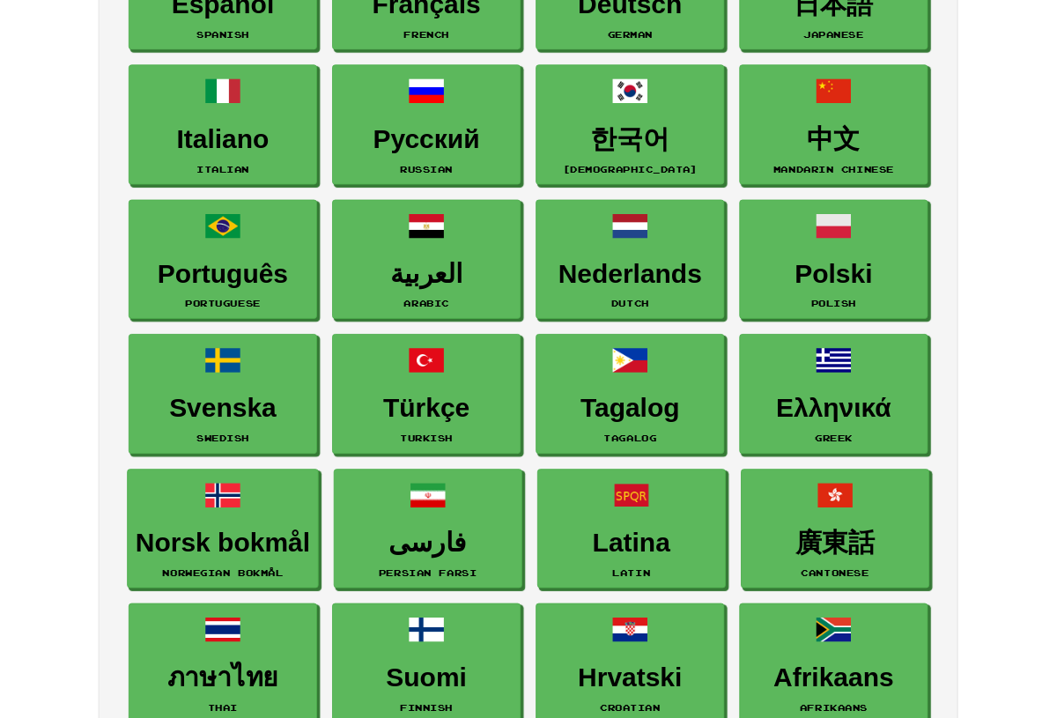
scroll to position [12, 0]
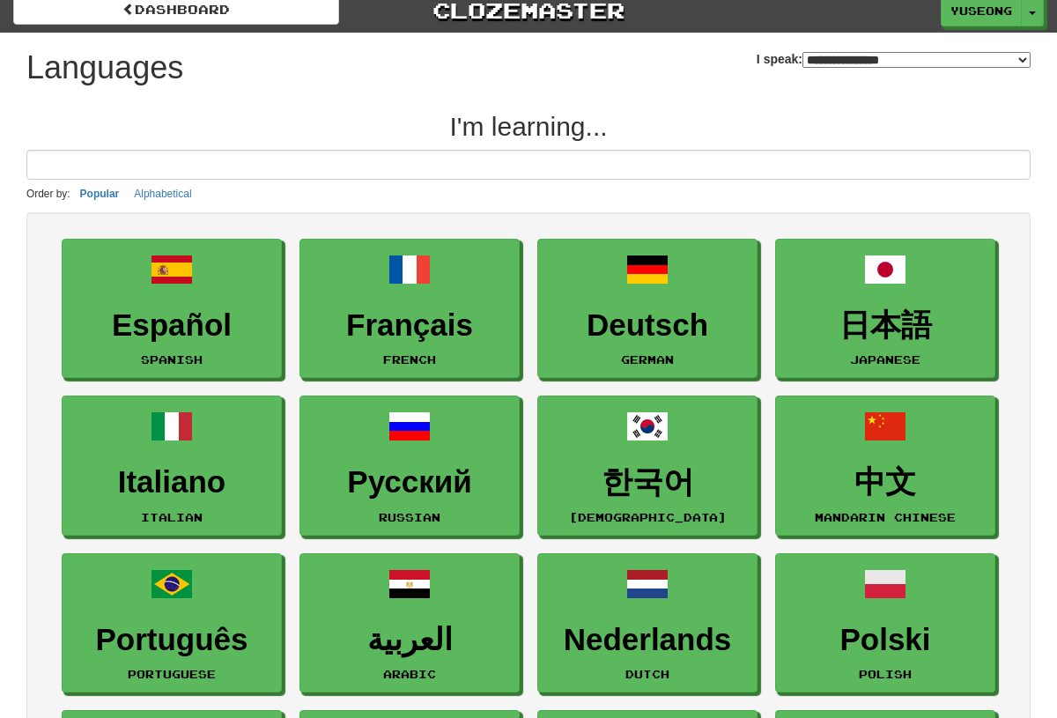
click at [927, 571] on link "Polski Polish" at bounding box center [885, 623] width 220 height 140
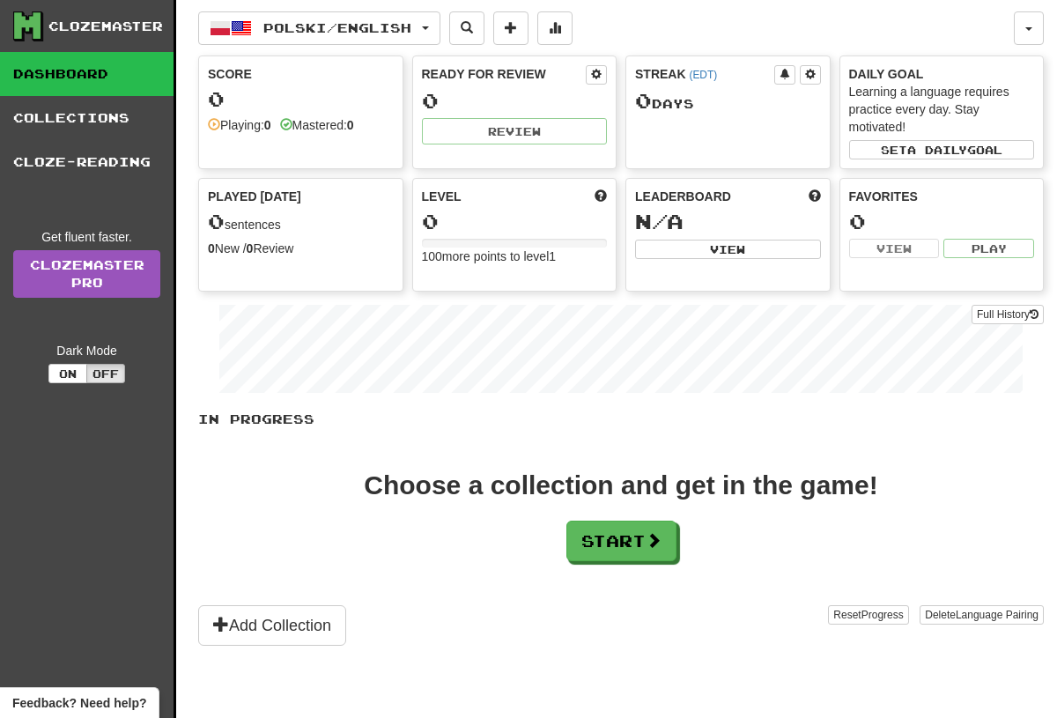
click at [1004, 620] on span "Language Pairing" at bounding box center [997, 615] width 83 height 12
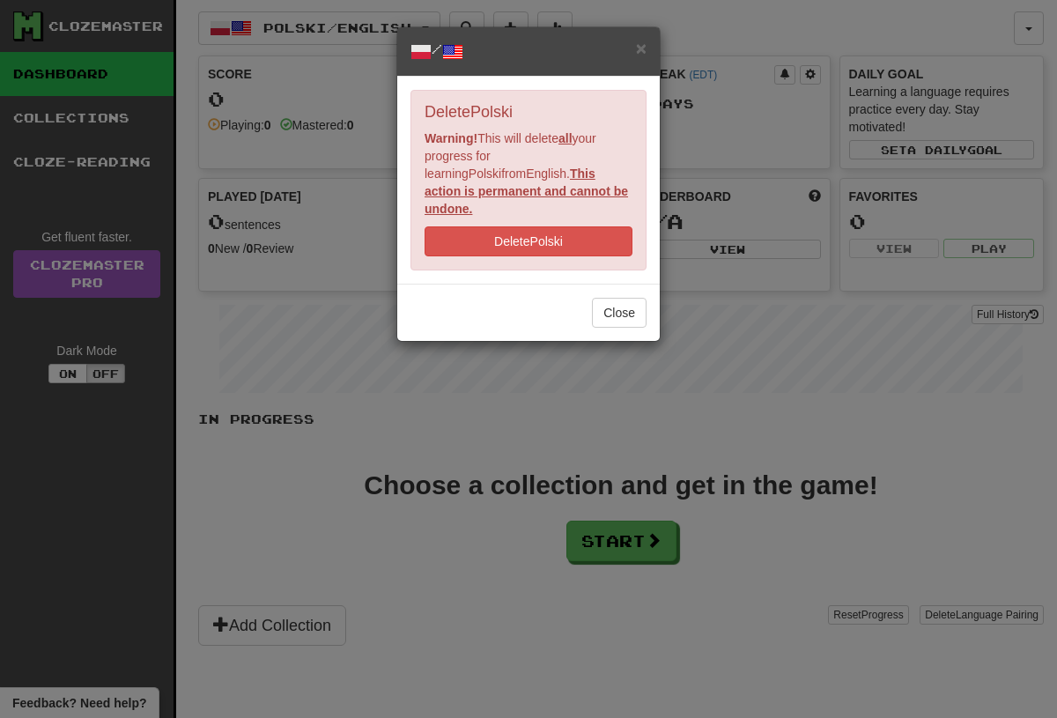
click at [598, 226] on button "Delete Polski" at bounding box center [529, 241] width 208 height 30
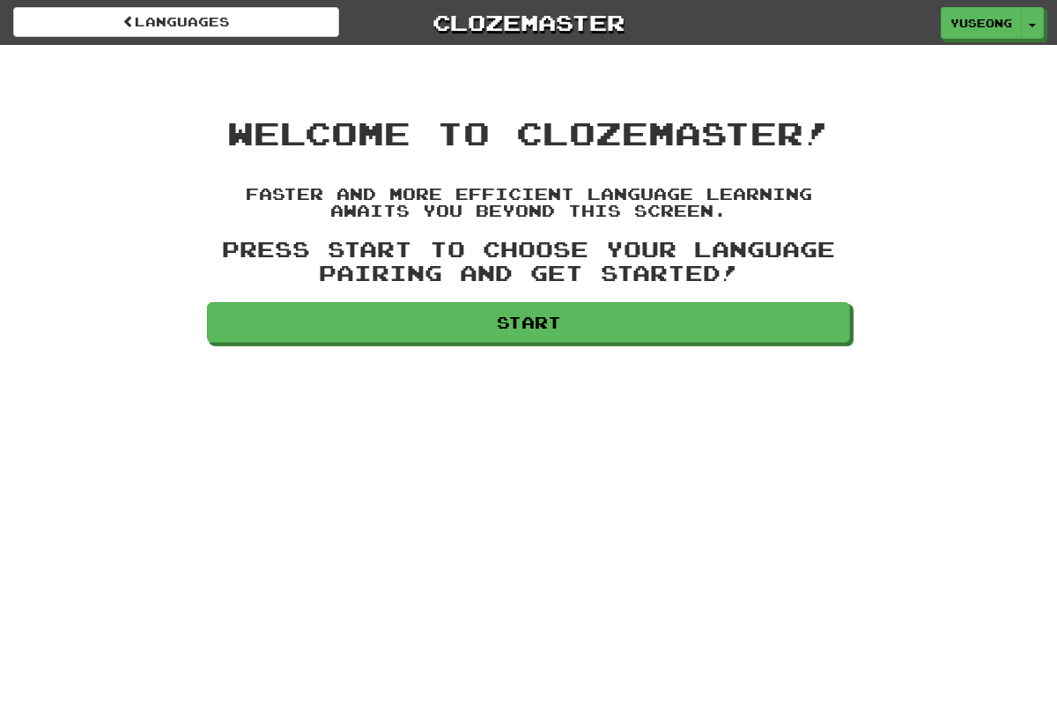
click at [626, 318] on link "Start" at bounding box center [528, 322] width 643 height 41
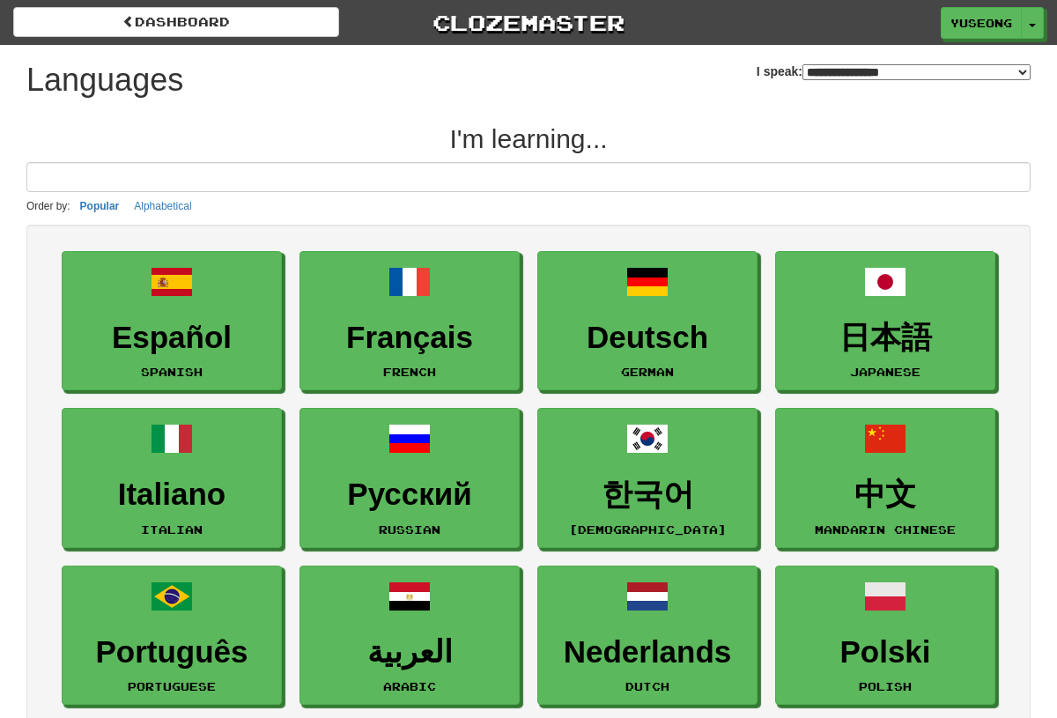
select select "*******"
click at [445, 474] on link "Русский Russian" at bounding box center [409, 478] width 220 height 140
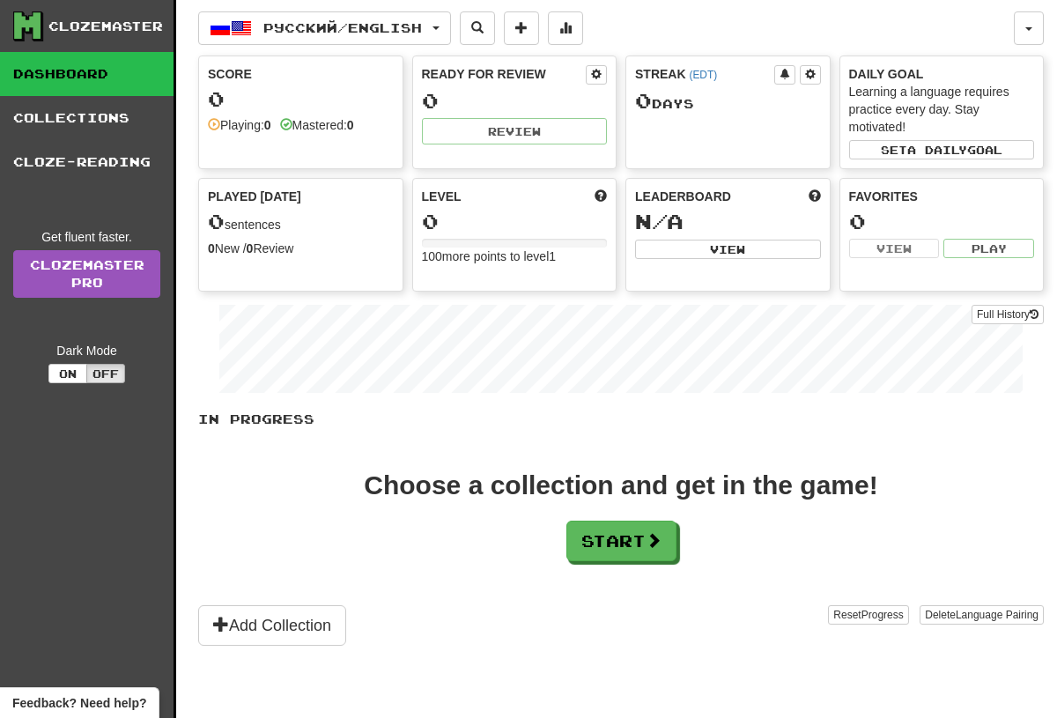
click at [652, 527] on button "Start" at bounding box center [621, 541] width 110 height 41
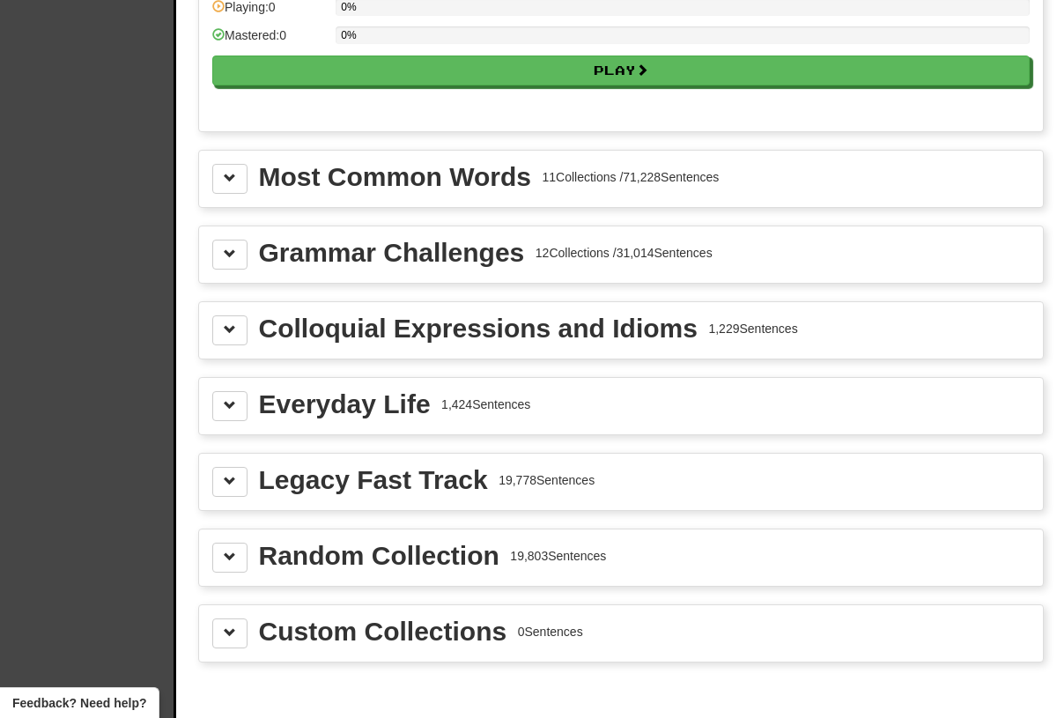
scroll to position [1869, 0]
click at [226, 158] on div "Most Common Words 11 Collections / 71,228 Sentences" at bounding box center [621, 179] width 844 height 56
click at [224, 187] on button at bounding box center [229, 180] width 35 height 30
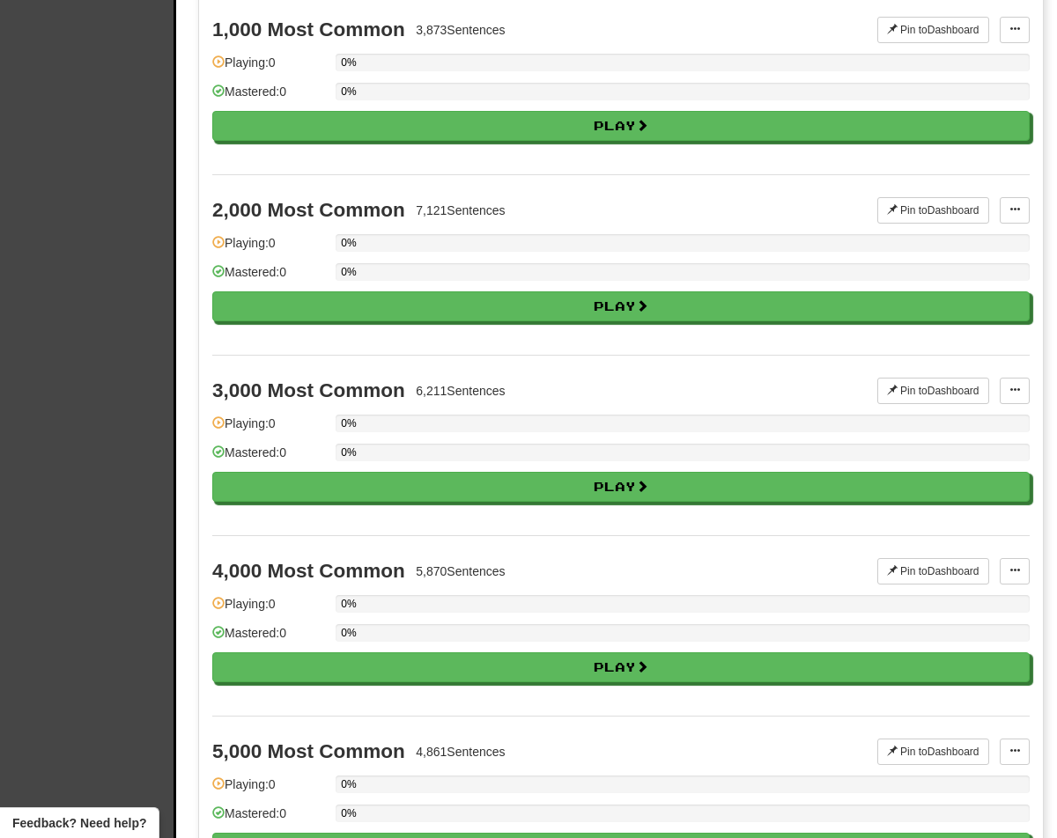
scroll to position [2409, 0]
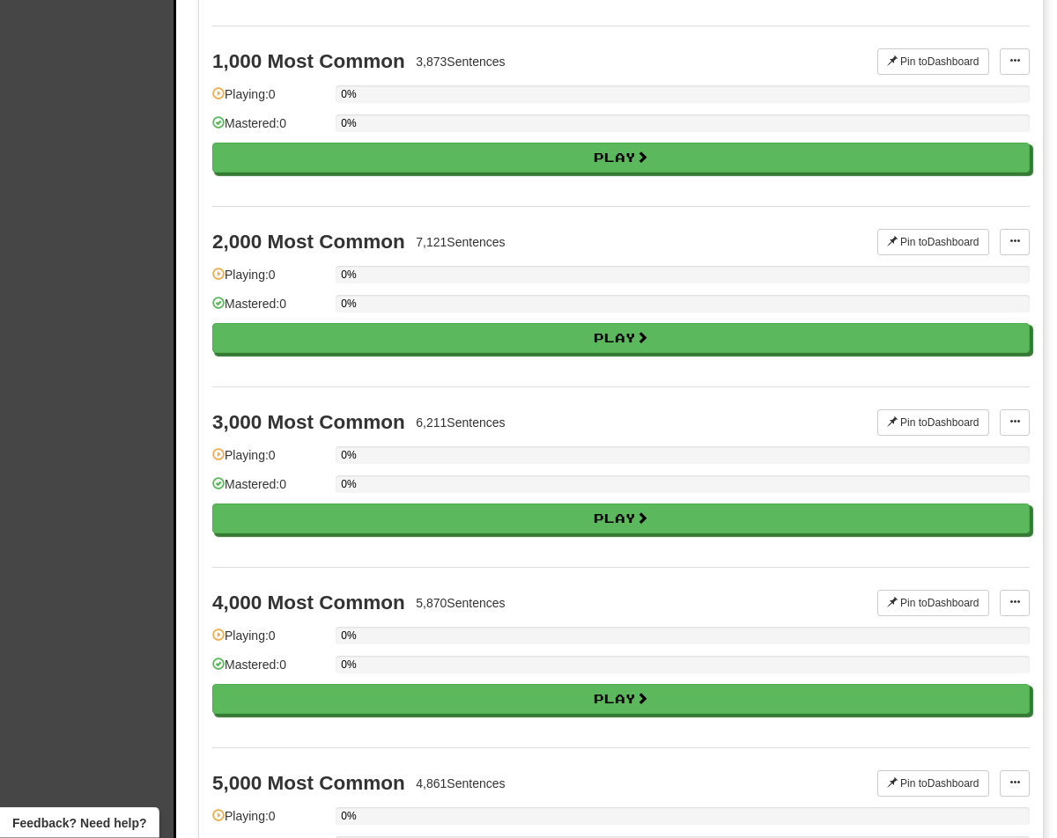
click at [279, 166] on button "Play" at bounding box center [620, 159] width 817 height 30
select select "**"
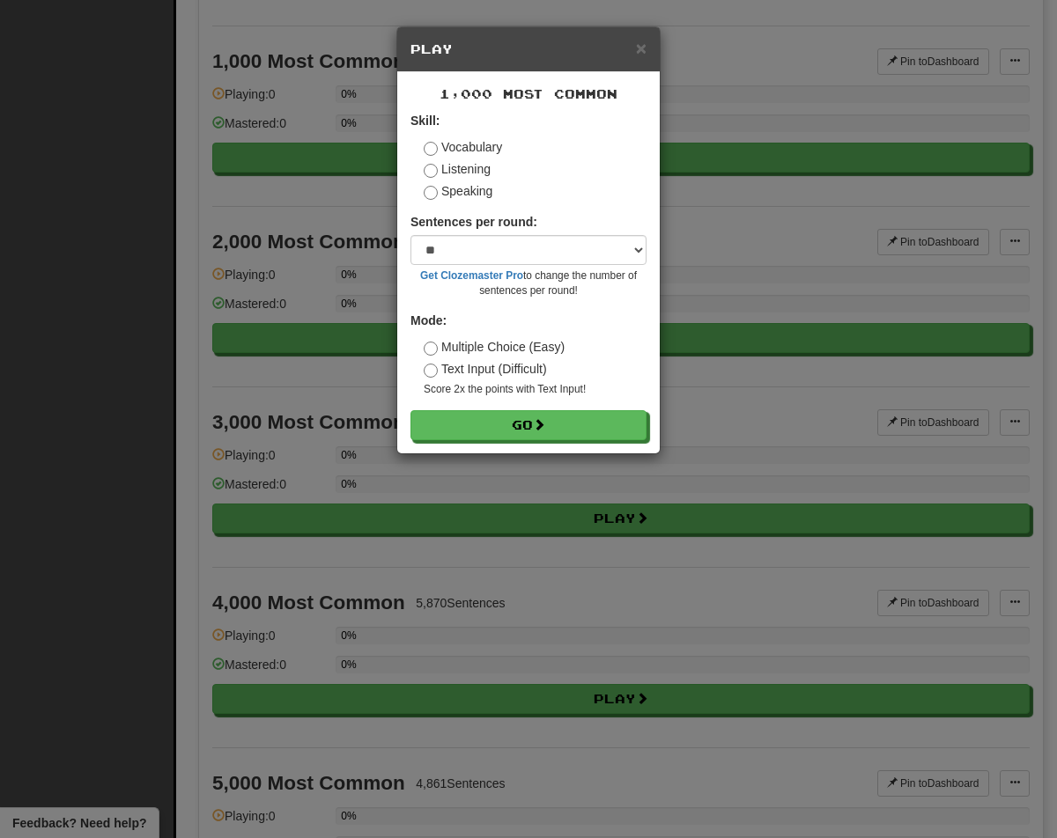
click at [596, 429] on button "Go" at bounding box center [528, 425] width 236 height 30
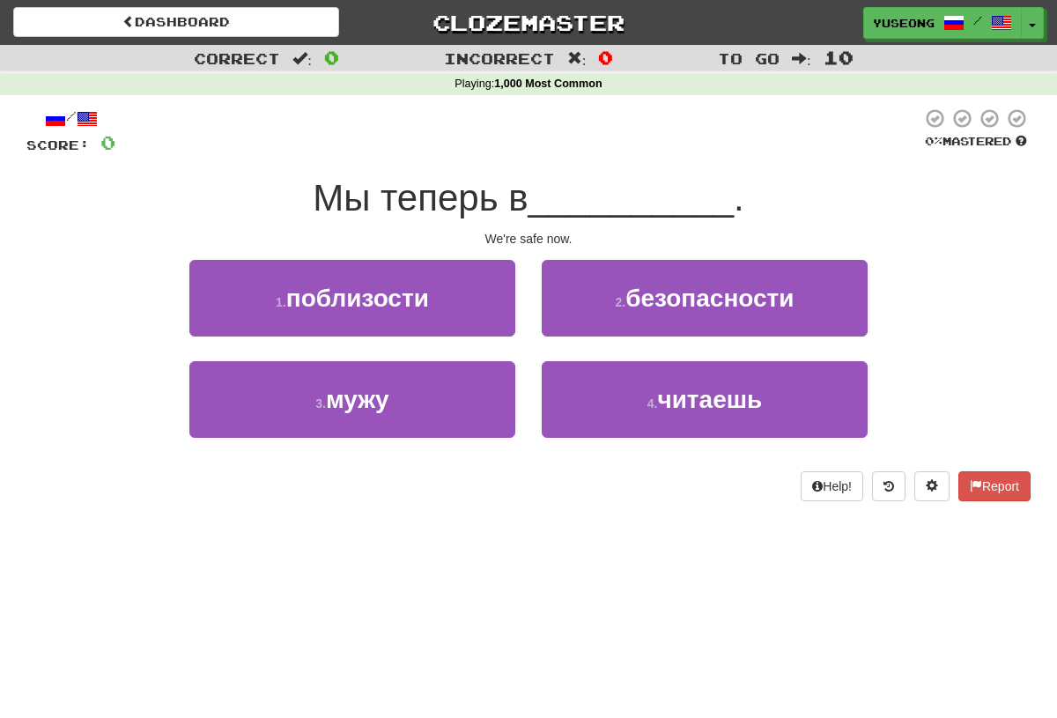
click at [476, 317] on button "1 . поблизости" at bounding box center [352, 298] width 326 height 77
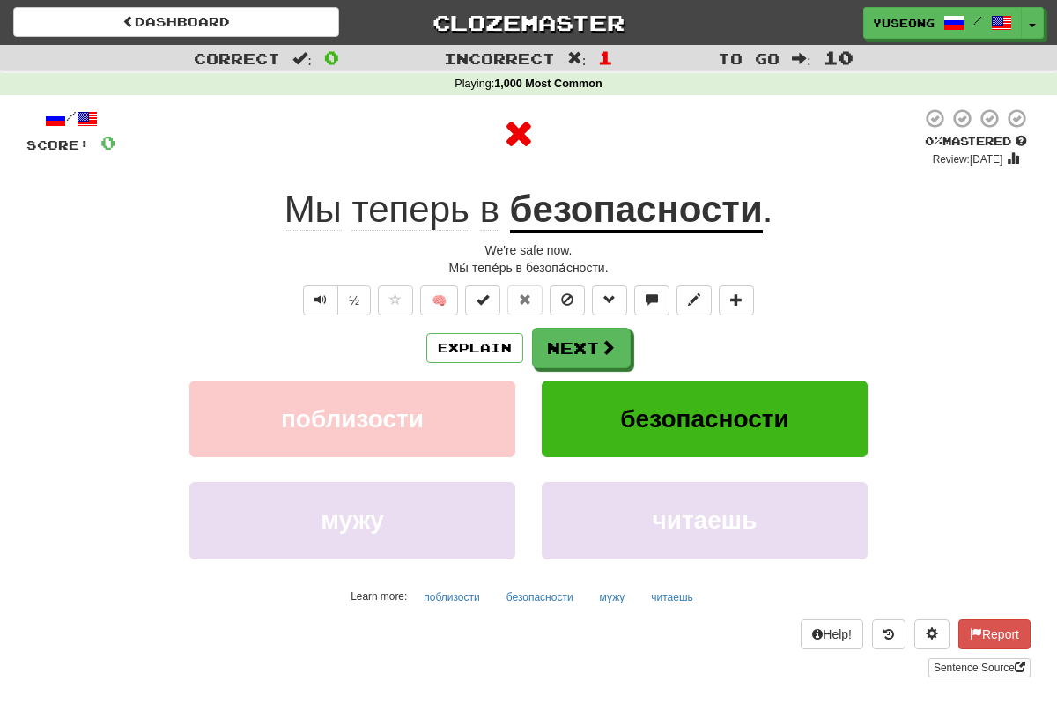
click at [596, 333] on button "Next" at bounding box center [581, 348] width 99 height 41
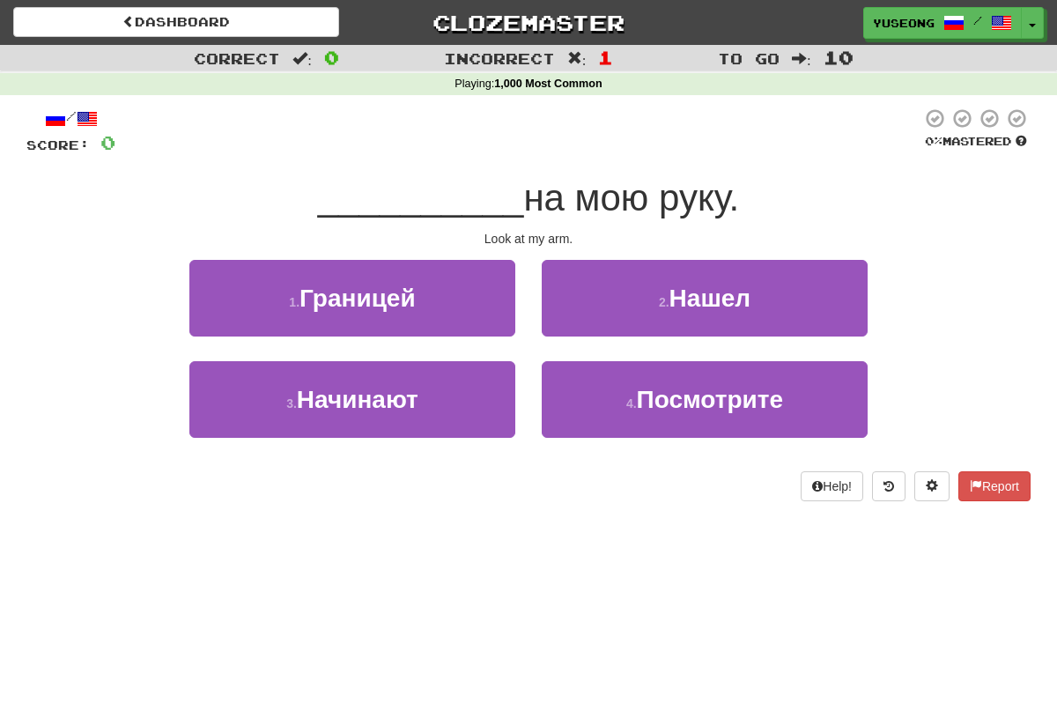
click at [559, 421] on button "4 . Посмотрите" at bounding box center [705, 399] width 326 height 77
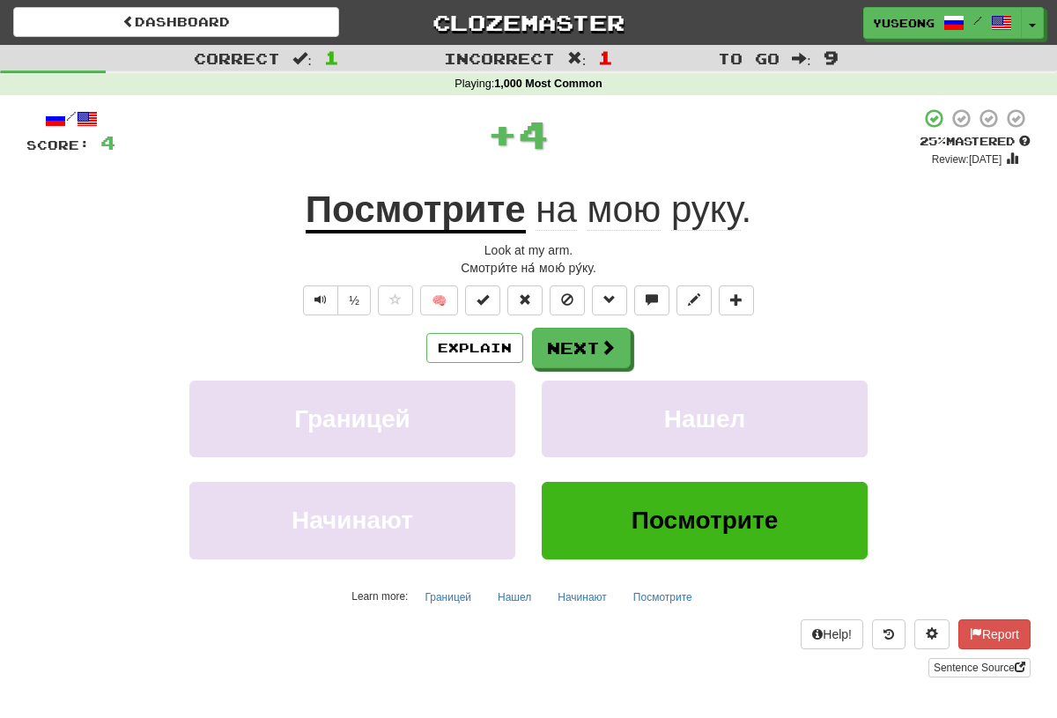
click at [565, 312] on button at bounding box center [567, 300] width 35 height 30
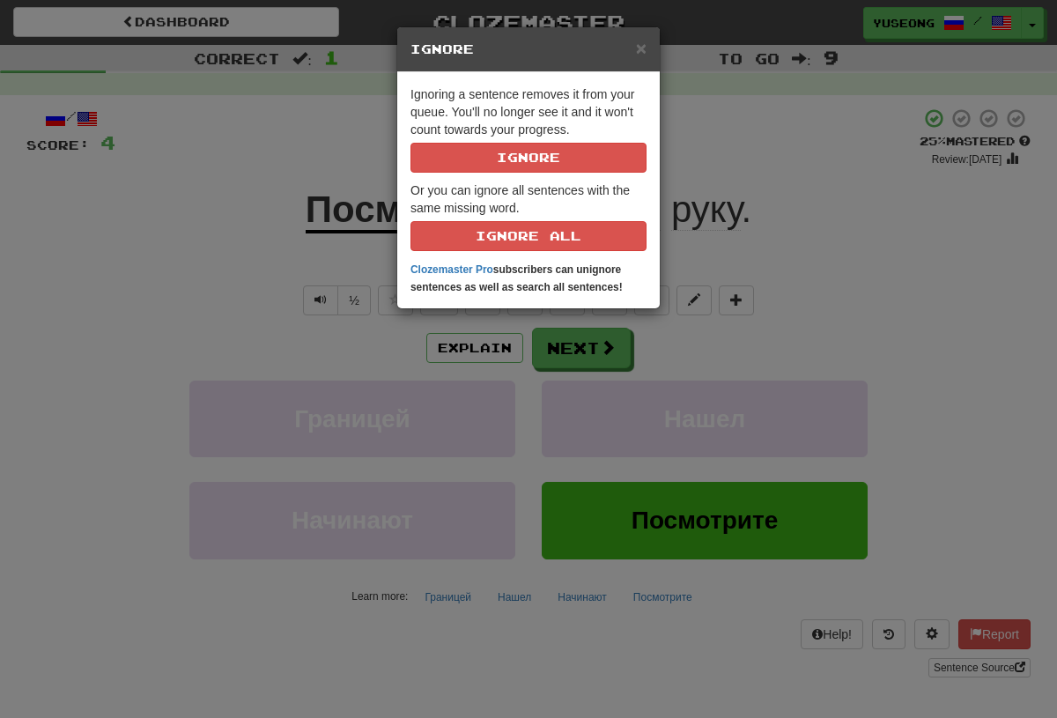
click at [636, 56] on span "×" at bounding box center [641, 48] width 11 height 20
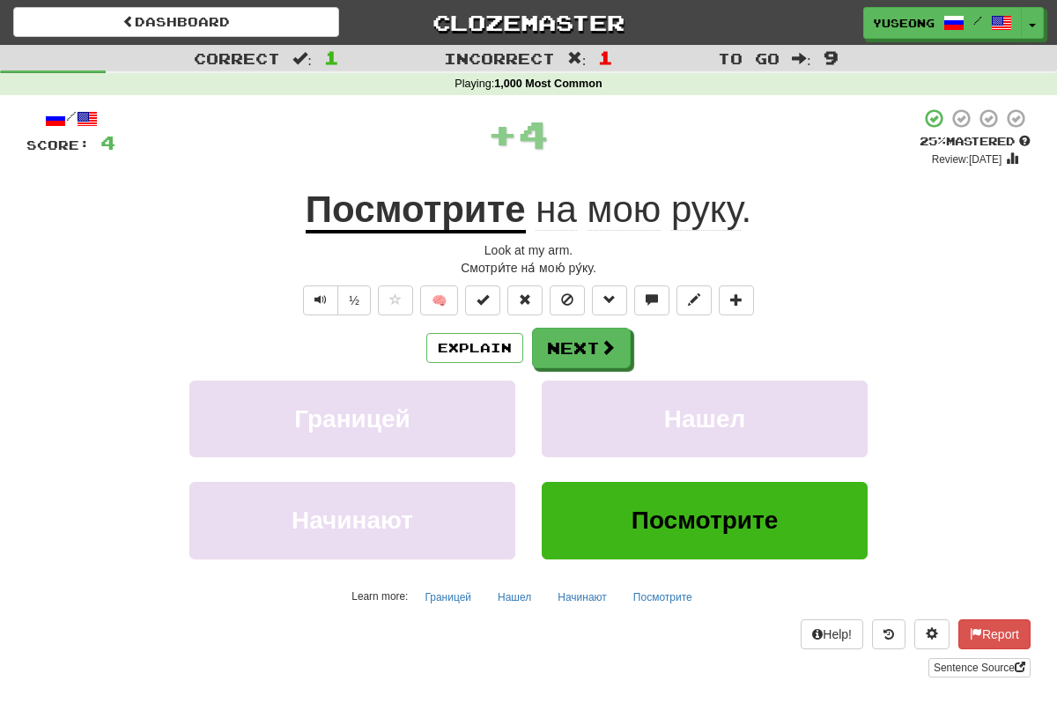
click at [610, 348] on span at bounding box center [608, 347] width 16 height 16
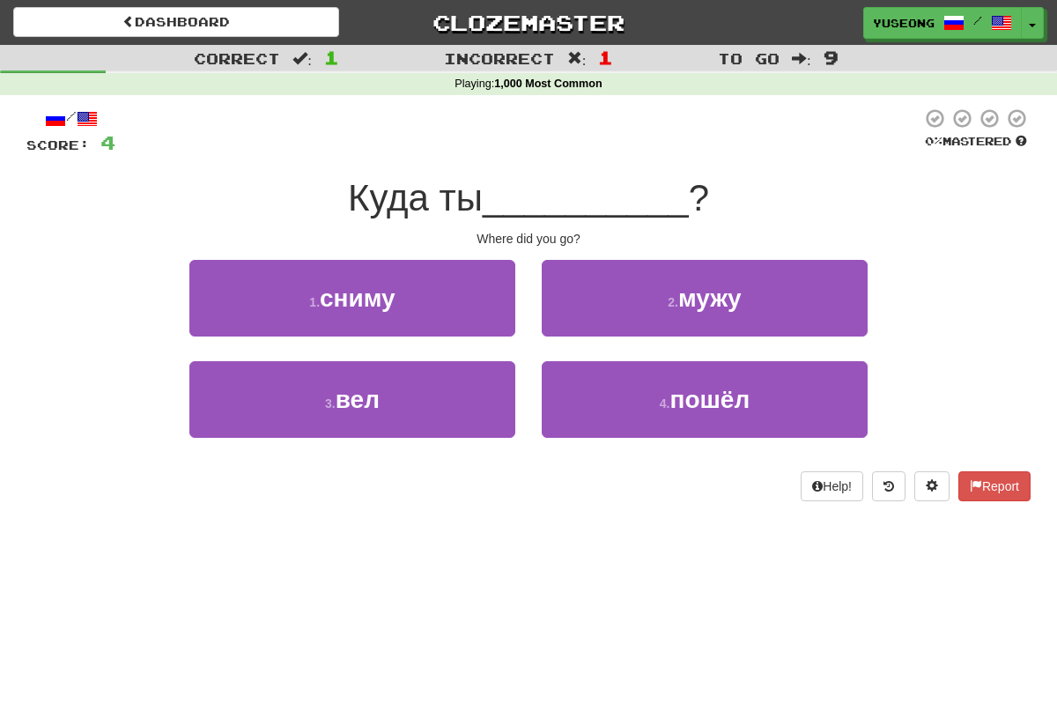
click at [597, 427] on button "4 . пошёл" at bounding box center [705, 399] width 326 height 77
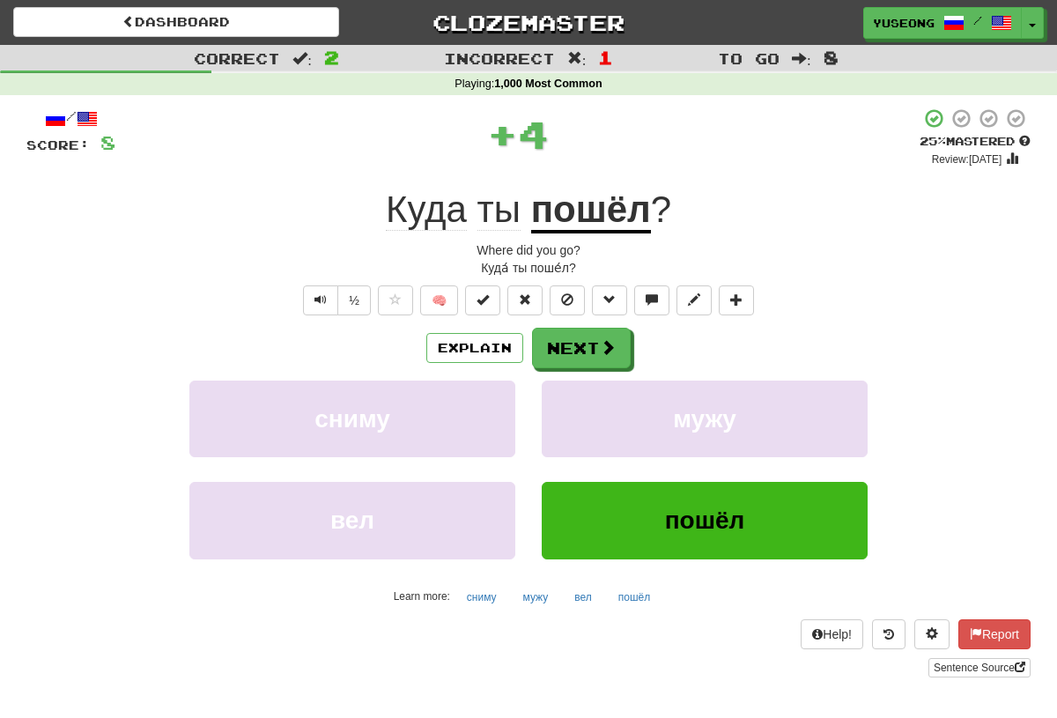
click at [588, 358] on button "Next" at bounding box center [581, 348] width 99 height 41
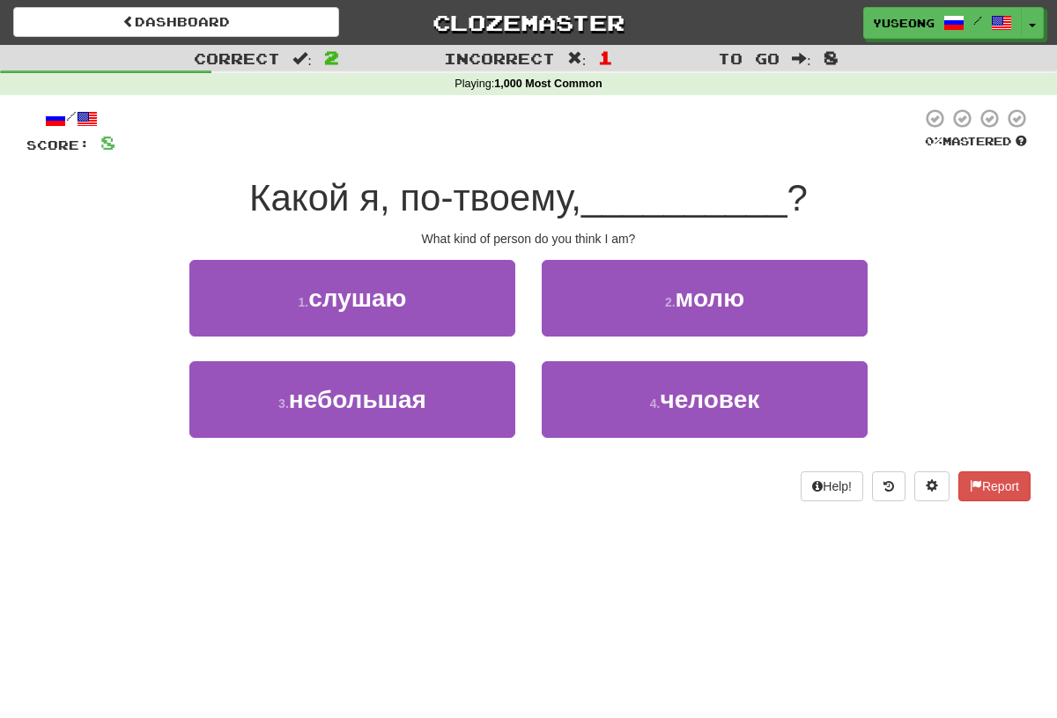
click at [591, 412] on button "4 . человек" at bounding box center [705, 399] width 326 height 77
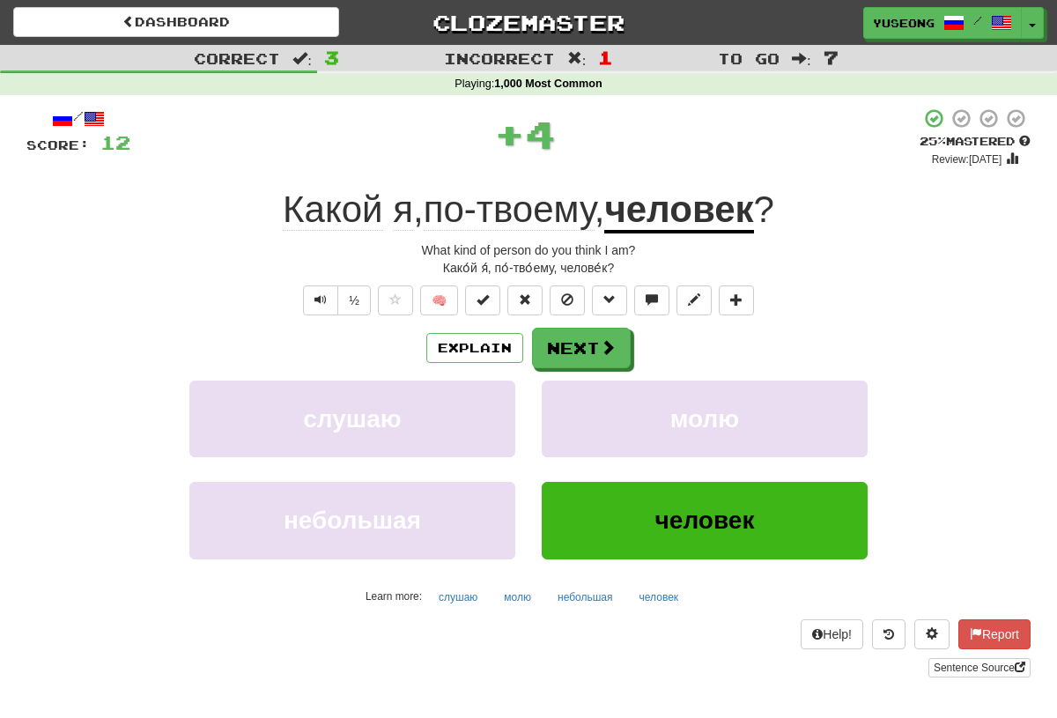
click at [596, 352] on button "Next" at bounding box center [581, 348] width 99 height 41
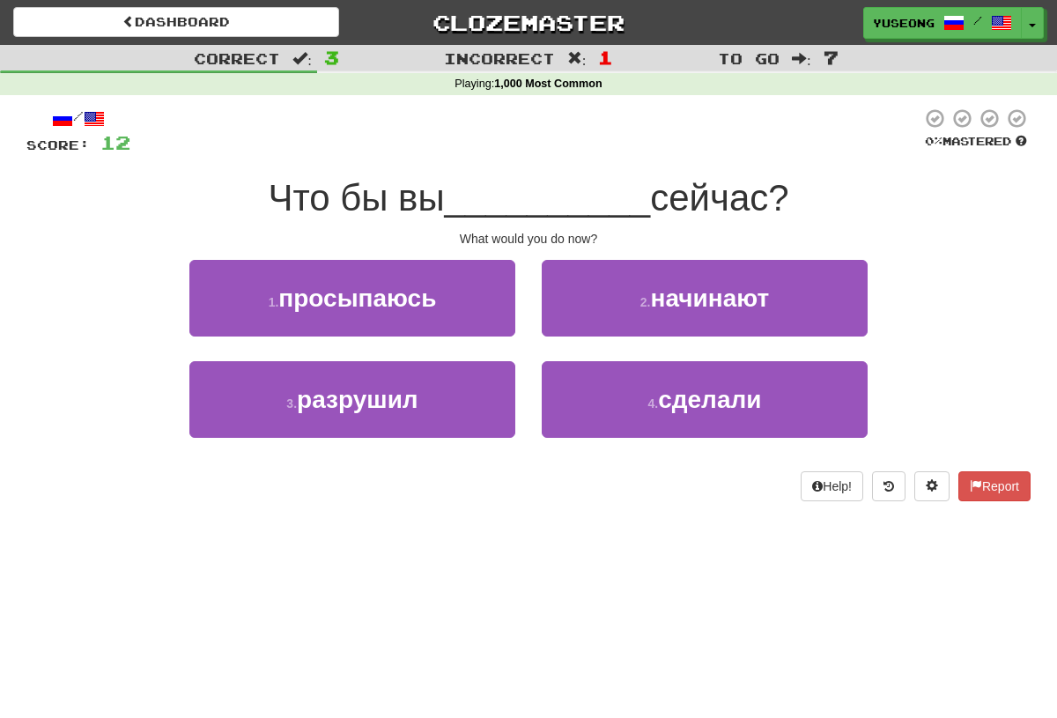
click at [600, 397] on button "4 . сделали" at bounding box center [705, 399] width 326 height 77
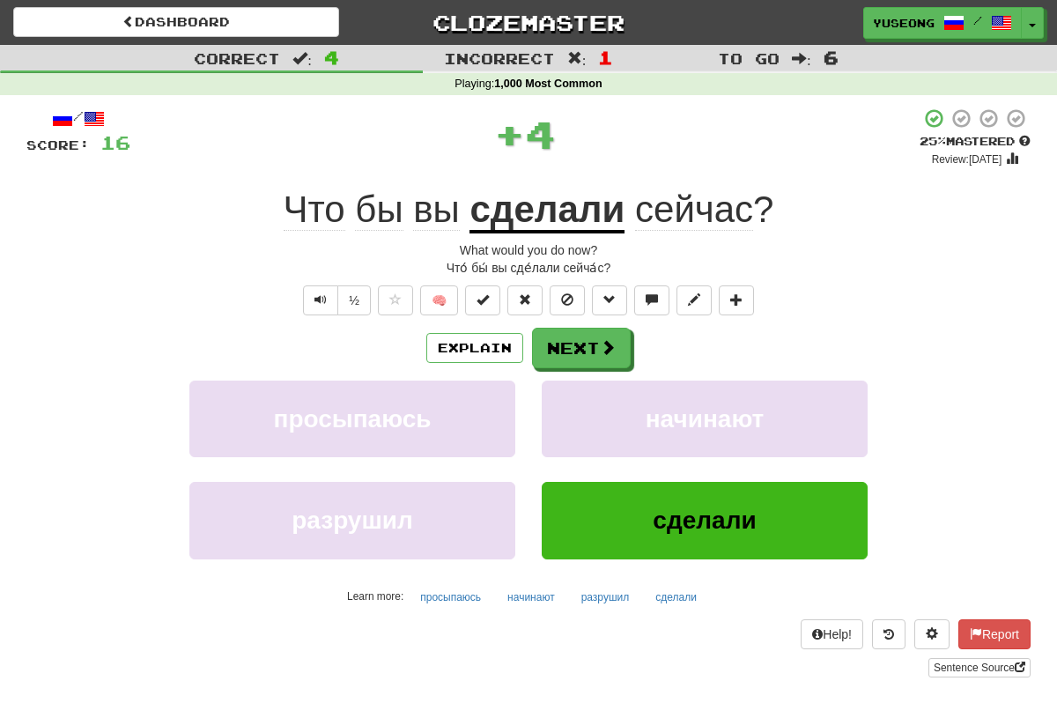
click at [597, 358] on button "Next" at bounding box center [581, 348] width 99 height 41
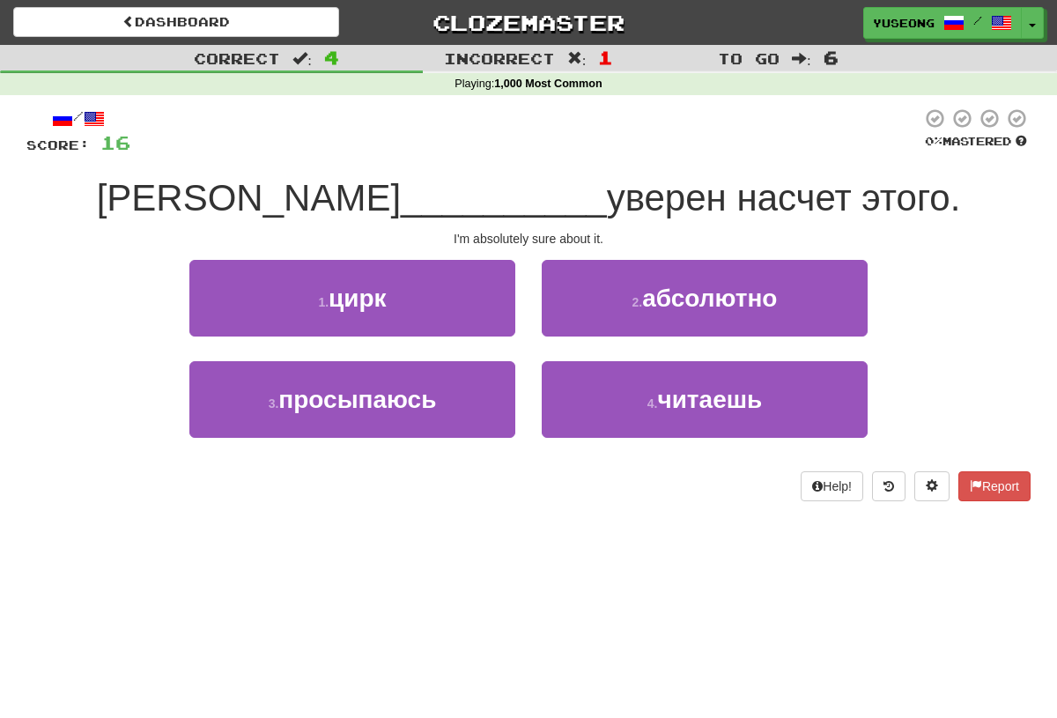
click at [622, 323] on button "2 . абсолютно" at bounding box center [705, 298] width 326 height 77
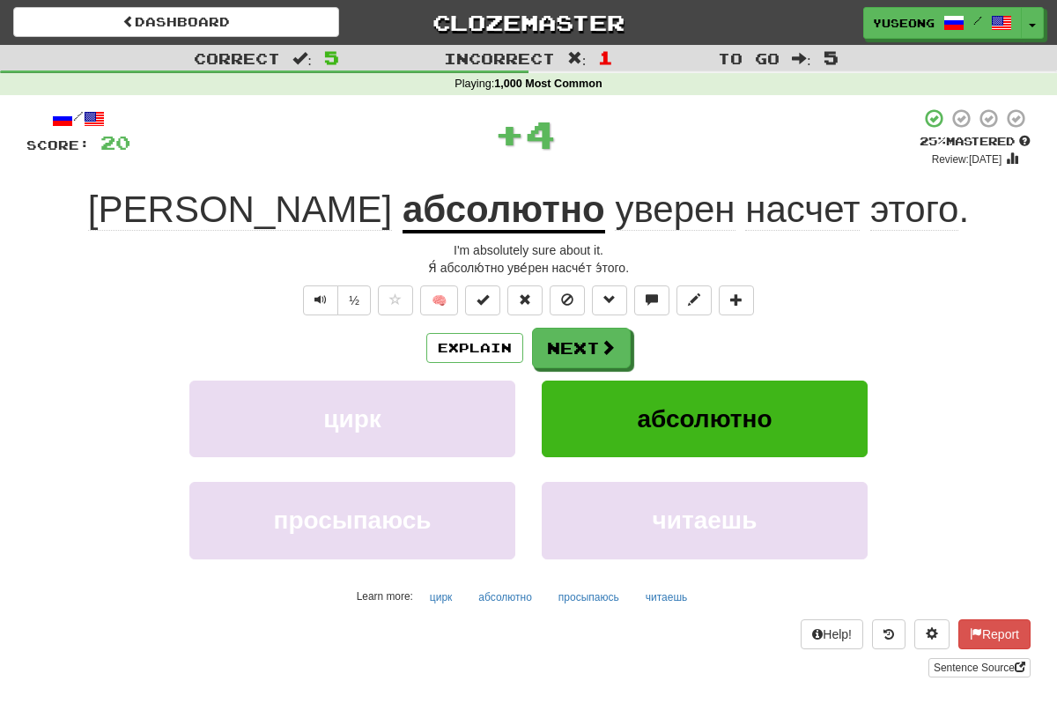
click at [595, 347] on button "Next" at bounding box center [581, 348] width 99 height 41
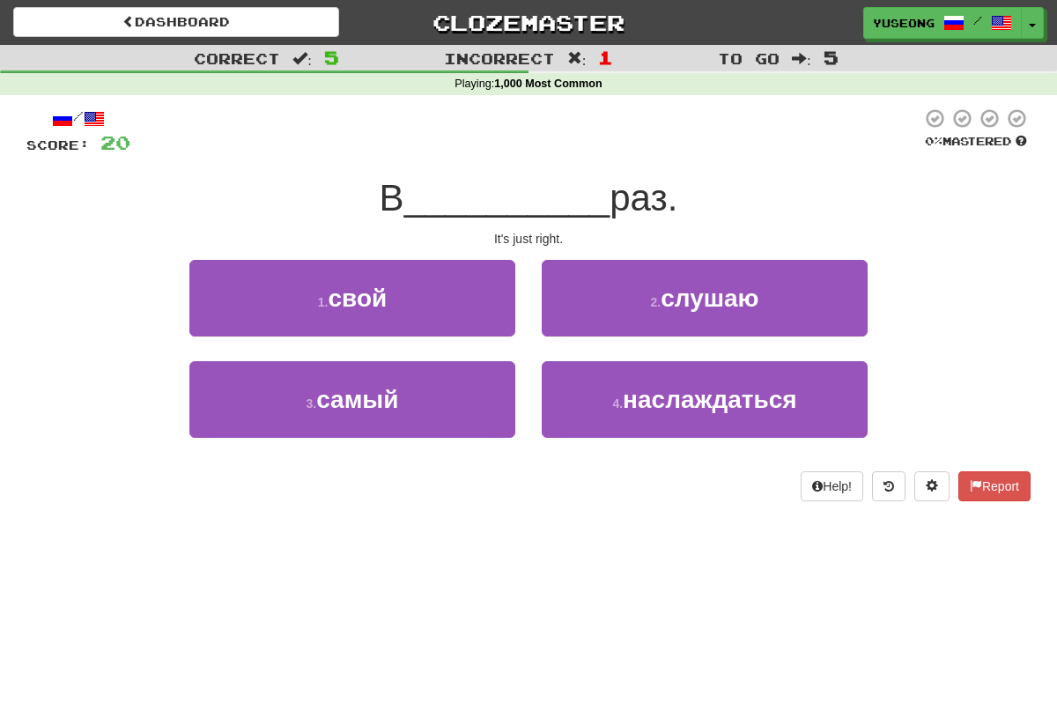
click at [586, 433] on button "4 . наслаждаться" at bounding box center [705, 399] width 326 height 77
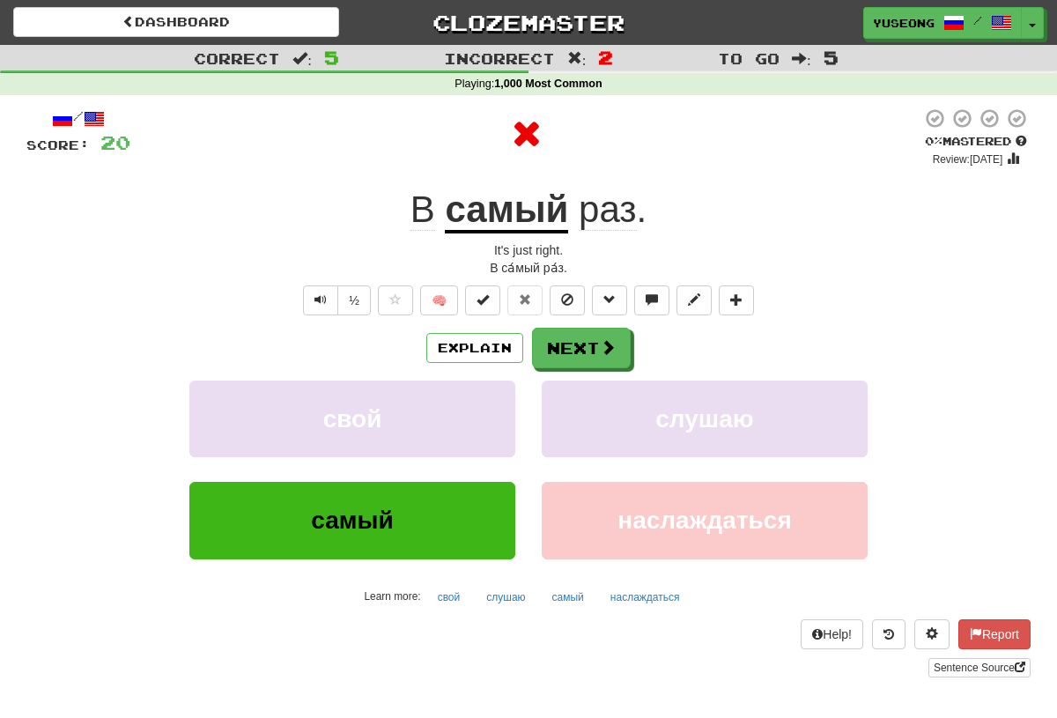
click at [598, 361] on button "Next" at bounding box center [581, 348] width 99 height 41
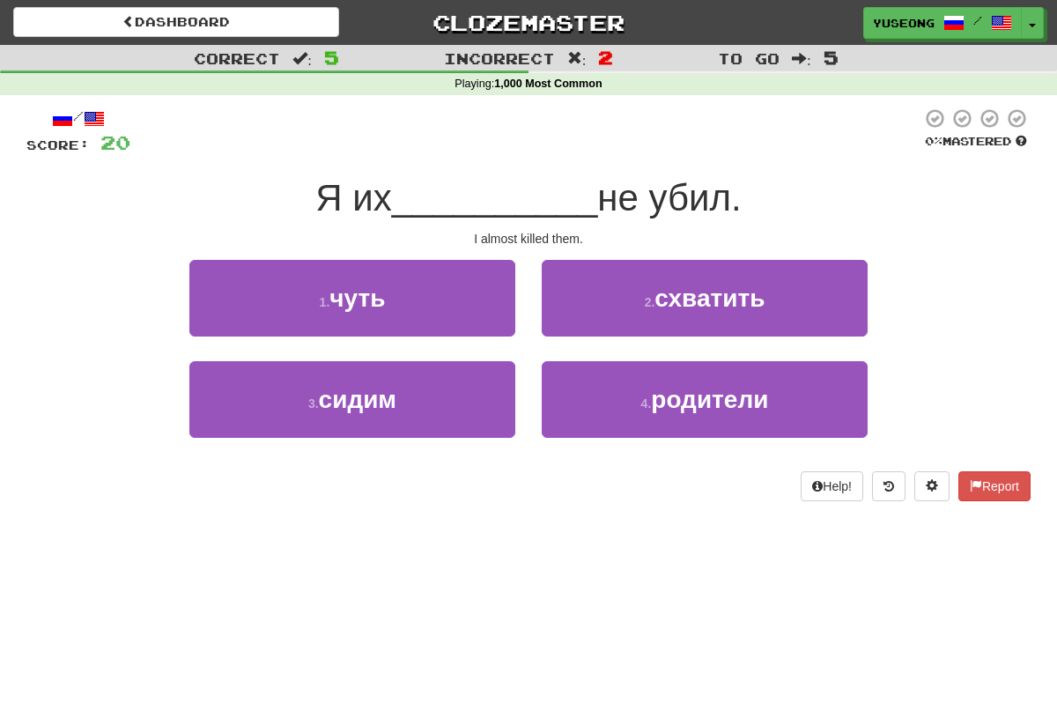
click at [491, 303] on button "1 . чуть" at bounding box center [352, 298] width 326 height 77
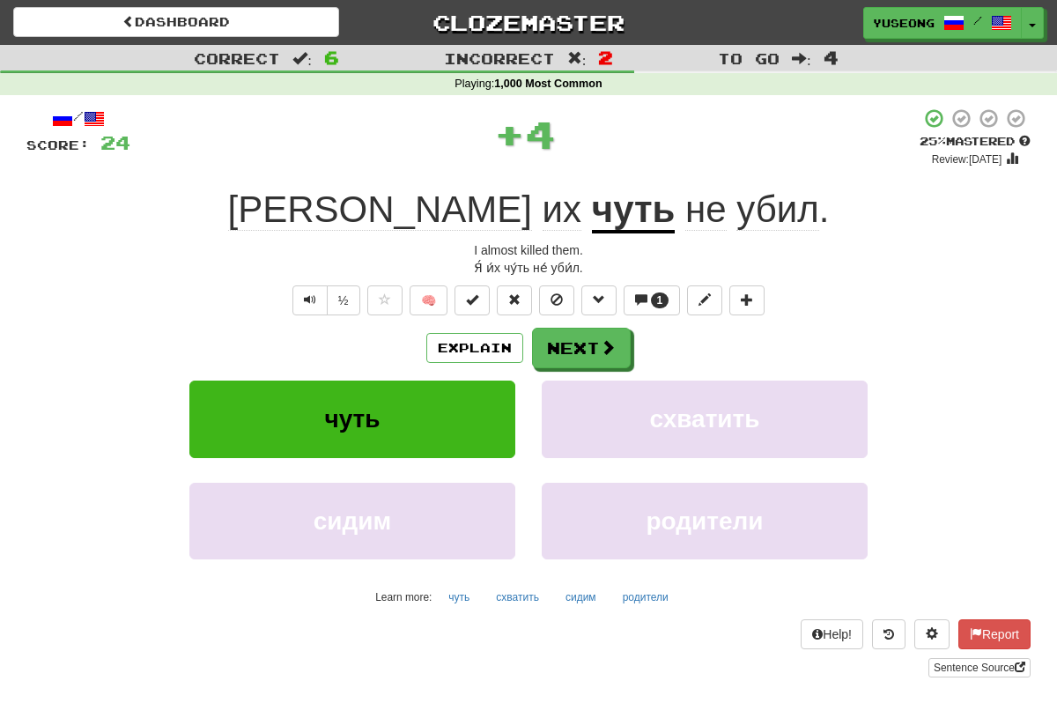
click at [484, 352] on button "Explain" at bounding box center [474, 348] width 97 height 30
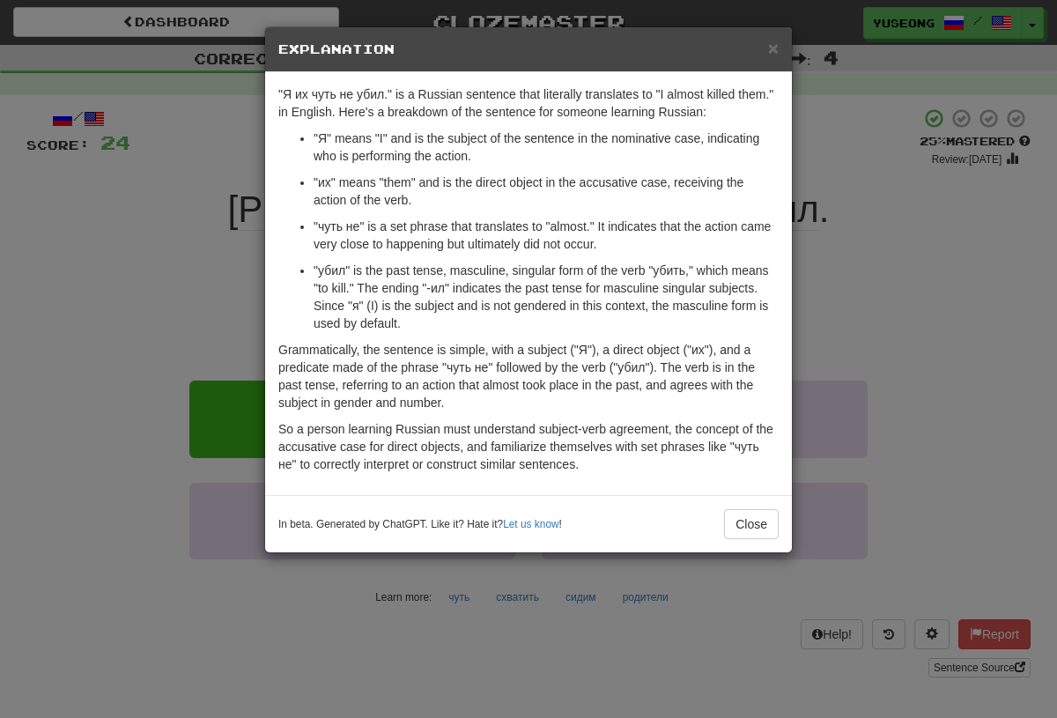
click at [732, 521] on button "Close" at bounding box center [751, 524] width 55 height 30
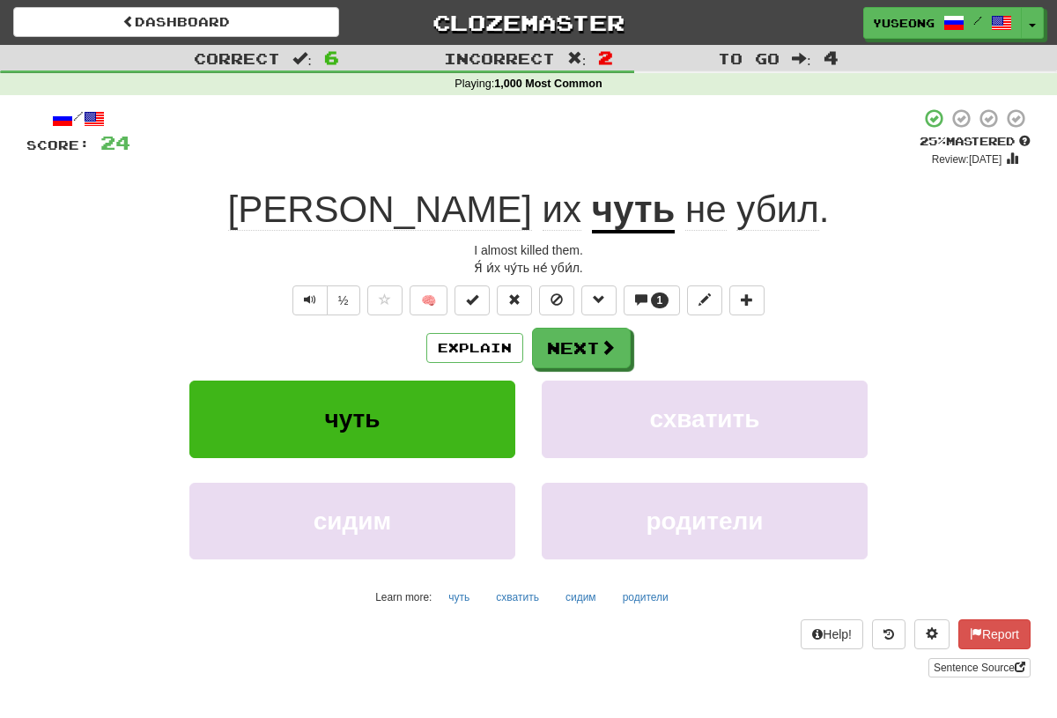
click at [580, 358] on button "Next" at bounding box center [581, 348] width 99 height 41
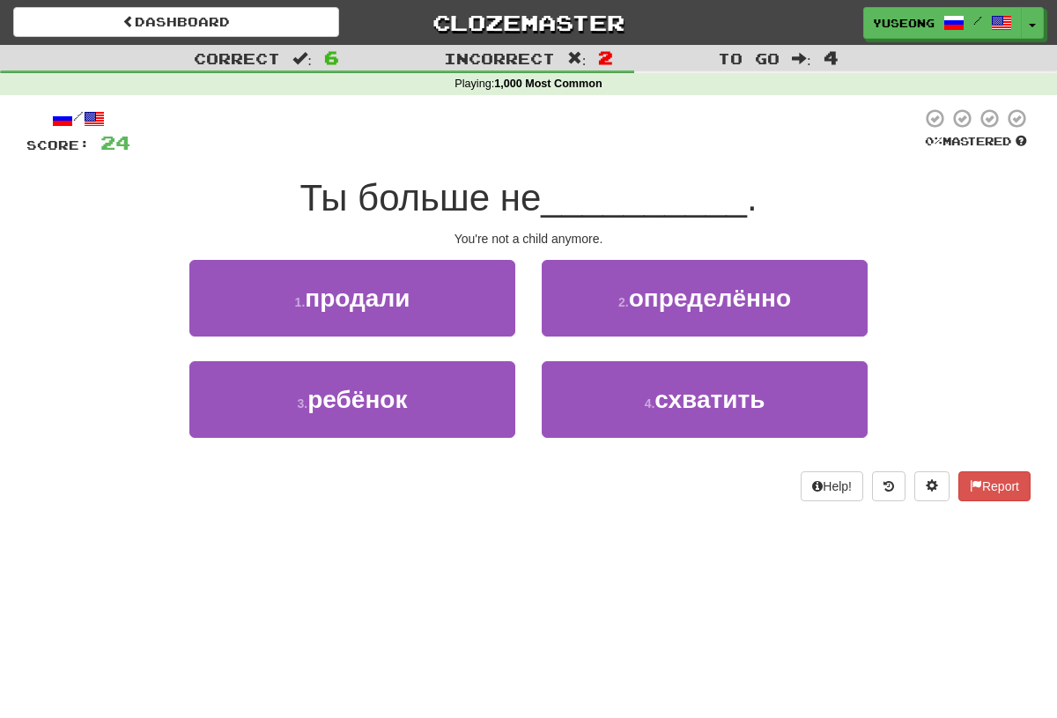
click at [469, 391] on button "3 . ребёнок" at bounding box center [352, 399] width 326 height 77
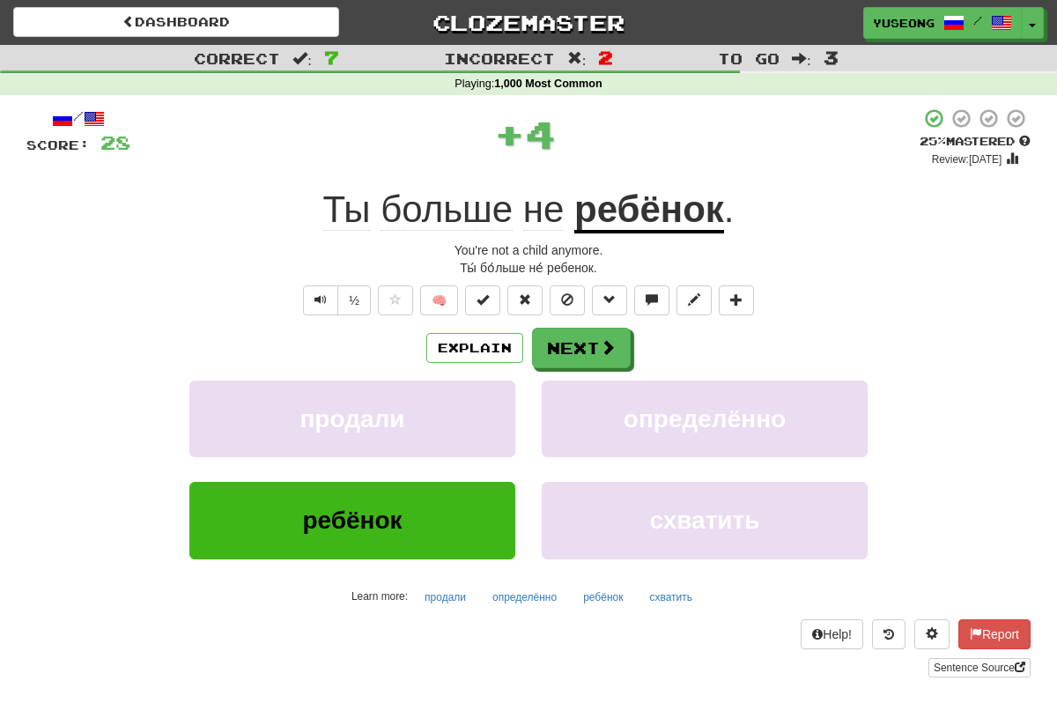
click at [588, 351] on button "Next" at bounding box center [581, 348] width 99 height 41
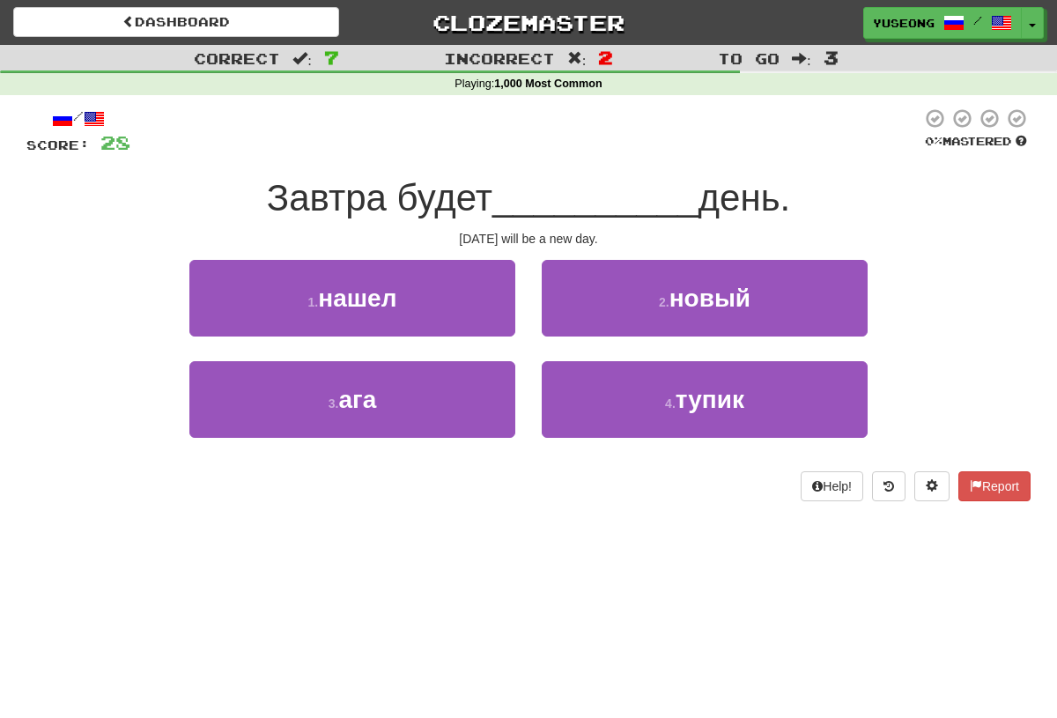
click at [626, 300] on button "2 . новый" at bounding box center [705, 298] width 326 height 77
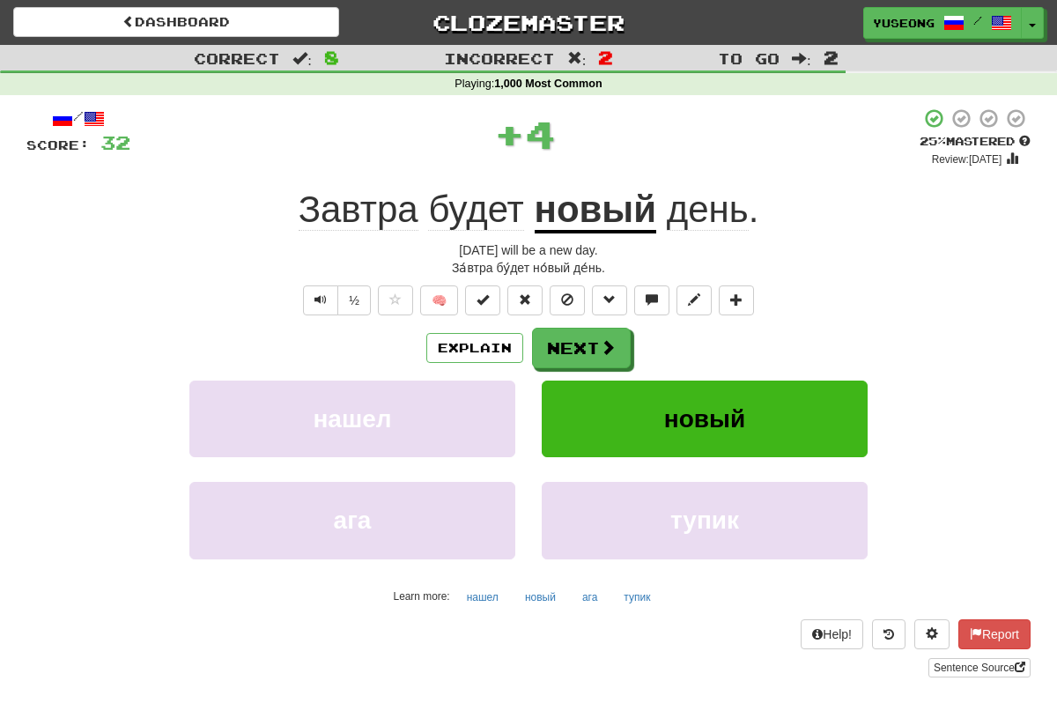
click at [594, 346] on button "Next" at bounding box center [581, 348] width 99 height 41
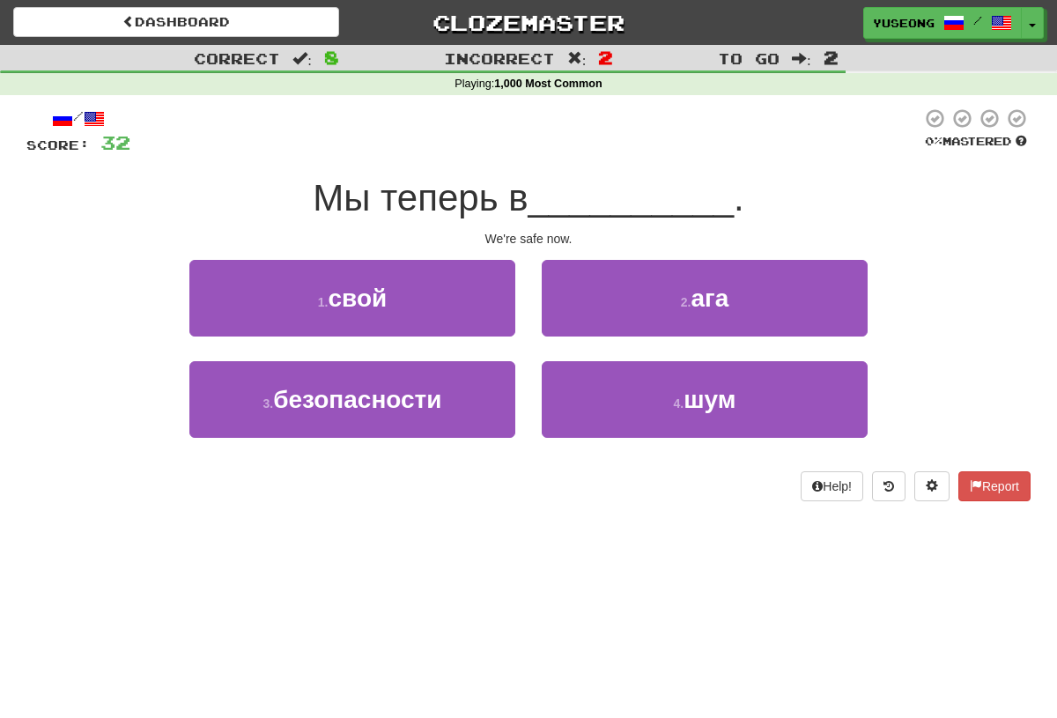
click at [476, 405] on button "3 . безопасности" at bounding box center [352, 399] width 326 height 77
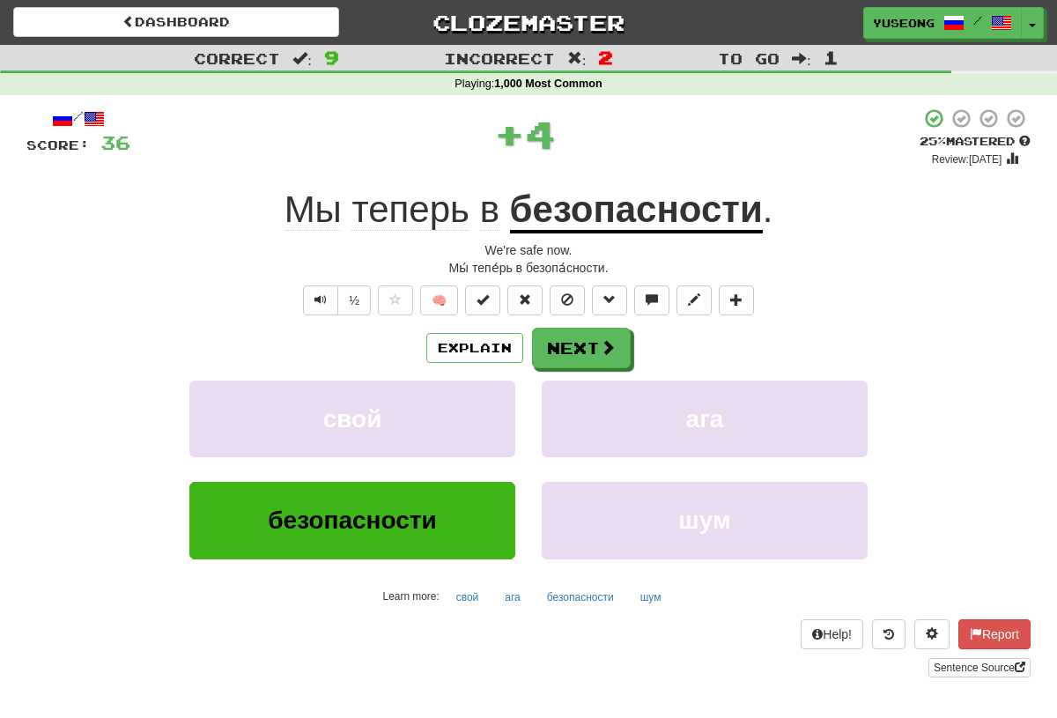
click at [600, 343] on span at bounding box center [608, 347] width 16 height 16
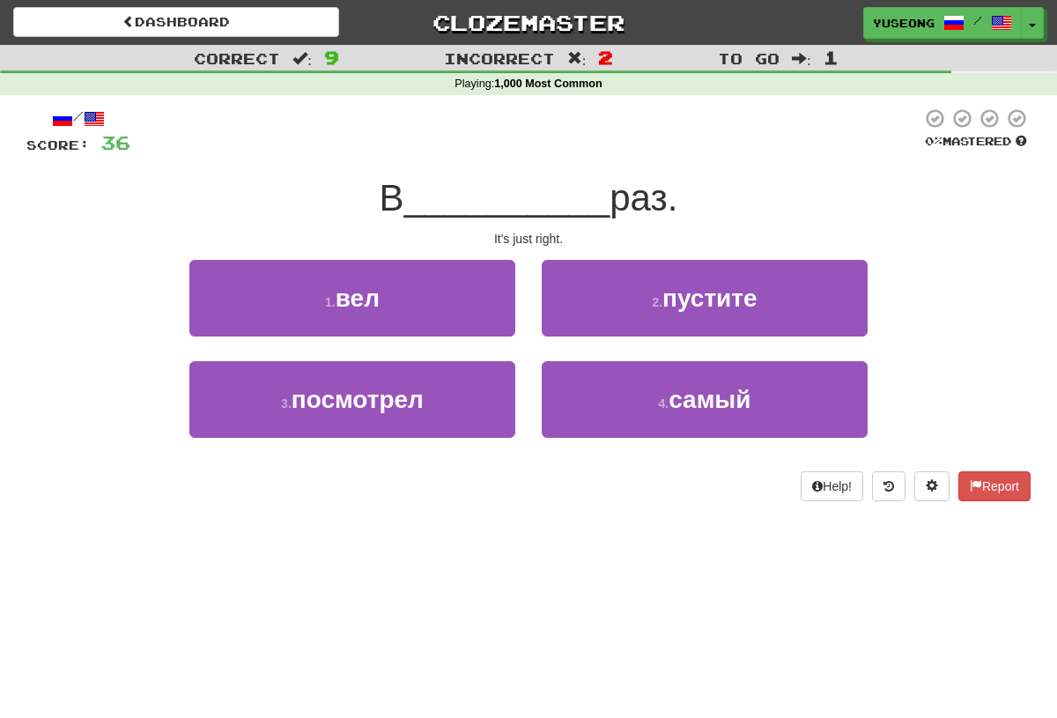
click at [588, 391] on button "4 . самый" at bounding box center [705, 399] width 326 height 77
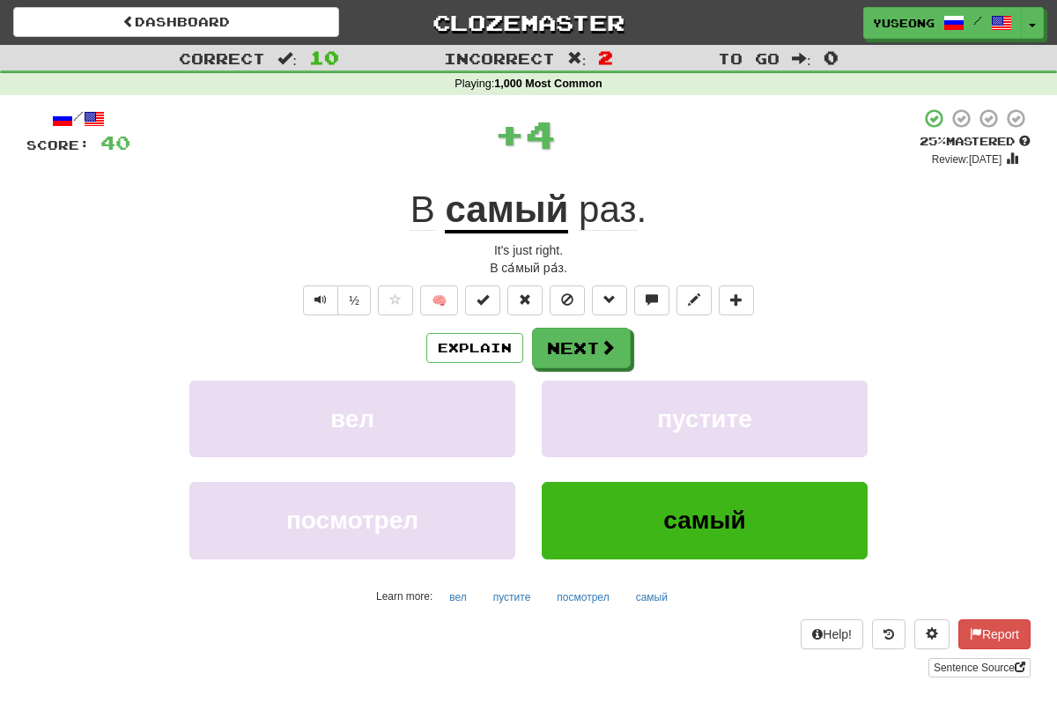
click at [459, 343] on button "Explain" at bounding box center [474, 348] width 97 height 30
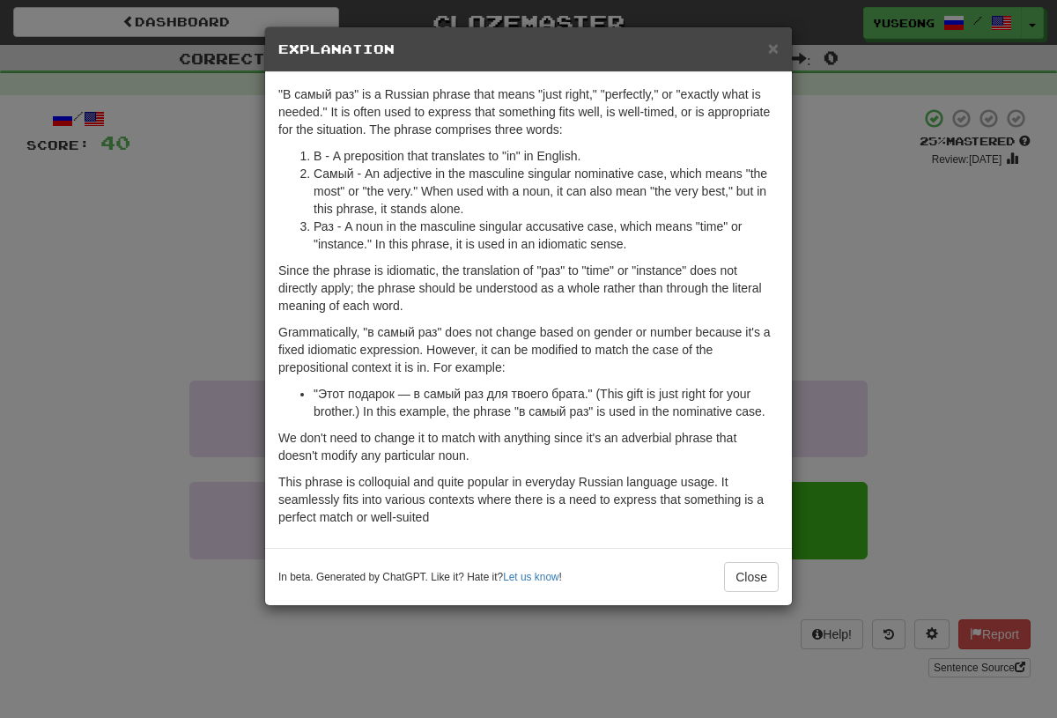
click at [122, 343] on div "× Explanation "В самый раз" is a Russian phrase that means "just right," "perfe…" at bounding box center [528, 359] width 1057 height 718
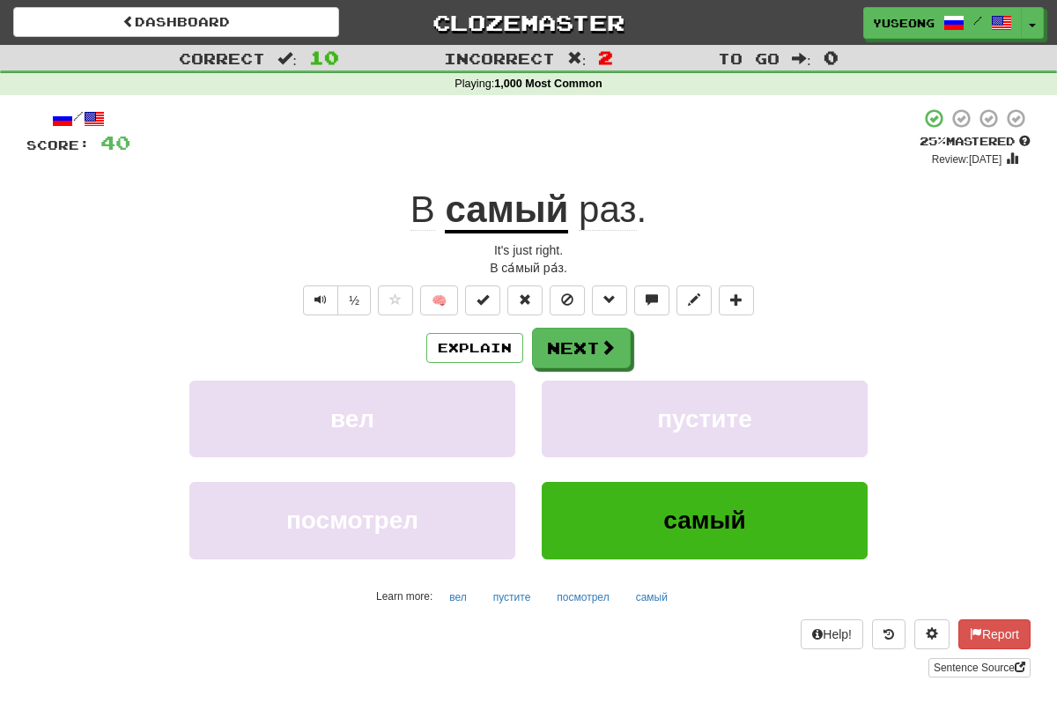
click at [585, 335] on button "Next" at bounding box center [581, 348] width 99 height 41
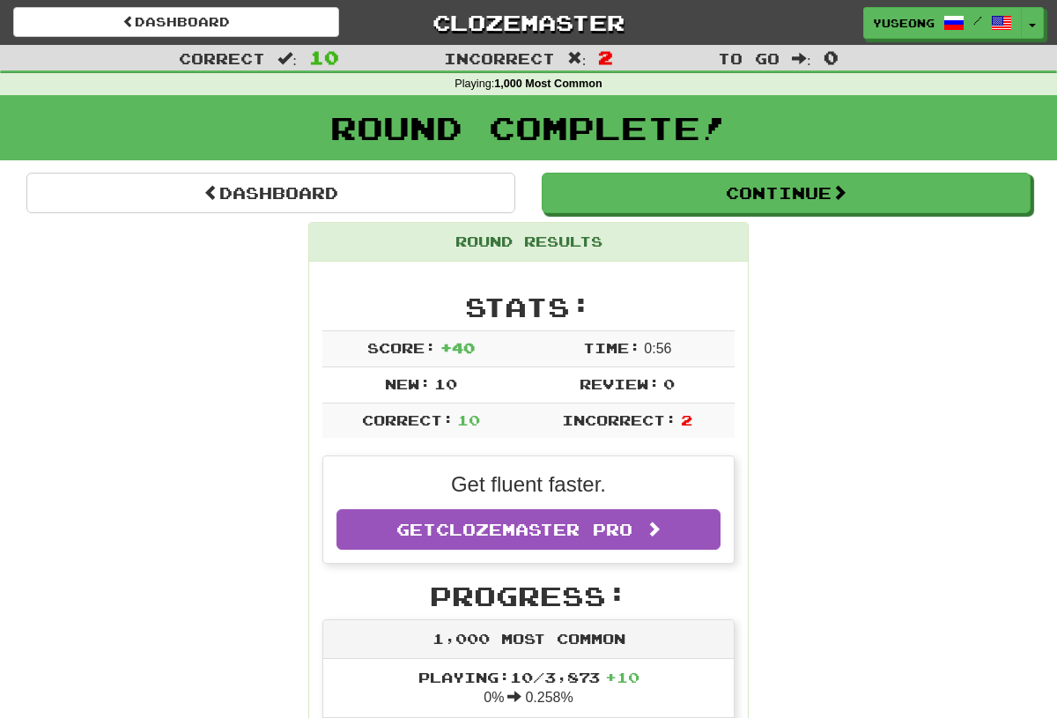
click at [178, 20] on link "Dashboard" at bounding box center [176, 22] width 326 height 30
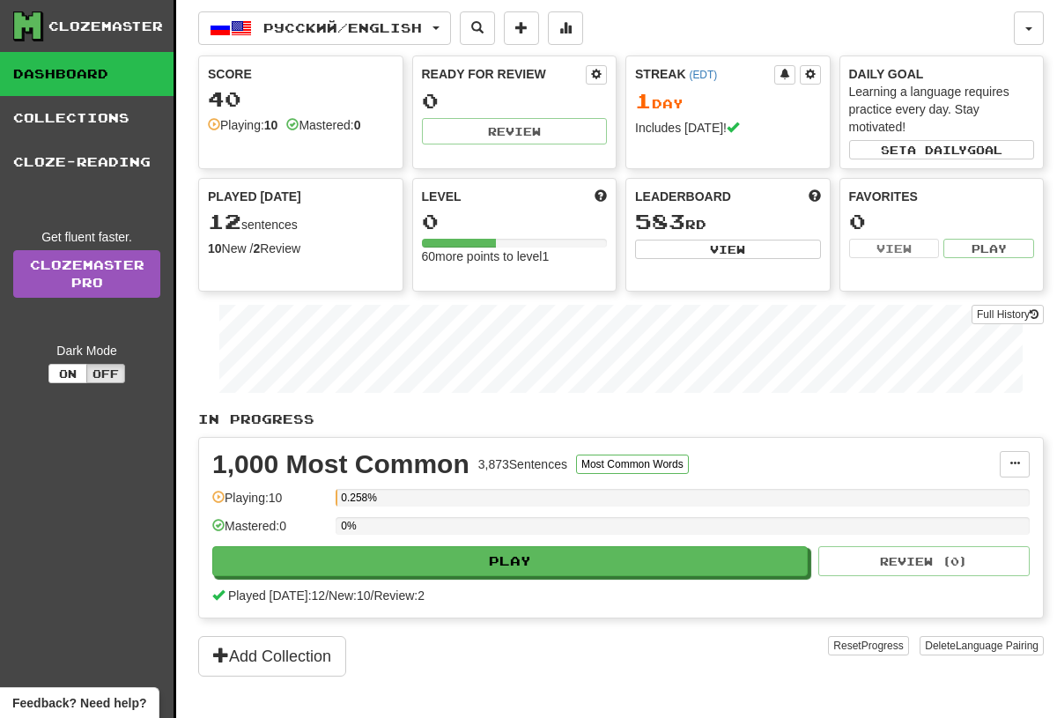
click at [268, 34] on span "Русский / English" at bounding box center [342, 27] width 159 height 15
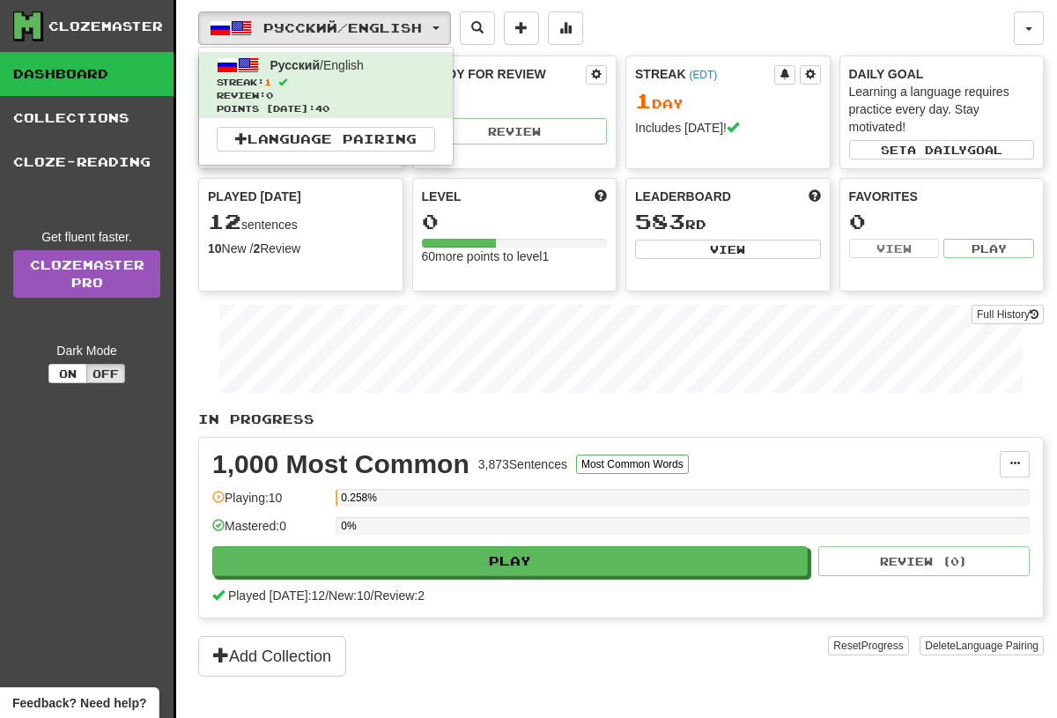
click at [282, 149] on link "Language Pairing" at bounding box center [326, 139] width 218 height 25
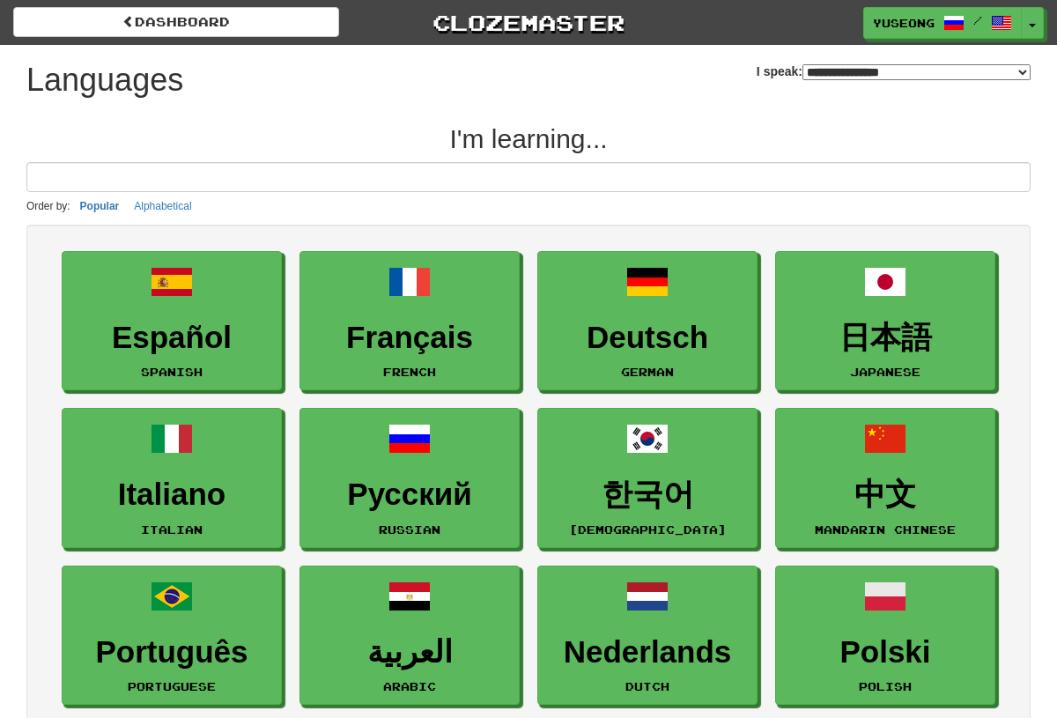
select select "*******"
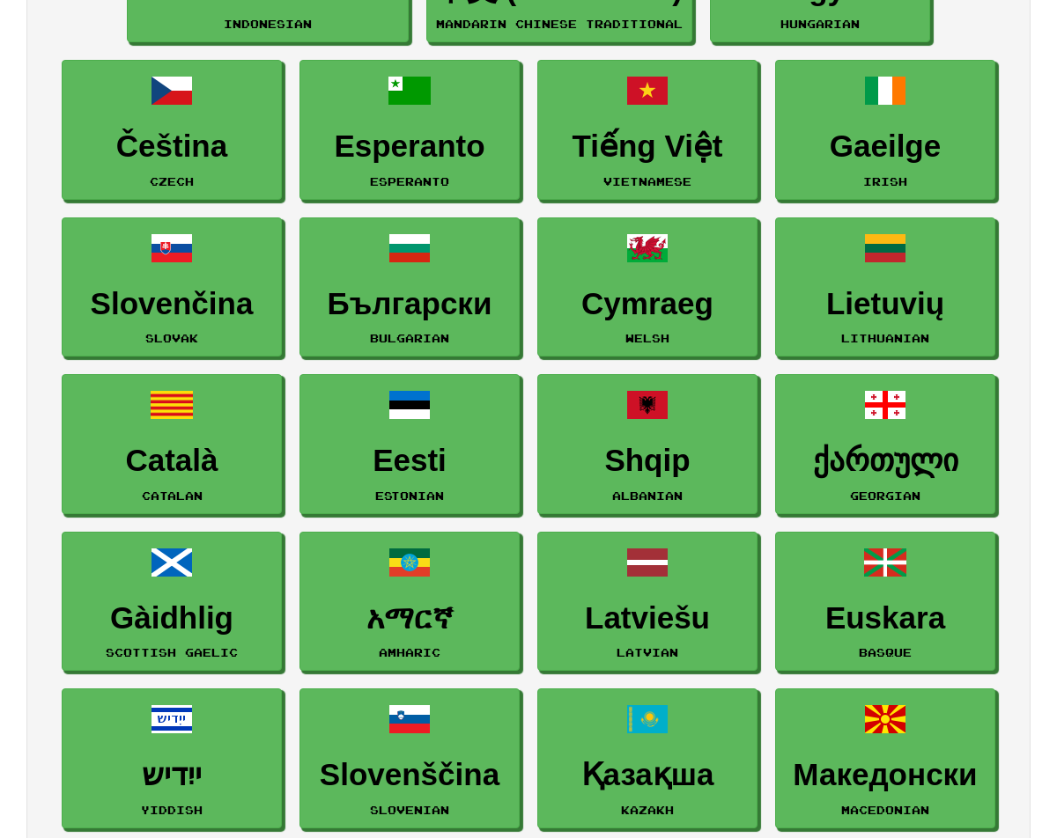
scroll to position [1606, 0]
click at [480, 448] on h3 "Eesti" at bounding box center [409, 461] width 201 height 34
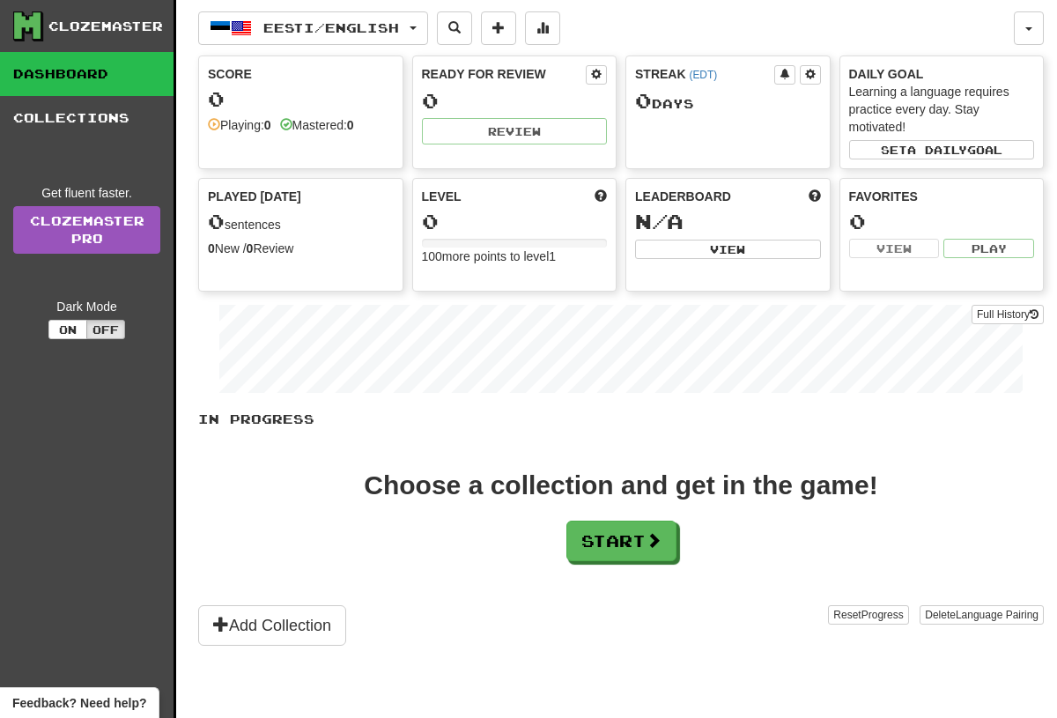
click at [644, 536] on button "Start" at bounding box center [621, 541] width 110 height 41
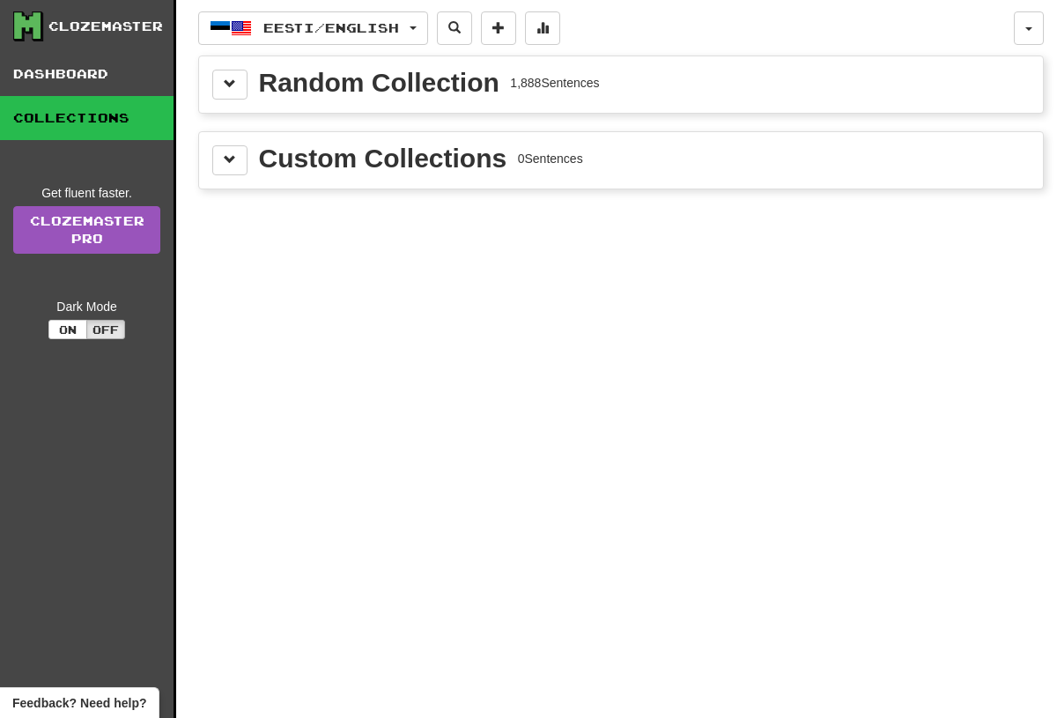
click at [235, 78] on span at bounding box center [230, 84] width 12 height 12
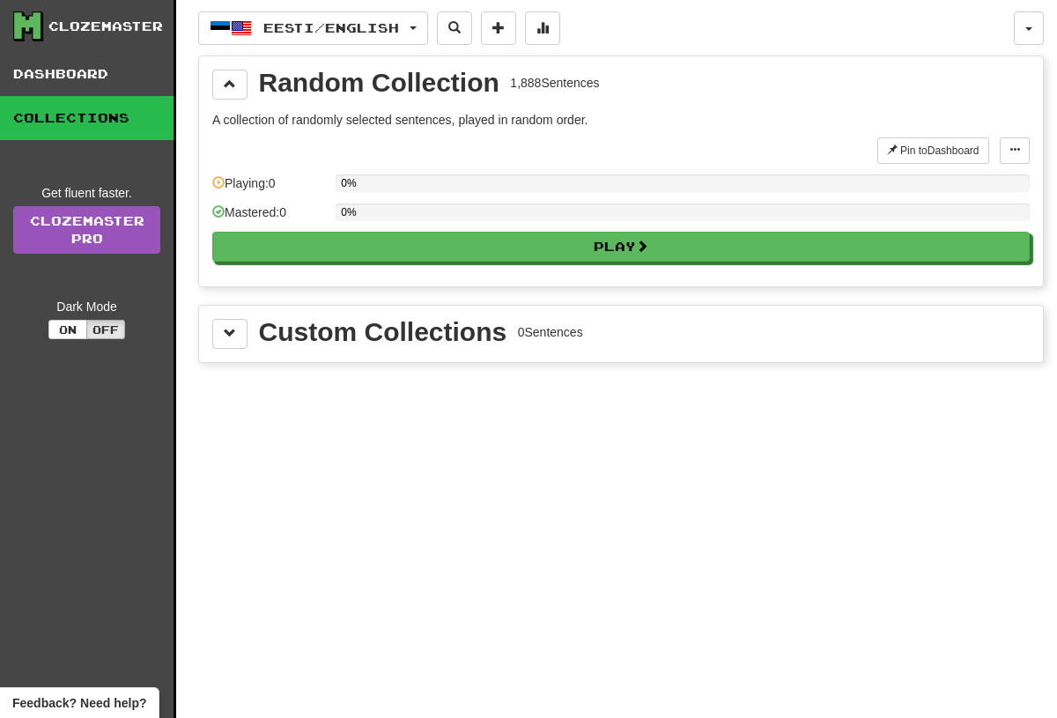
click at [264, 225] on div "Mastered: 0" at bounding box center [269, 217] width 114 height 29
click at [249, 254] on button "Play" at bounding box center [620, 247] width 817 height 30
select select "**"
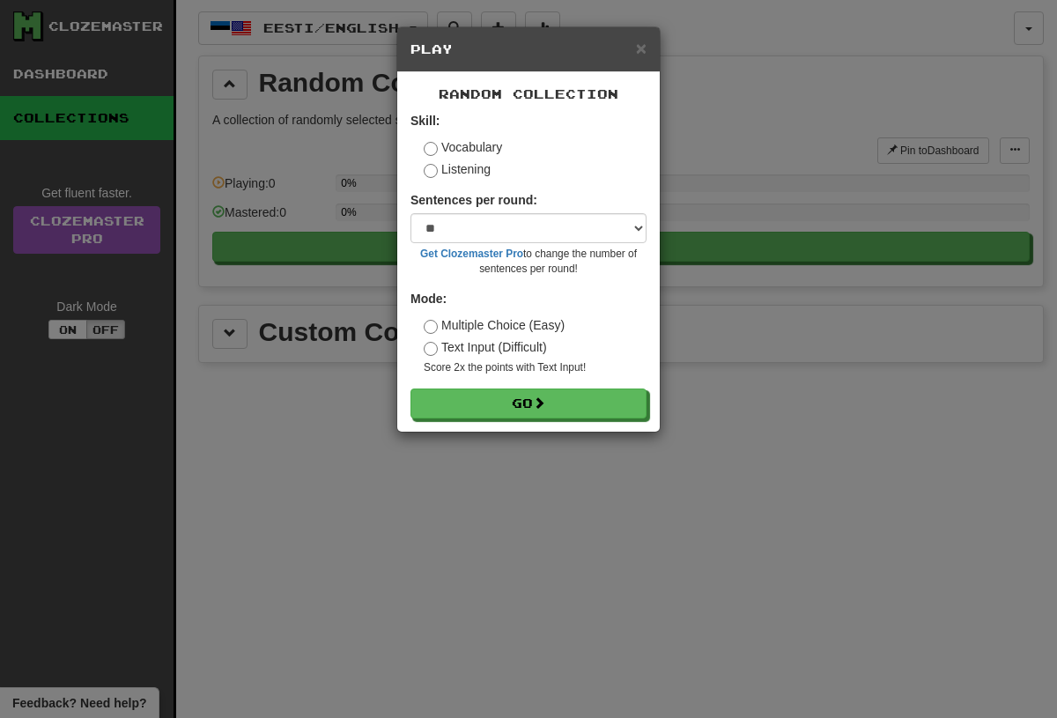
click at [626, 392] on button "Go" at bounding box center [528, 403] width 236 height 30
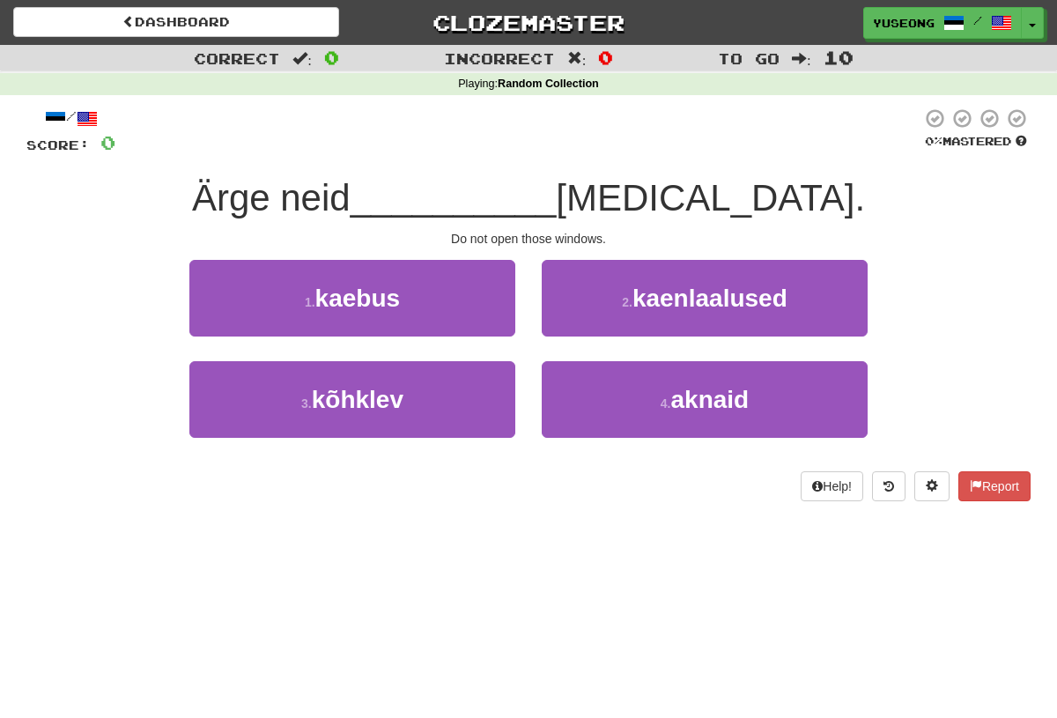
click at [629, 409] on button "4 . [GEOGRAPHIC_DATA]" at bounding box center [705, 399] width 326 height 77
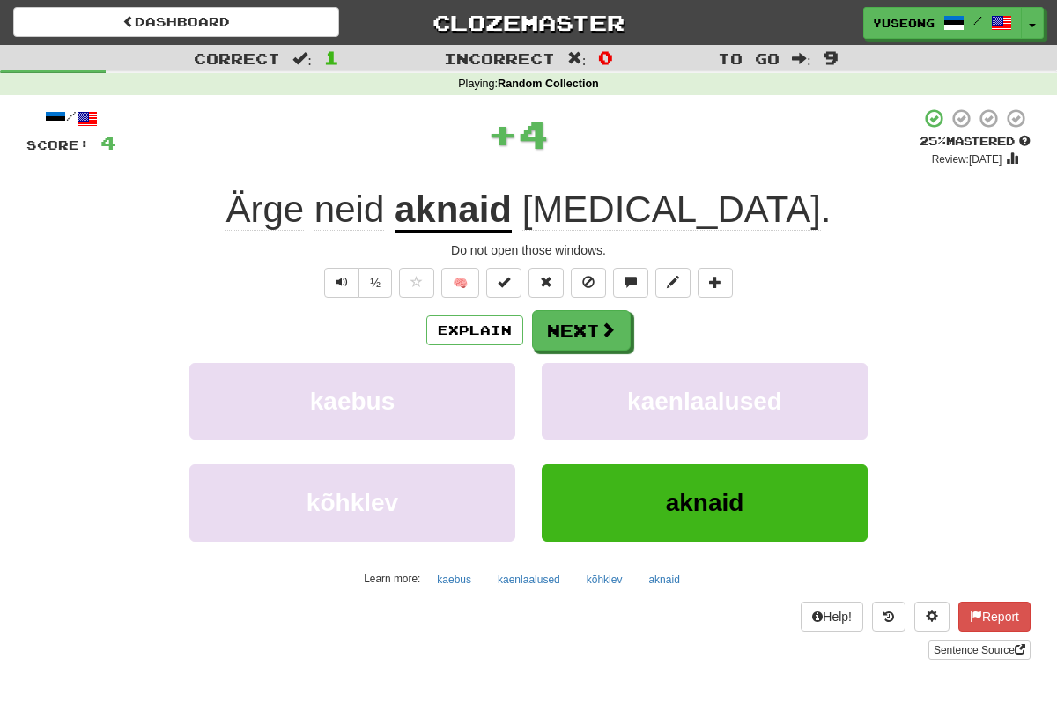
click at [612, 323] on span at bounding box center [608, 329] width 16 height 16
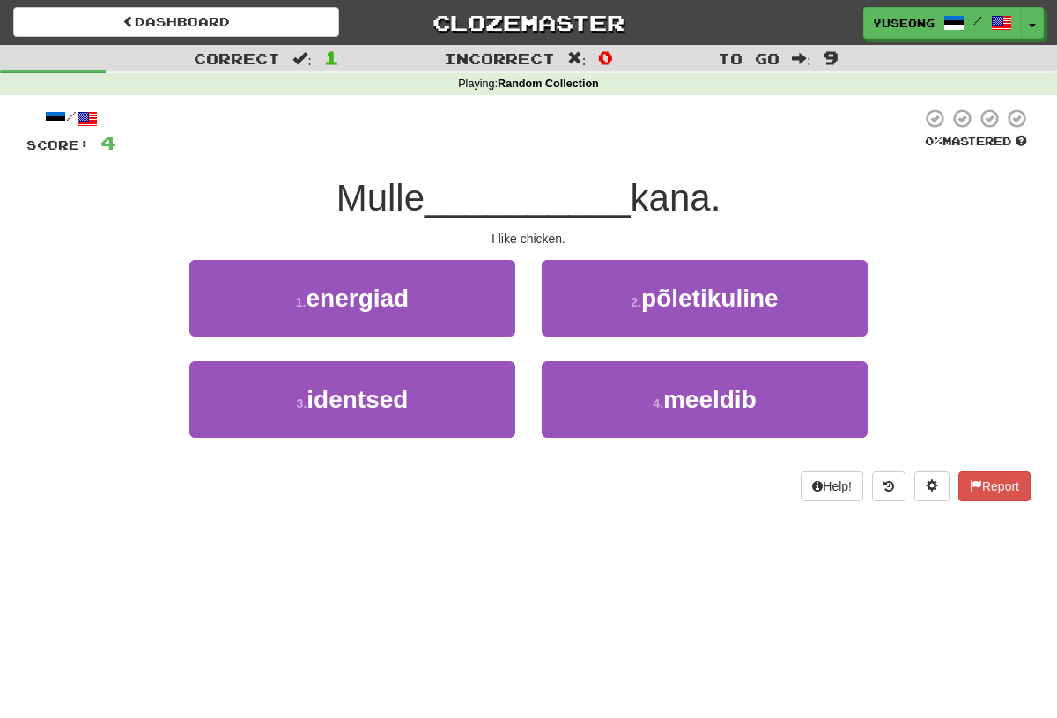
click at [582, 433] on button "4 . meeldib" at bounding box center [705, 399] width 326 height 77
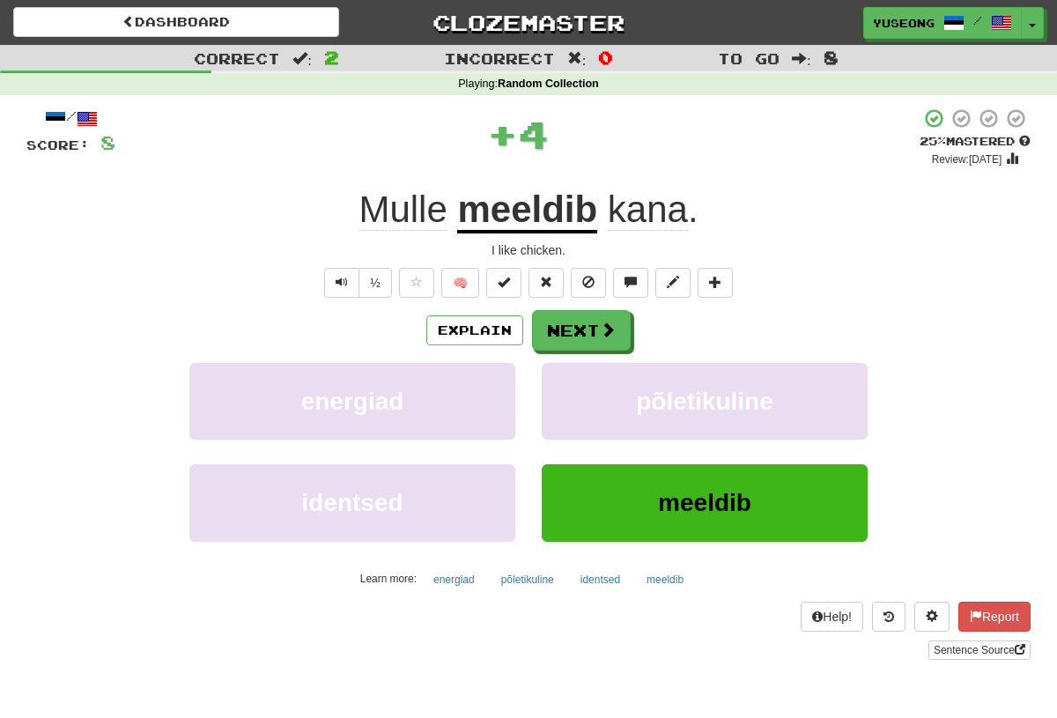
click at [627, 323] on button "Next" at bounding box center [581, 330] width 99 height 41
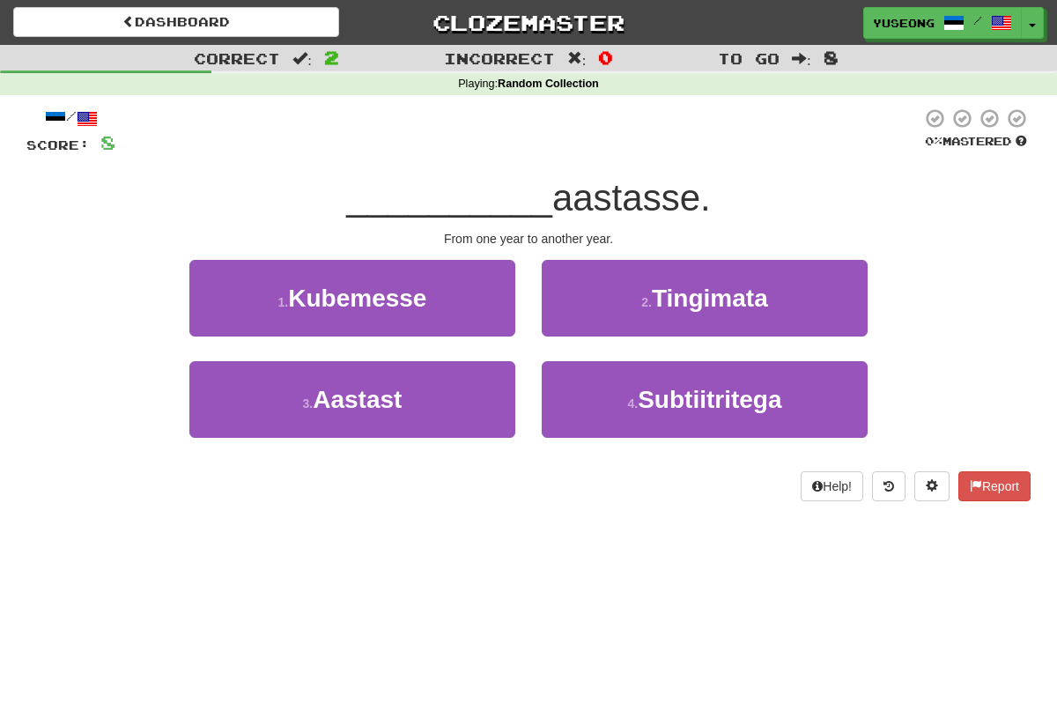
click at [488, 427] on button "3 . Aastast" at bounding box center [352, 399] width 326 height 77
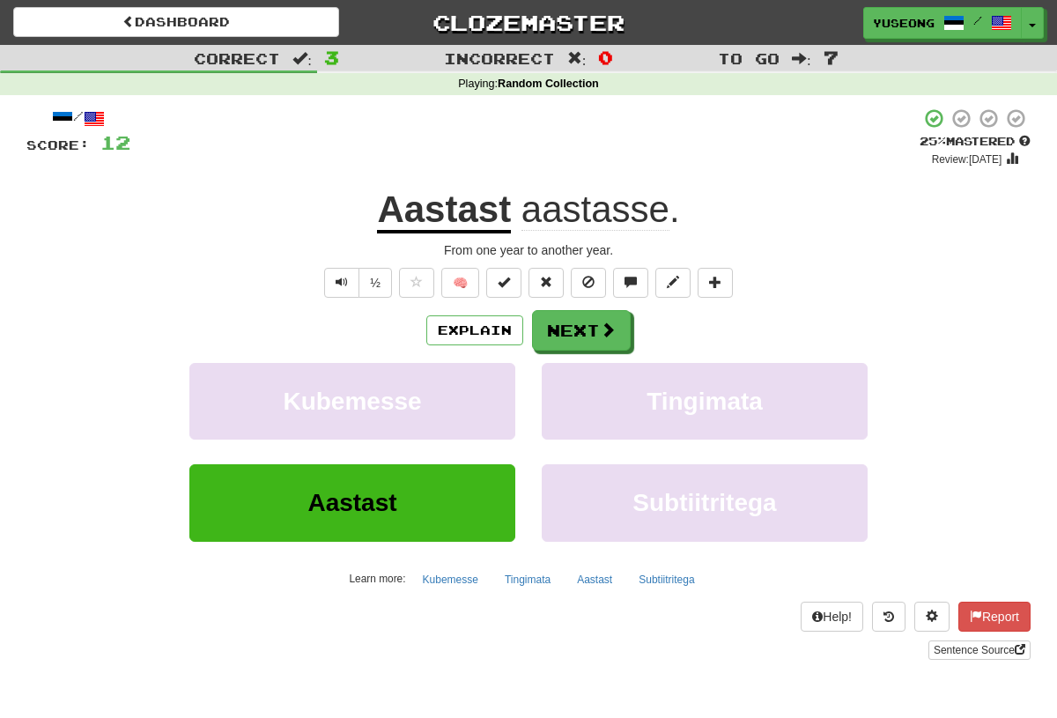
click at [67, 11] on link "Dashboard" at bounding box center [176, 22] width 326 height 30
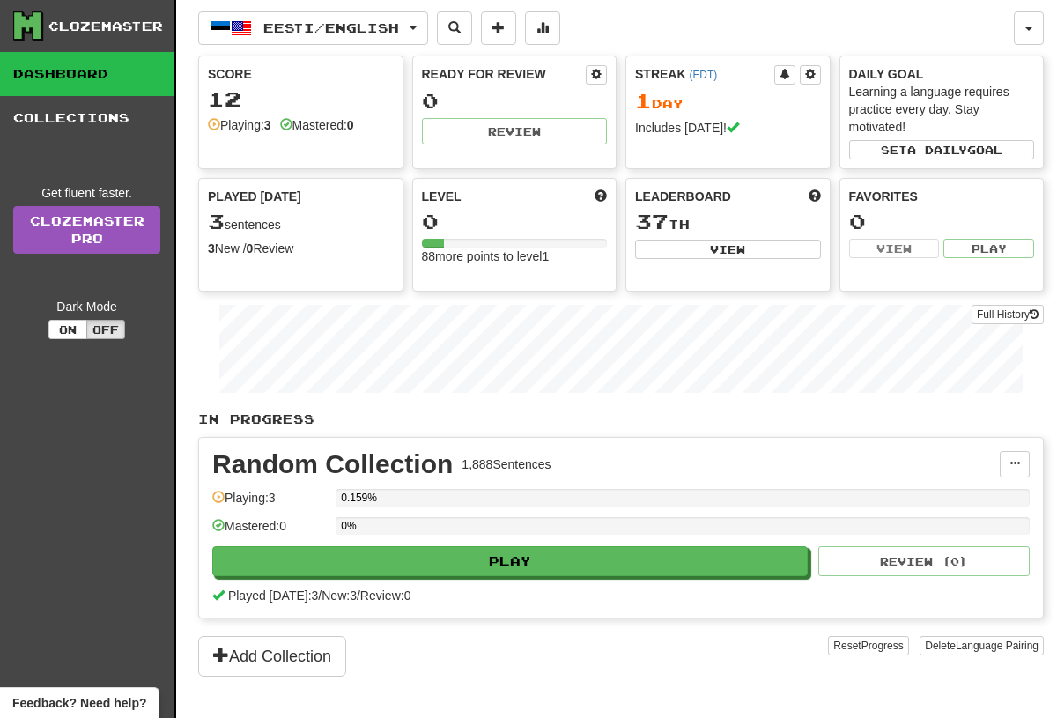
click at [1012, 654] on button "Delete Language Pairing" at bounding box center [982, 645] width 124 height 19
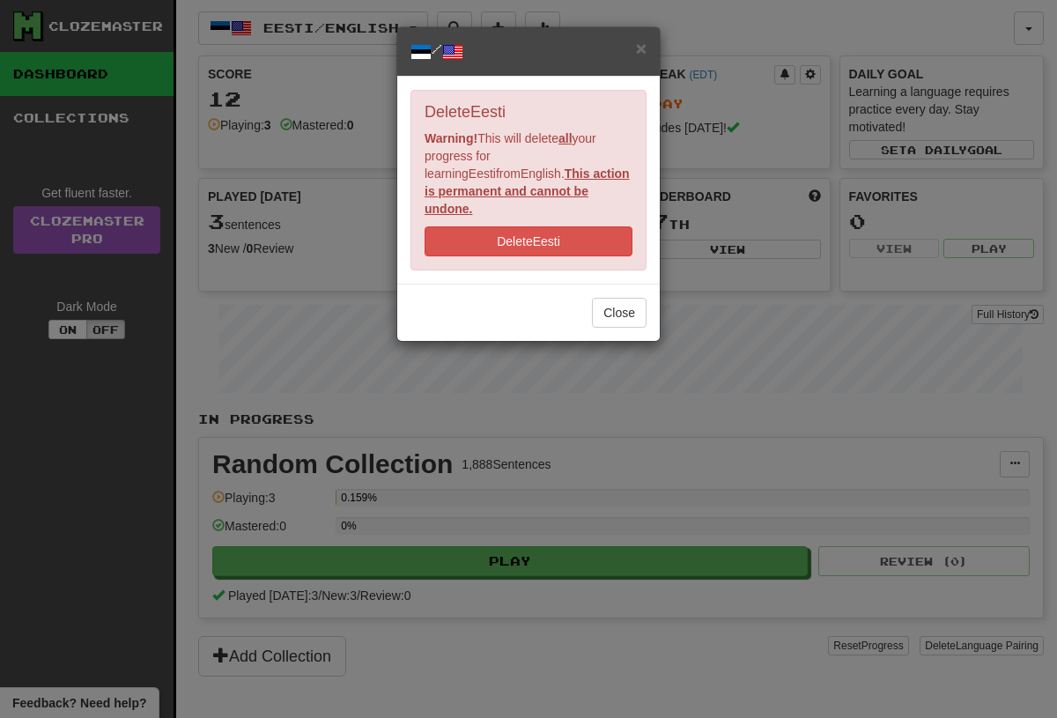
click at [637, 298] on button "Close" at bounding box center [619, 313] width 55 height 30
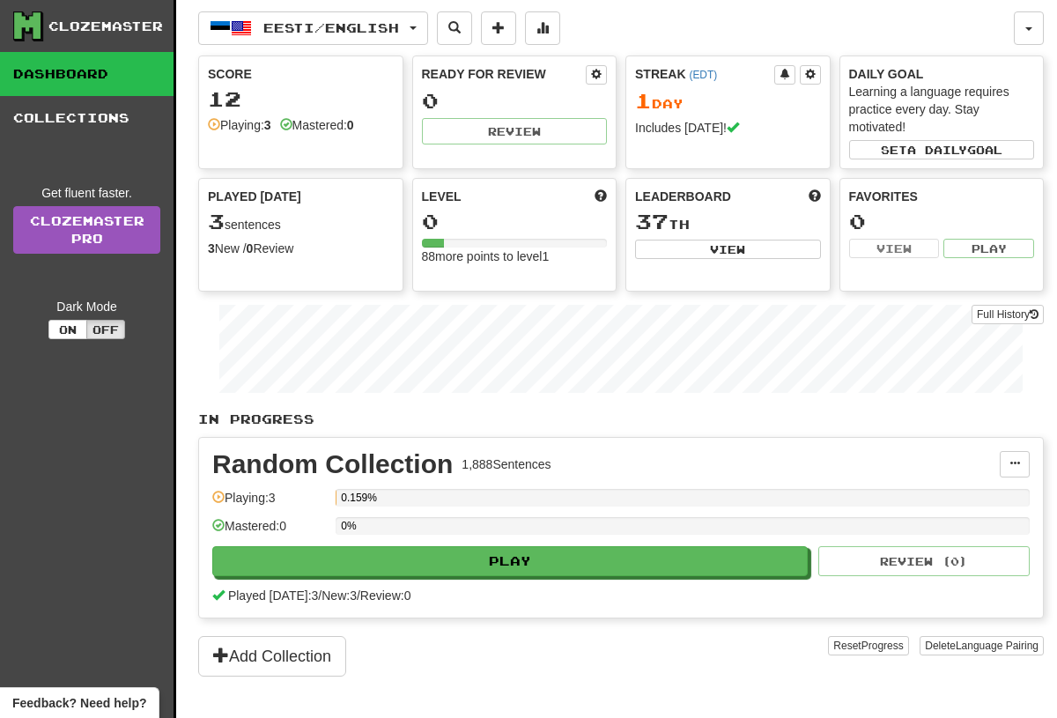
click at [1026, 646] on span "Language Pairing" at bounding box center [997, 645] width 83 height 12
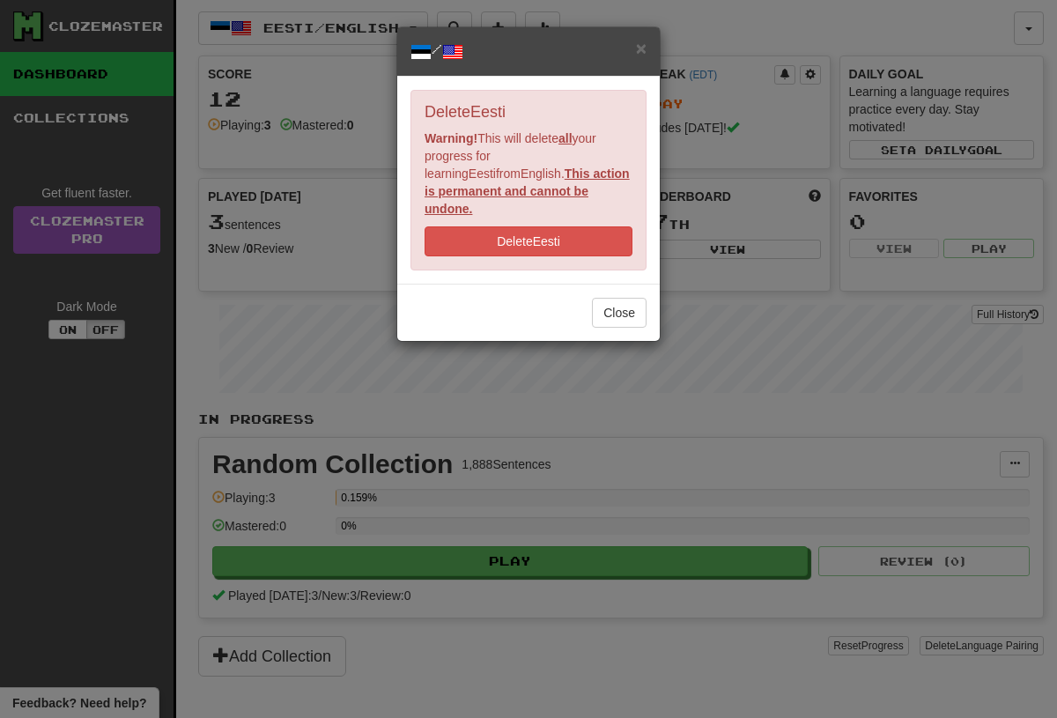
click at [581, 226] on button "Delete Eesti" at bounding box center [529, 241] width 208 height 30
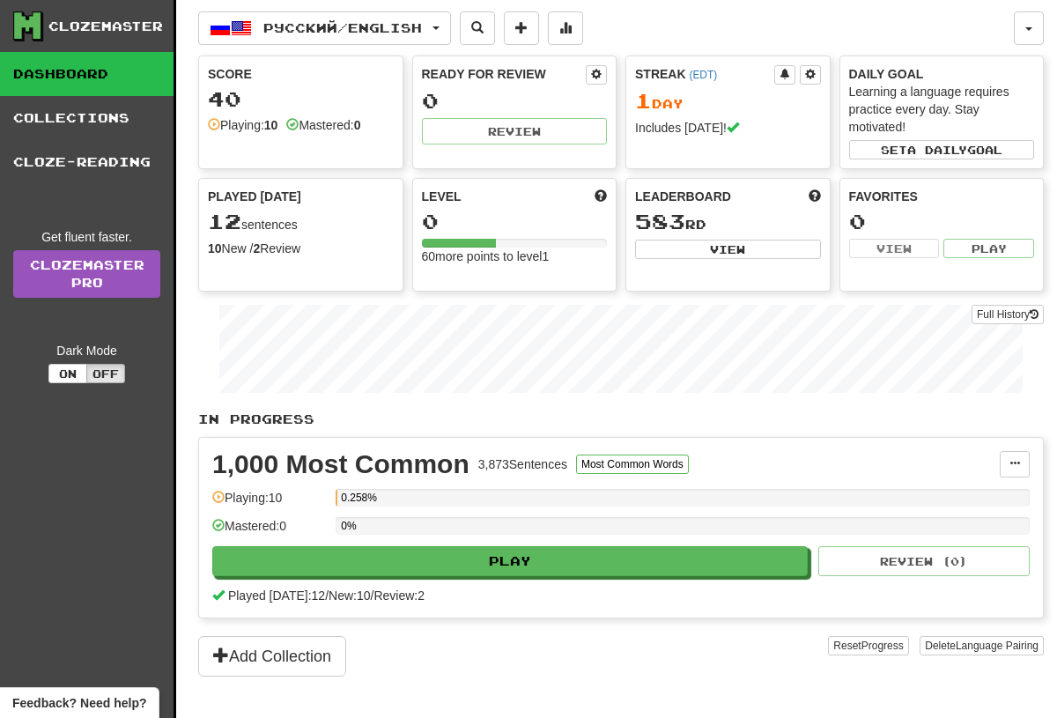
click at [381, 21] on span "Русский / English" at bounding box center [342, 27] width 159 height 15
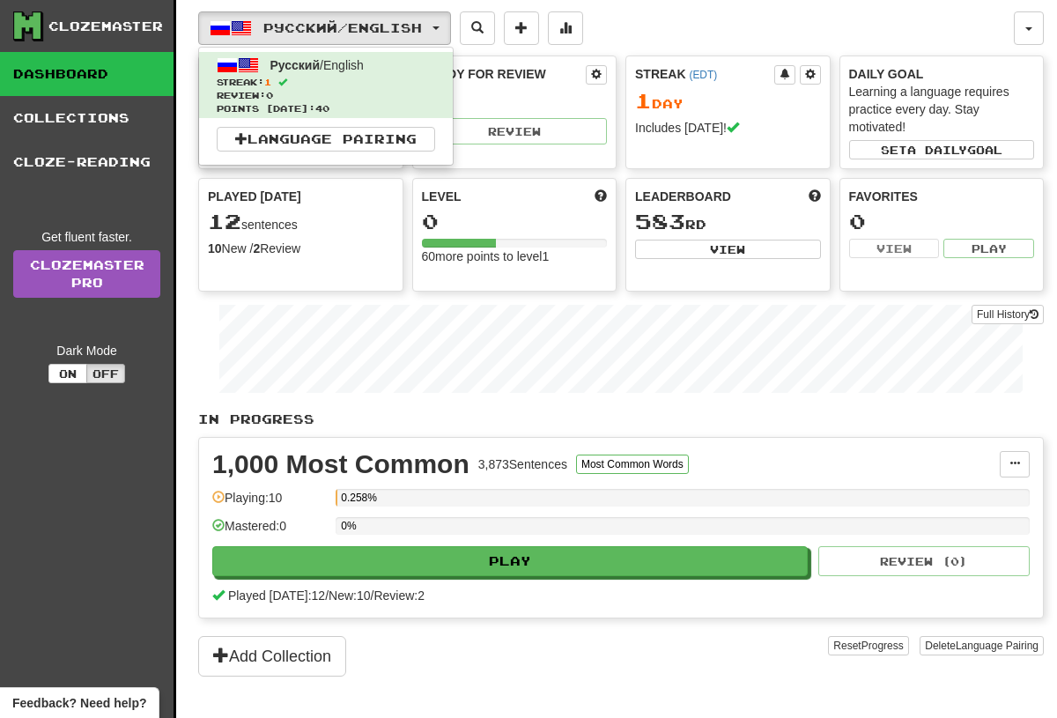
click at [410, 150] on link "Language Pairing" at bounding box center [326, 139] width 218 height 25
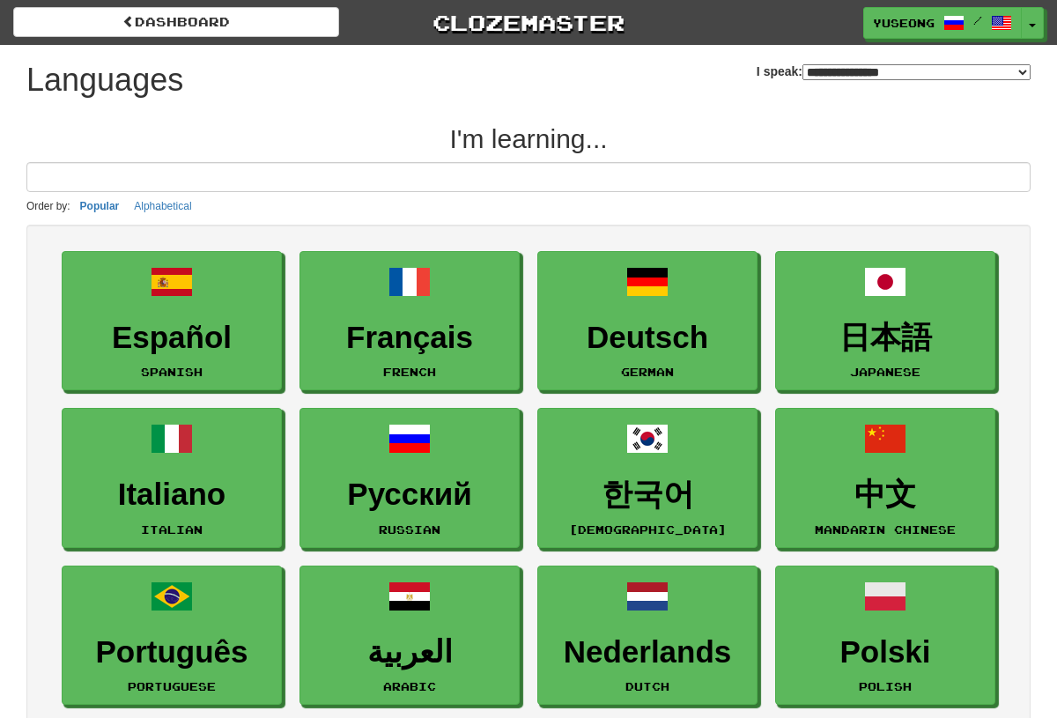
click at [932, 80] on select "**********" at bounding box center [916, 72] width 228 height 16
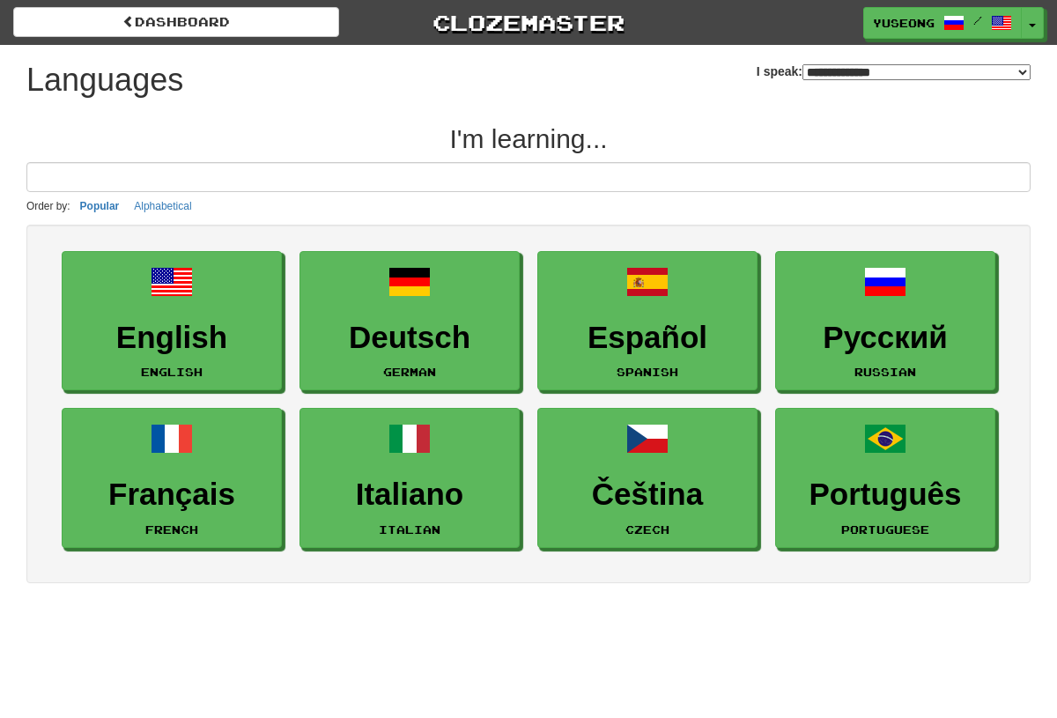
click at [998, 66] on select "**********" at bounding box center [916, 72] width 228 height 16
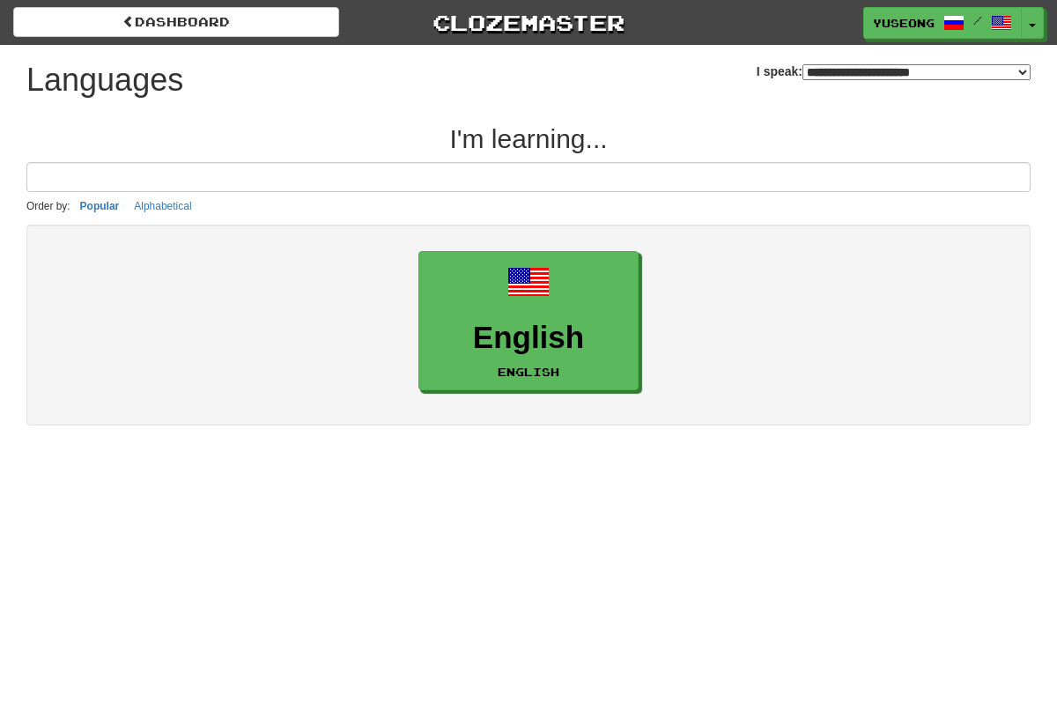
click at [986, 59] on div "**********" at bounding box center [894, 65] width 274 height 40
click at [986, 78] on select "**********" at bounding box center [916, 72] width 228 height 16
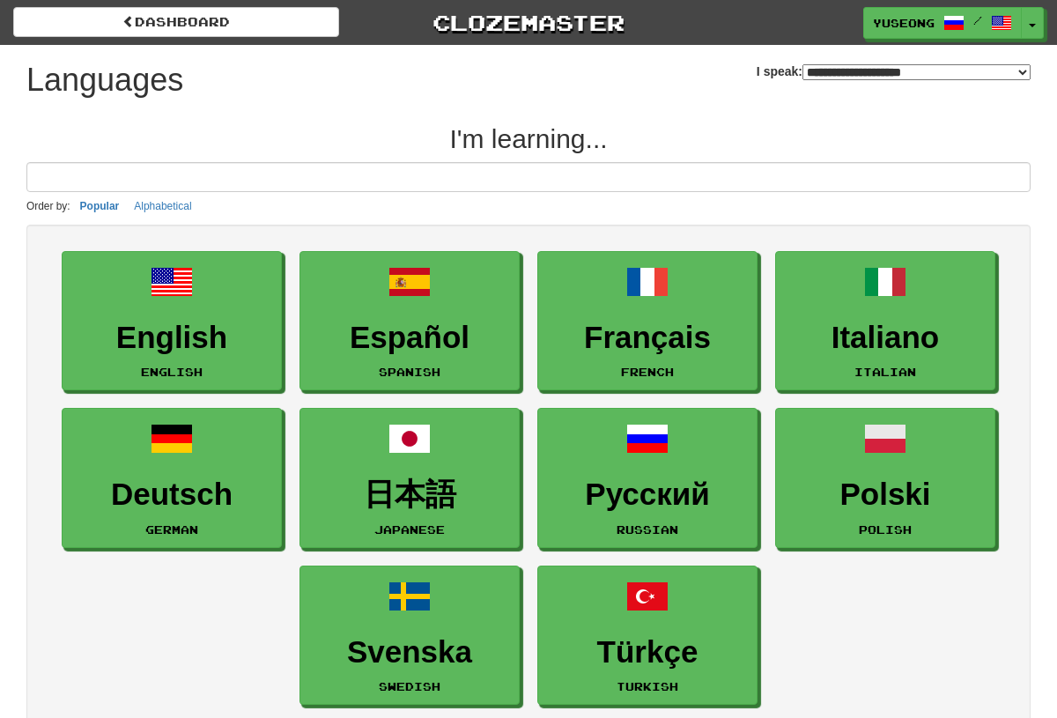
click at [965, 72] on select "**********" at bounding box center [916, 72] width 228 height 16
select select "*******"
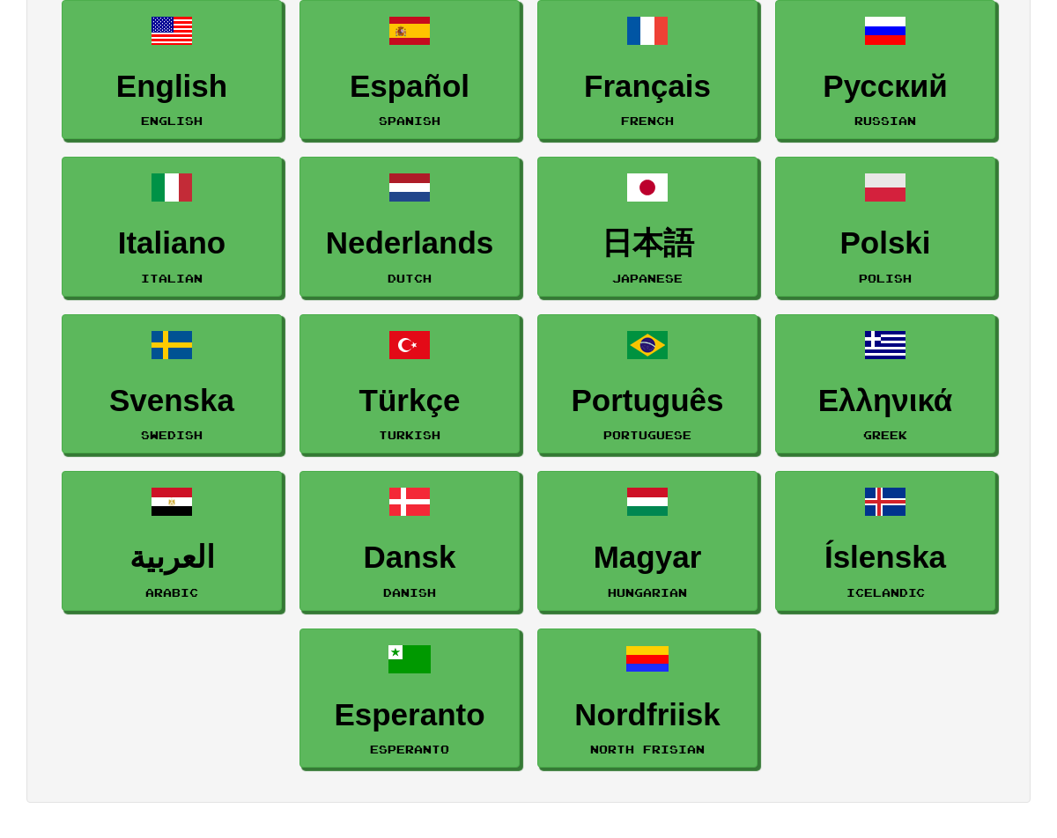
scroll to position [284, 0]
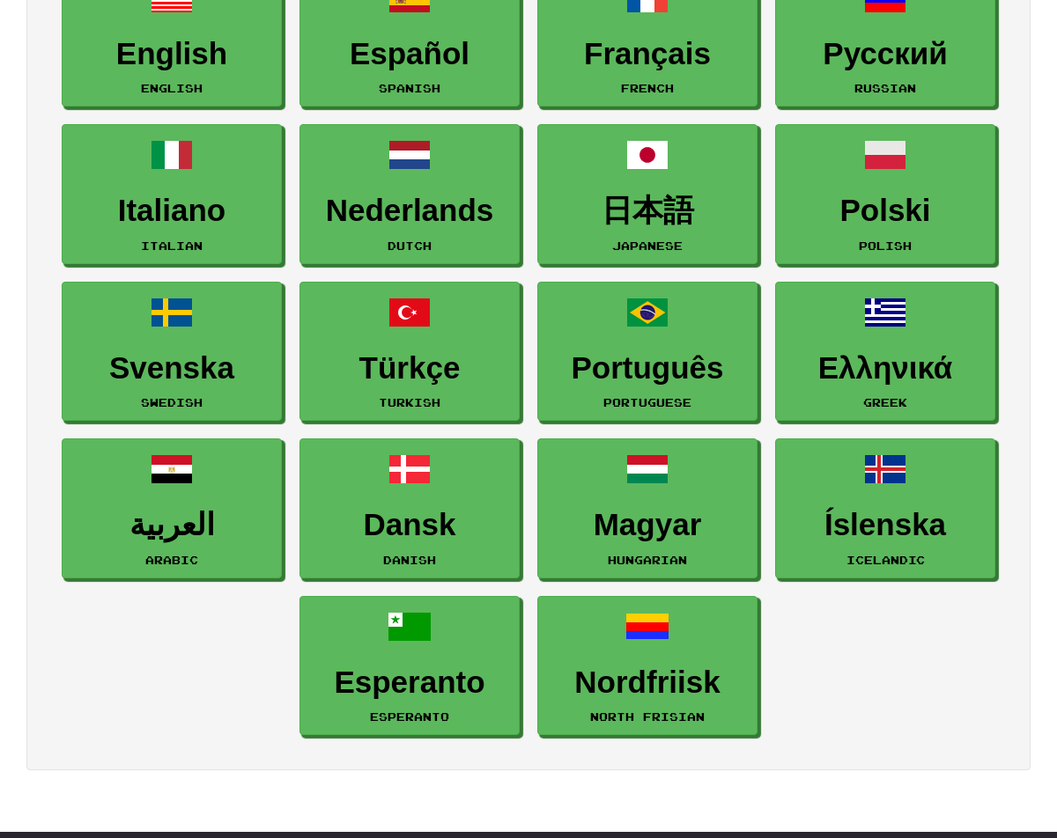
click at [732, 677] on h3 "Nordfriisk" at bounding box center [647, 683] width 201 height 34
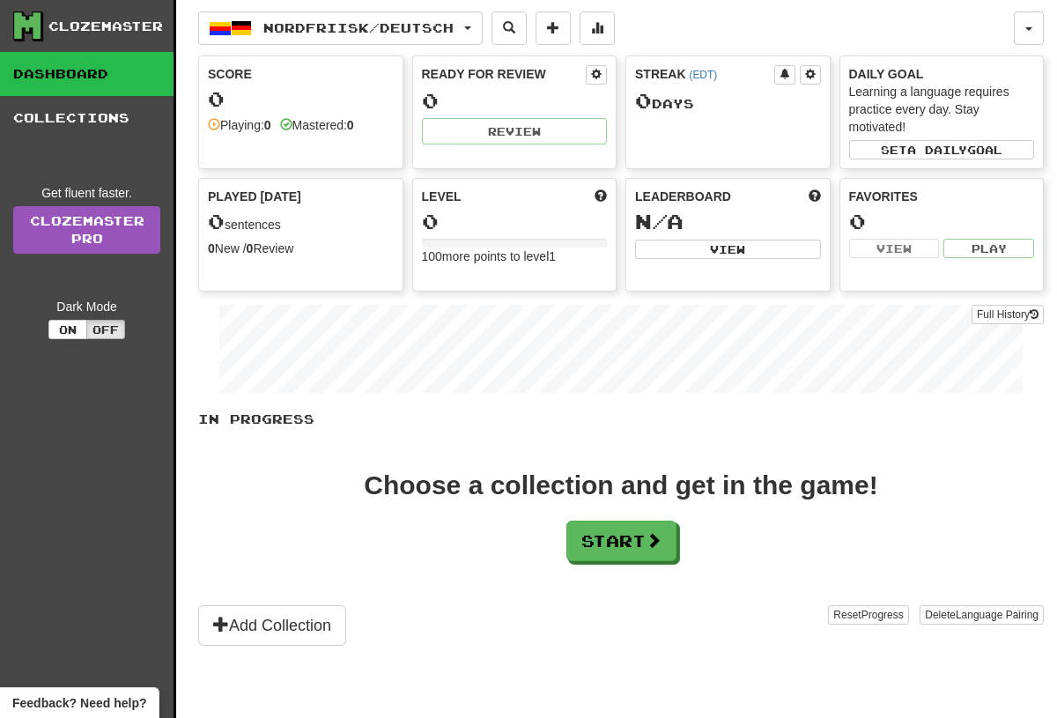
click at [658, 535] on span at bounding box center [654, 540] width 16 height 16
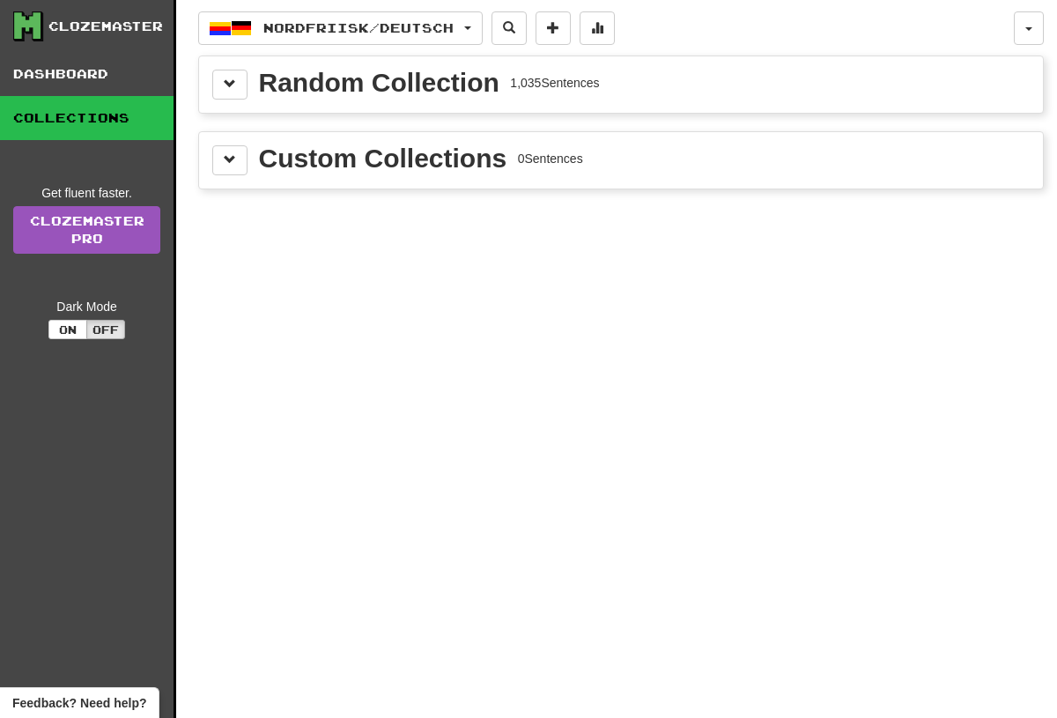
click at [631, 63] on div "Random Collection 1,035 Sentences" at bounding box center [621, 84] width 844 height 56
click at [238, 72] on button at bounding box center [229, 85] width 35 height 30
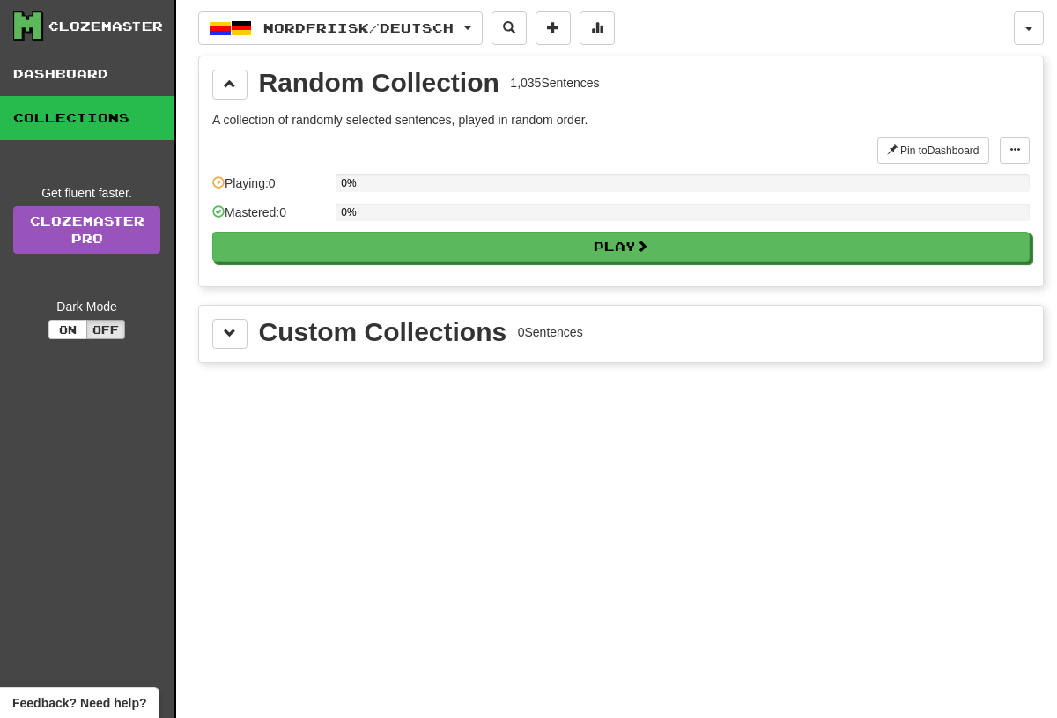
click at [590, 247] on button "Play" at bounding box center [620, 247] width 817 height 30
select select "**"
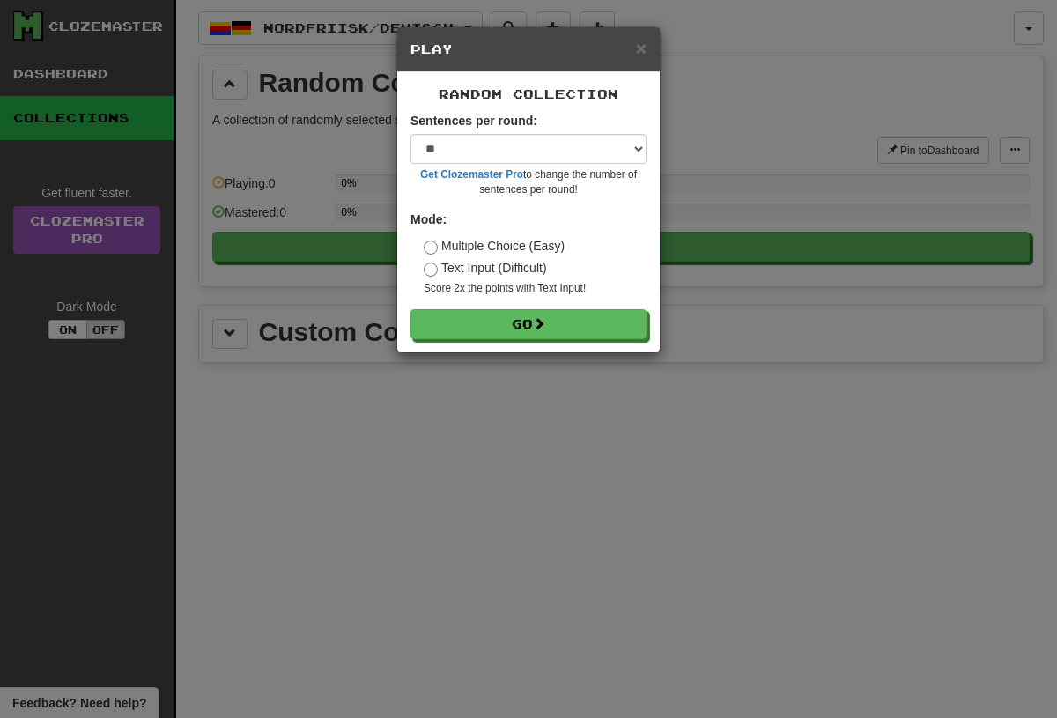
click at [596, 335] on button "Go" at bounding box center [528, 324] width 236 height 30
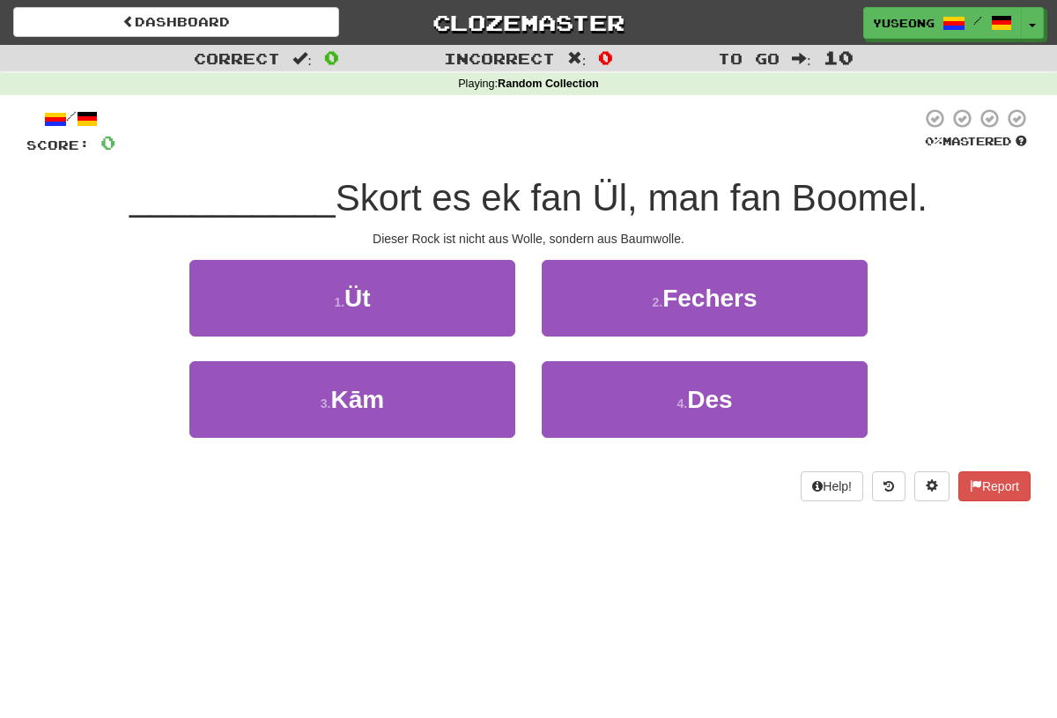
click at [429, 299] on button "1 . Üt" at bounding box center [352, 298] width 326 height 77
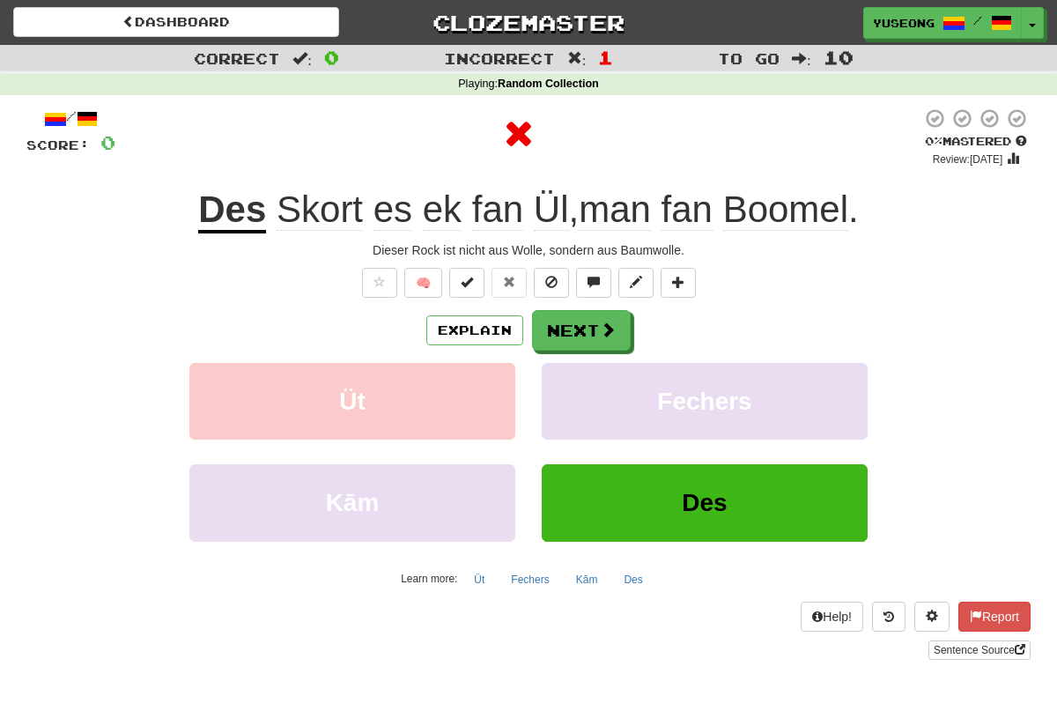
click at [602, 336] on span at bounding box center [608, 329] width 16 height 16
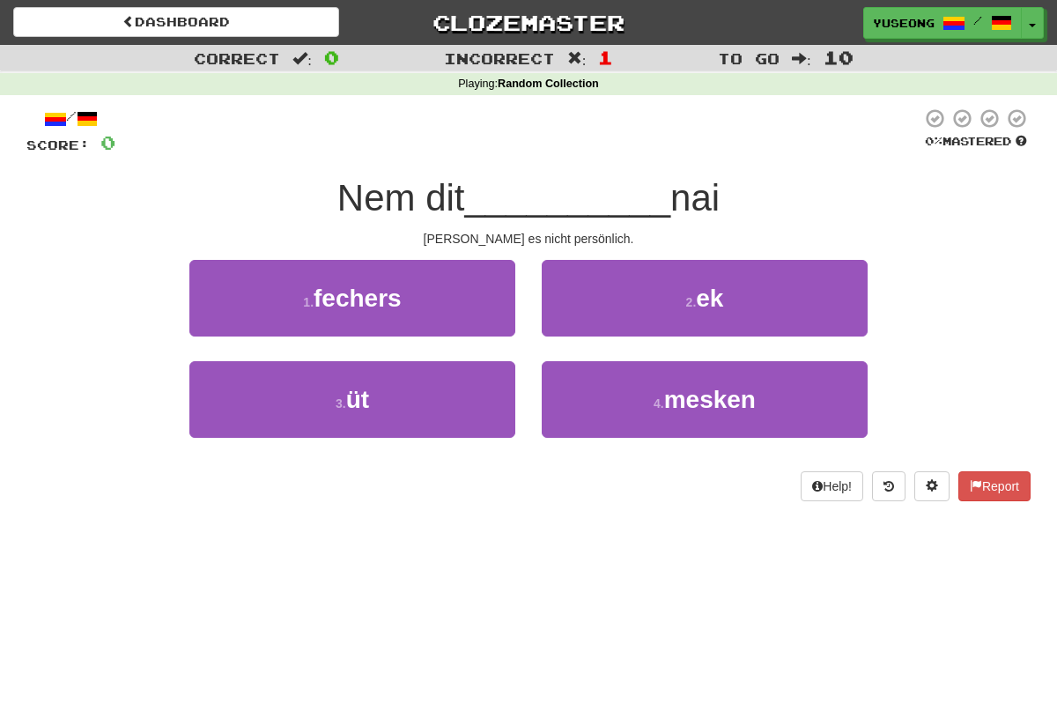
click at [679, 310] on button "2 . ek" at bounding box center [705, 298] width 326 height 77
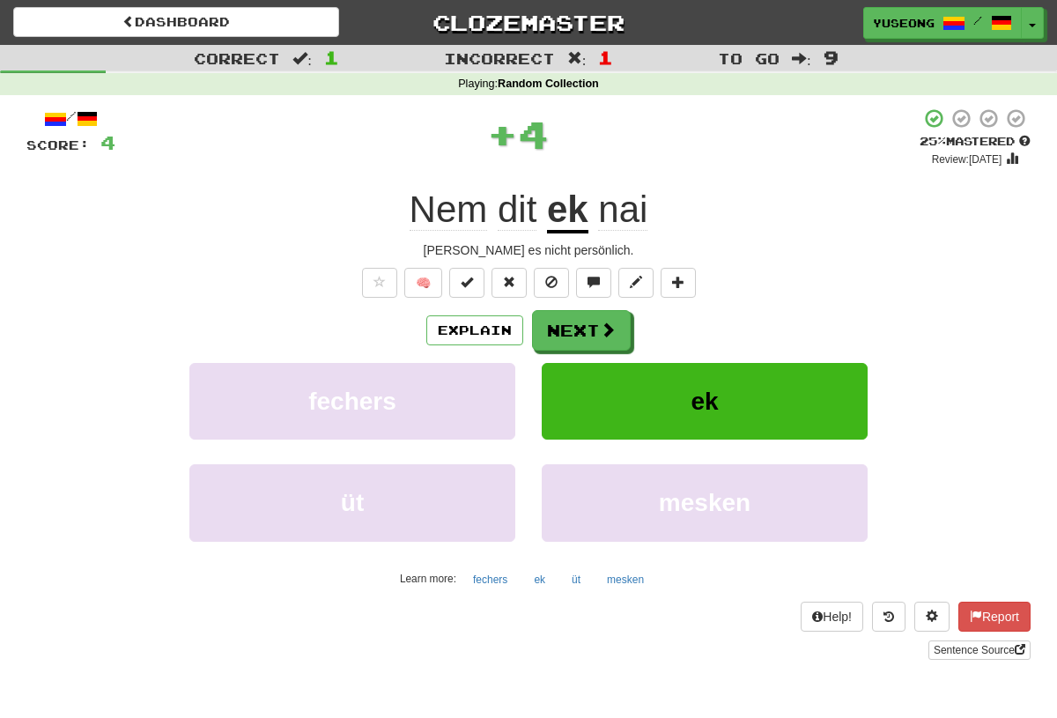
click at [68, 11] on link "Dashboard" at bounding box center [176, 22] width 326 height 30
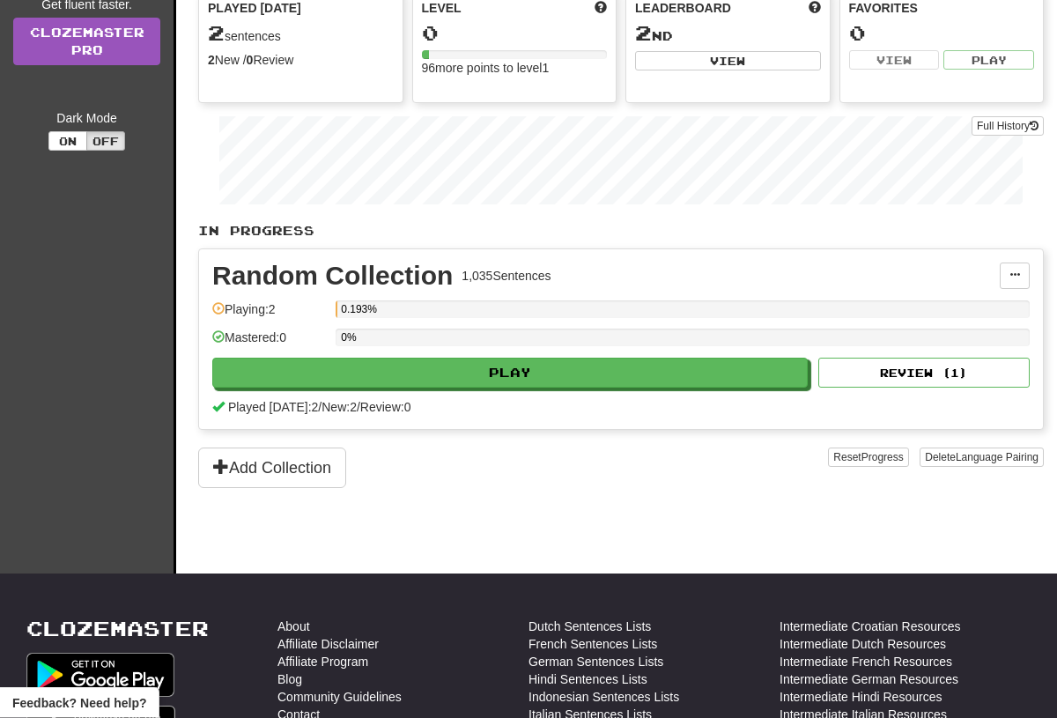
scroll to position [415, 0]
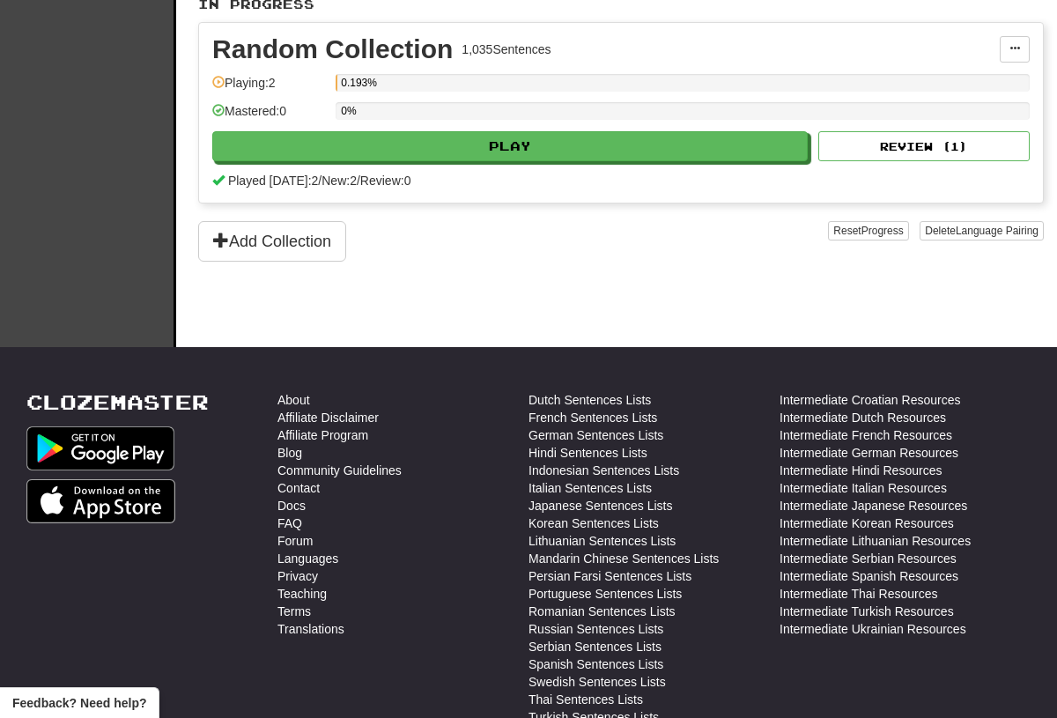
click at [1015, 222] on button "Delete Language Pairing" at bounding box center [982, 230] width 124 height 19
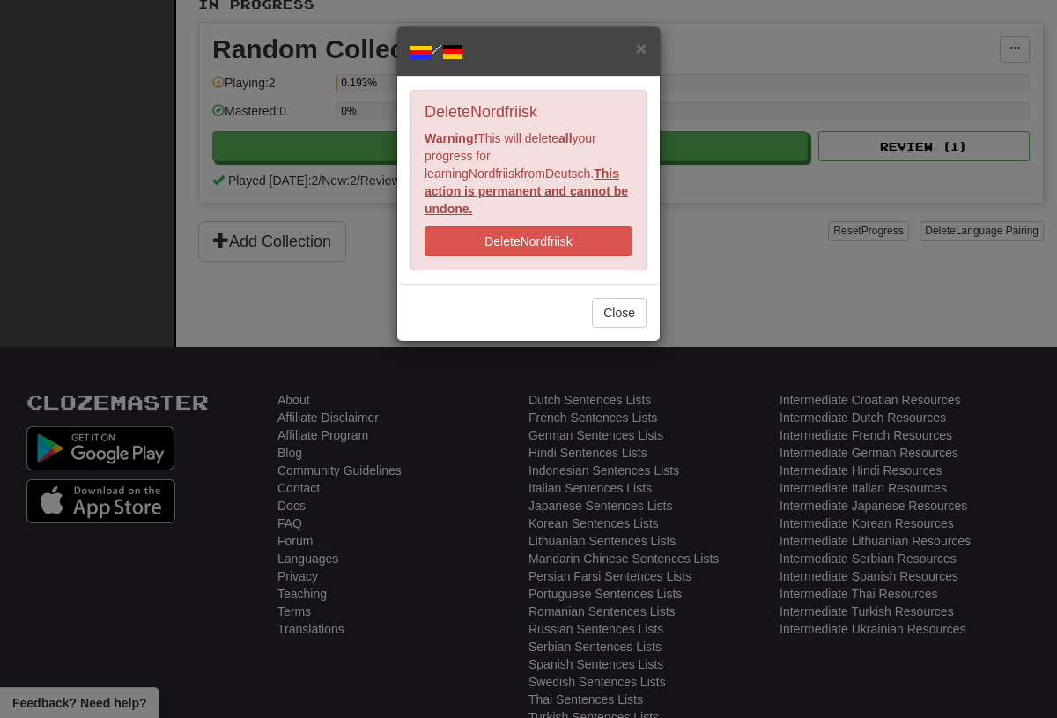
click at [577, 226] on button "Delete Nordfriisk" at bounding box center [529, 241] width 208 height 30
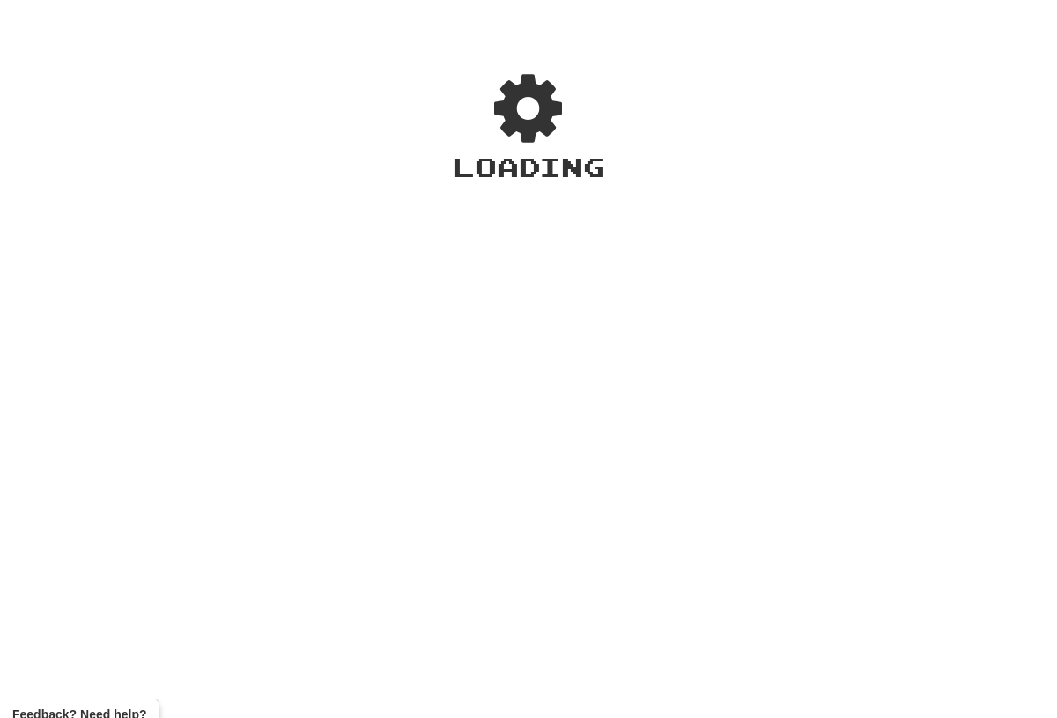
scroll to position [-56, 0]
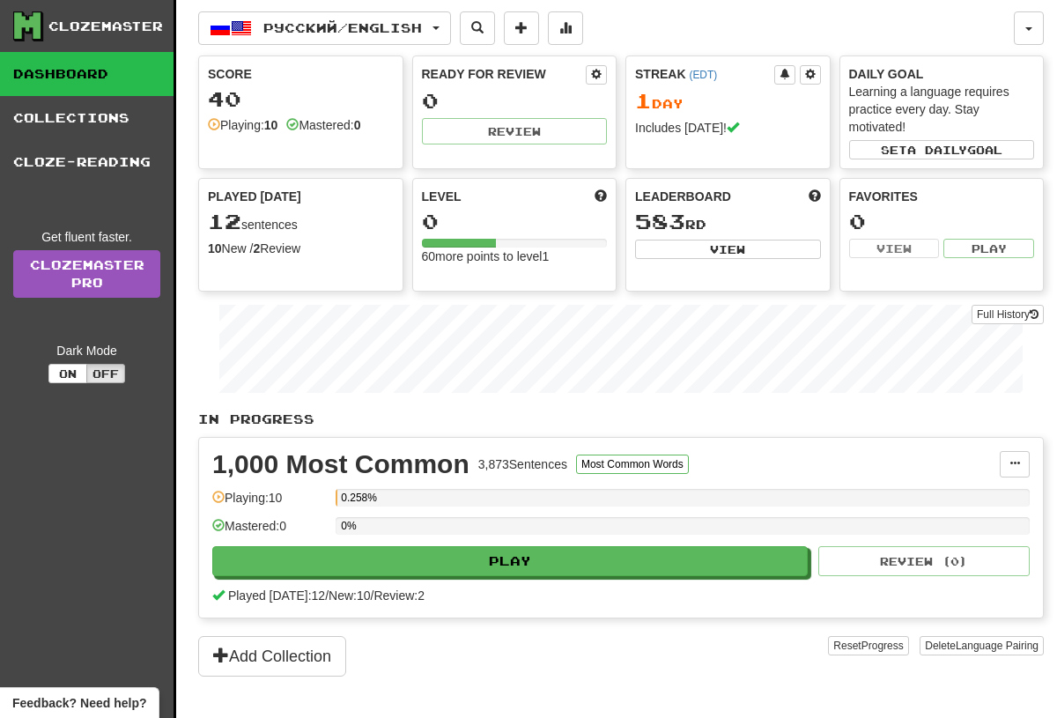
click at [422, 25] on span "Русский / English" at bounding box center [342, 27] width 159 height 15
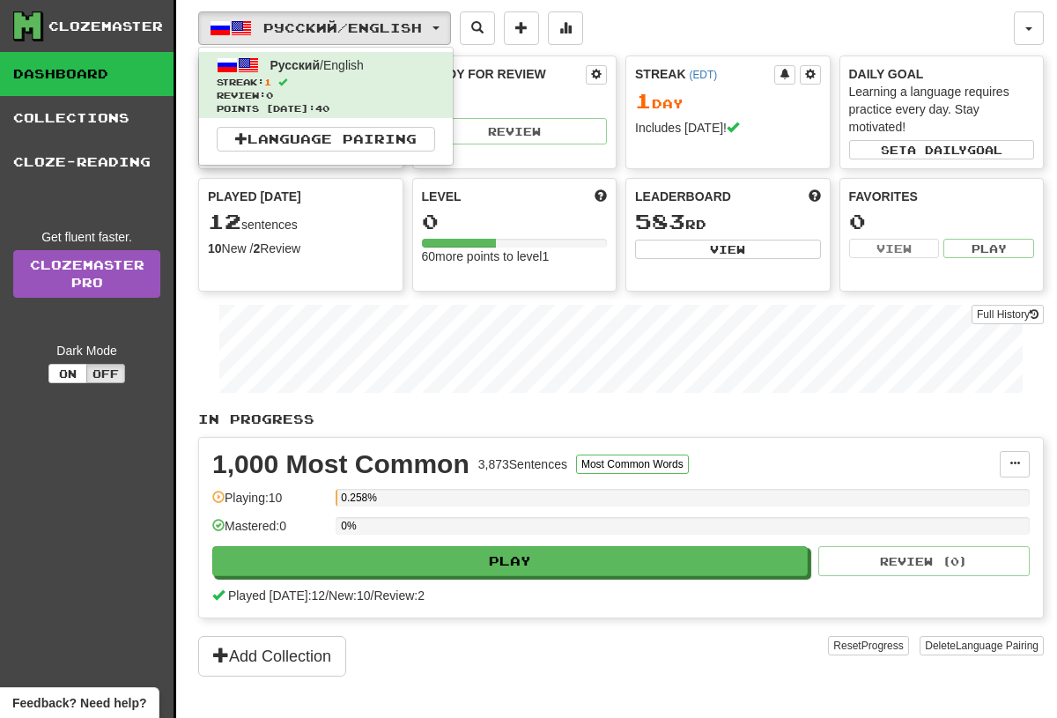
click at [419, 137] on link "Language Pairing" at bounding box center [326, 139] width 218 height 25
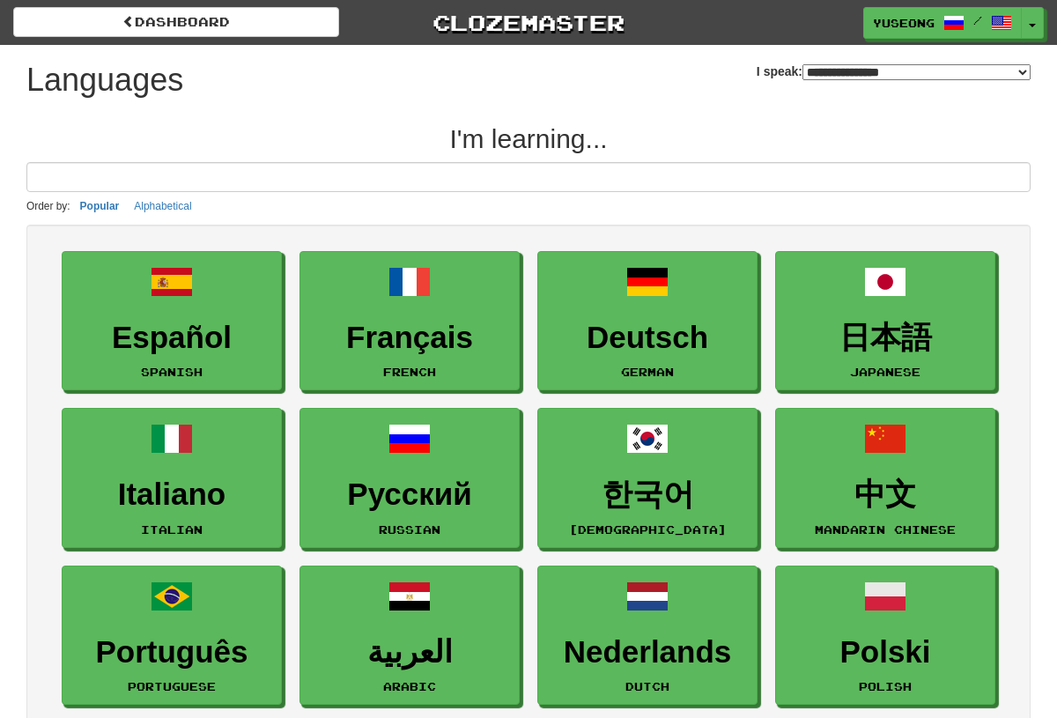
click at [990, 72] on select "**********" at bounding box center [916, 72] width 228 height 16
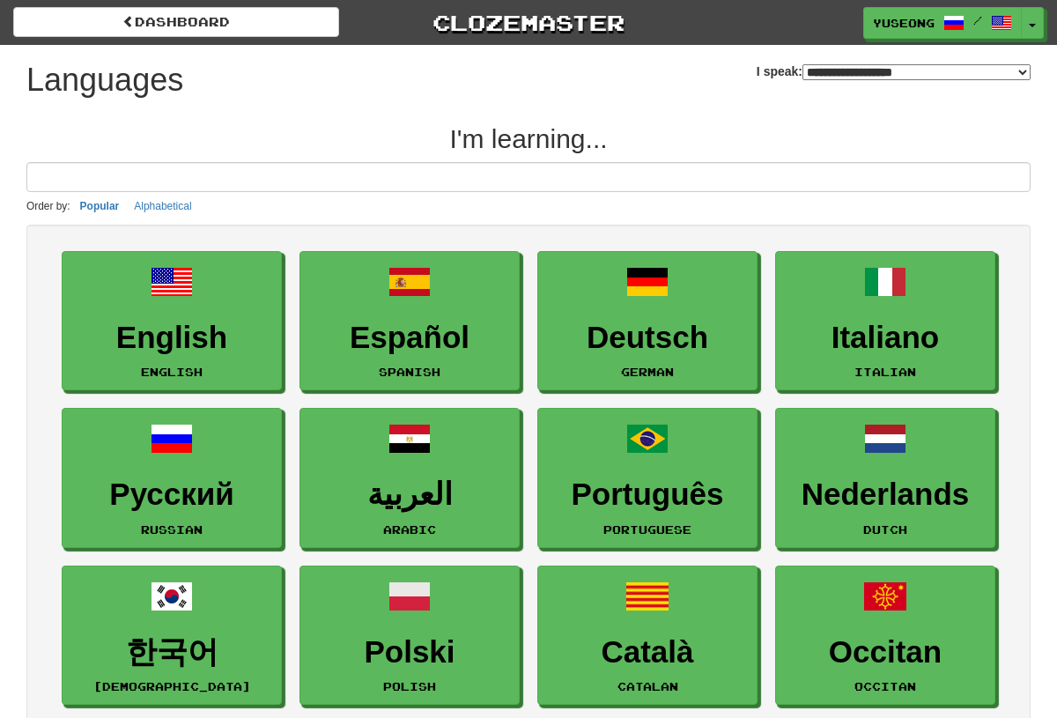
click at [955, 75] on select "**********" at bounding box center [916, 72] width 228 height 16
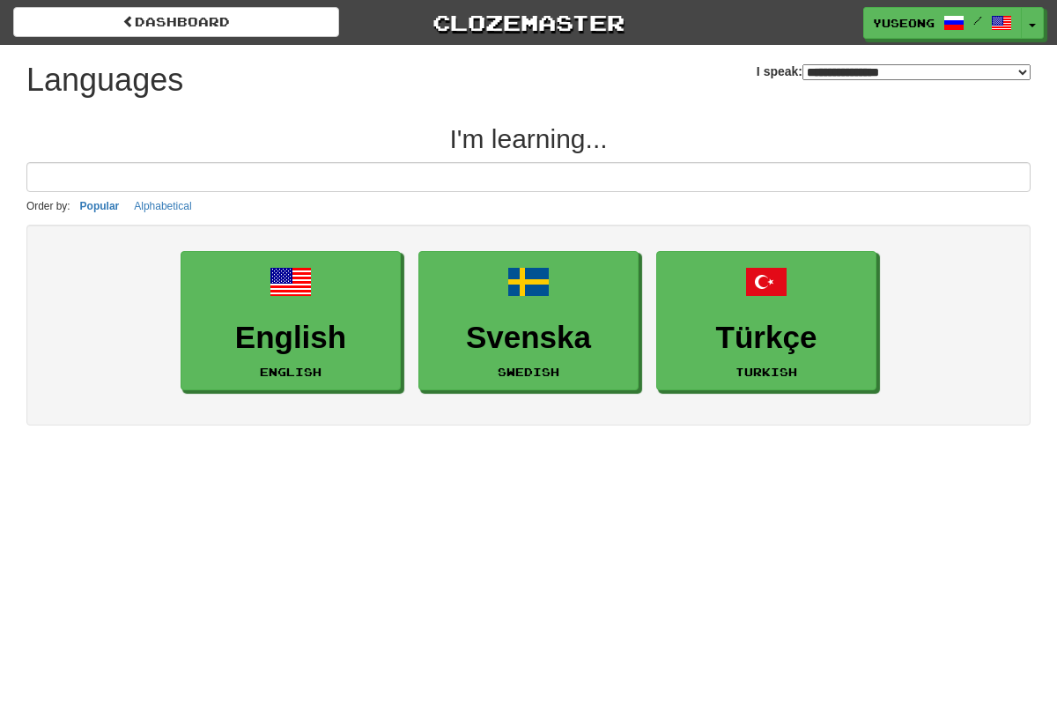
click at [952, 64] on select "**********" at bounding box center [916, 72] width 228 height 16
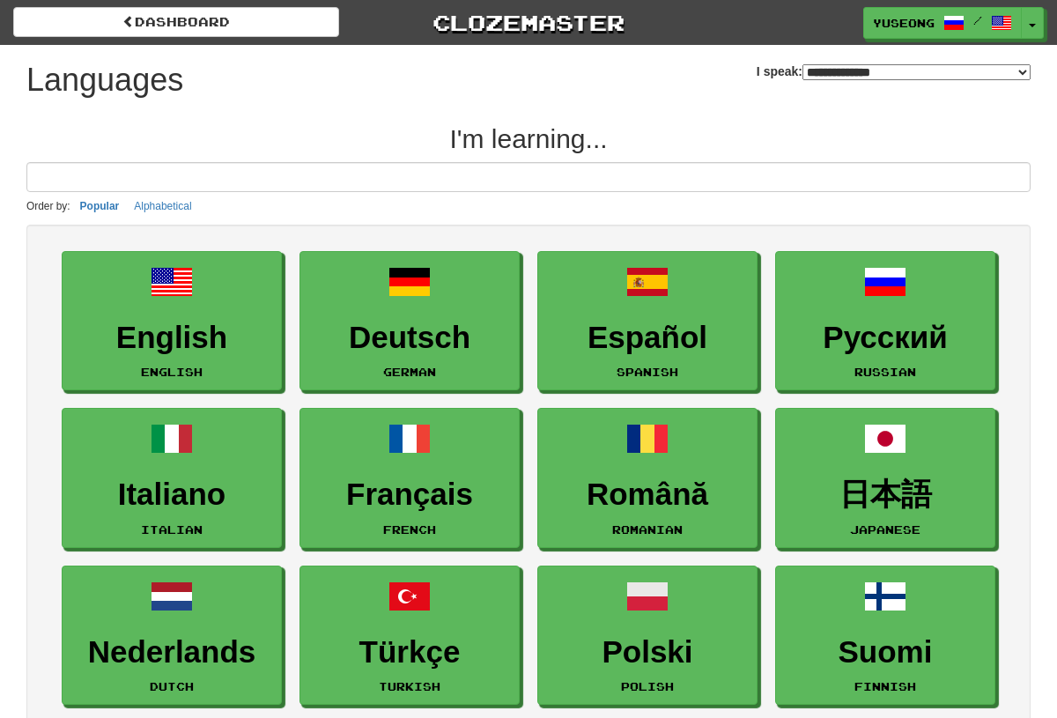
click at [964, 48] on div "**********" at bounding box center [894, 65] width 274 height 40
click at [999, 50] on div "**********" at bounding box center [894, 65] width 274 height 40
click at [994, 80] on select "**********" at bounding box center [916, 72] width 228 height 16
select select "**********"
